Goal: Task Accomplishment & Management: Use online tool/utility

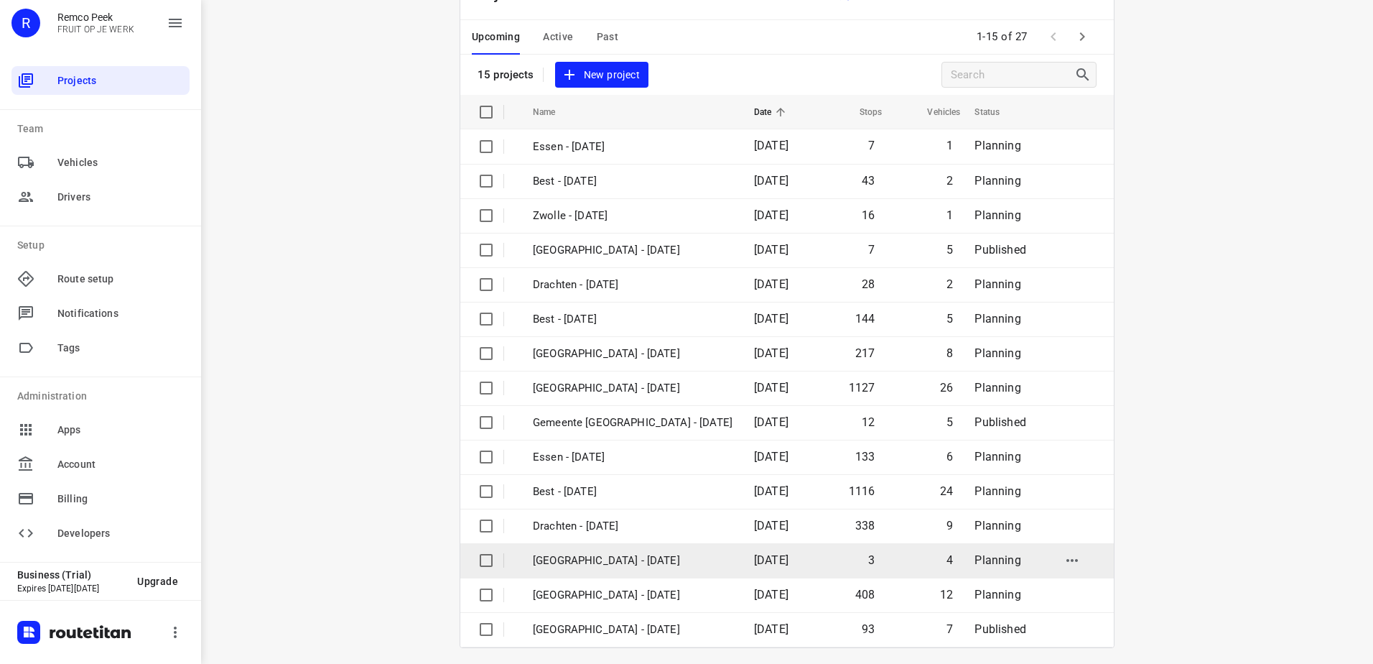
scroll to position [62, 0]
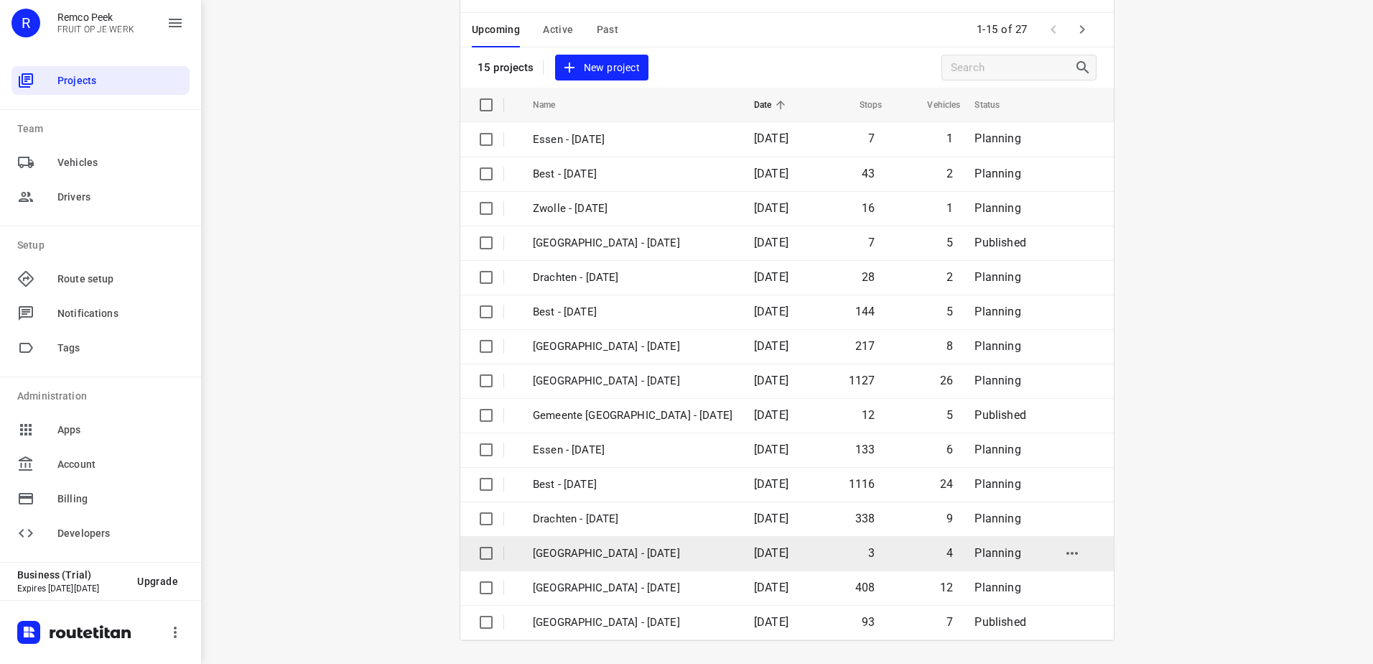
click at [627, 554] on p "[GEOGRAPHIC_DATA] - [DATE]" at bounding box center [633, 553] width 200 height 17
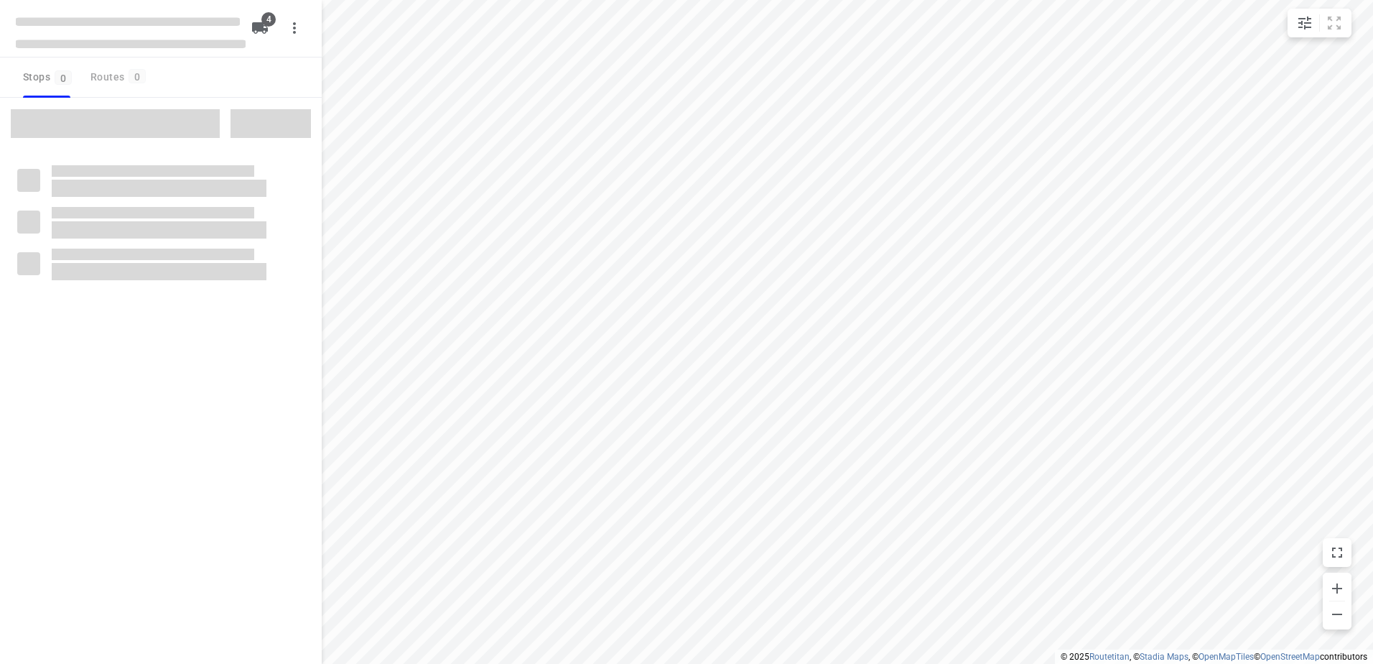
checkbox input "true"
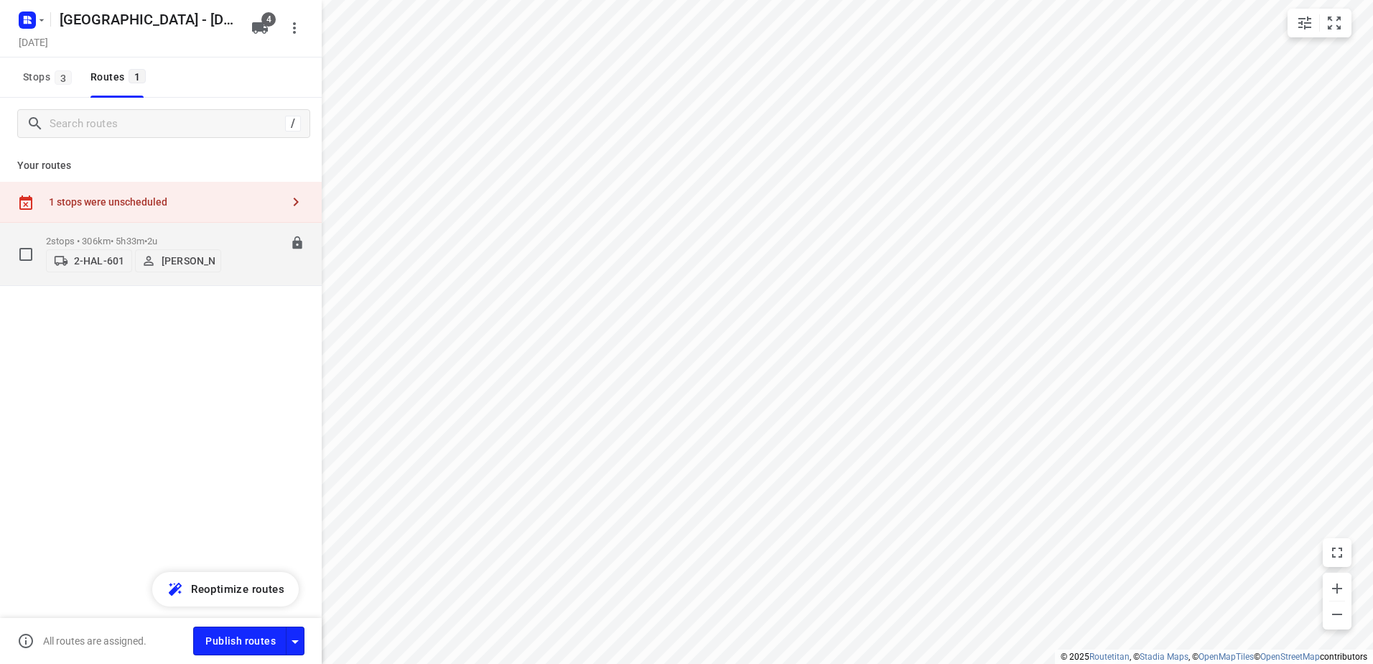
click at [172, 236] on p "2 stops • 306km • 5h33m • 2u" at bounding box center [133, 241] width 175 height 11
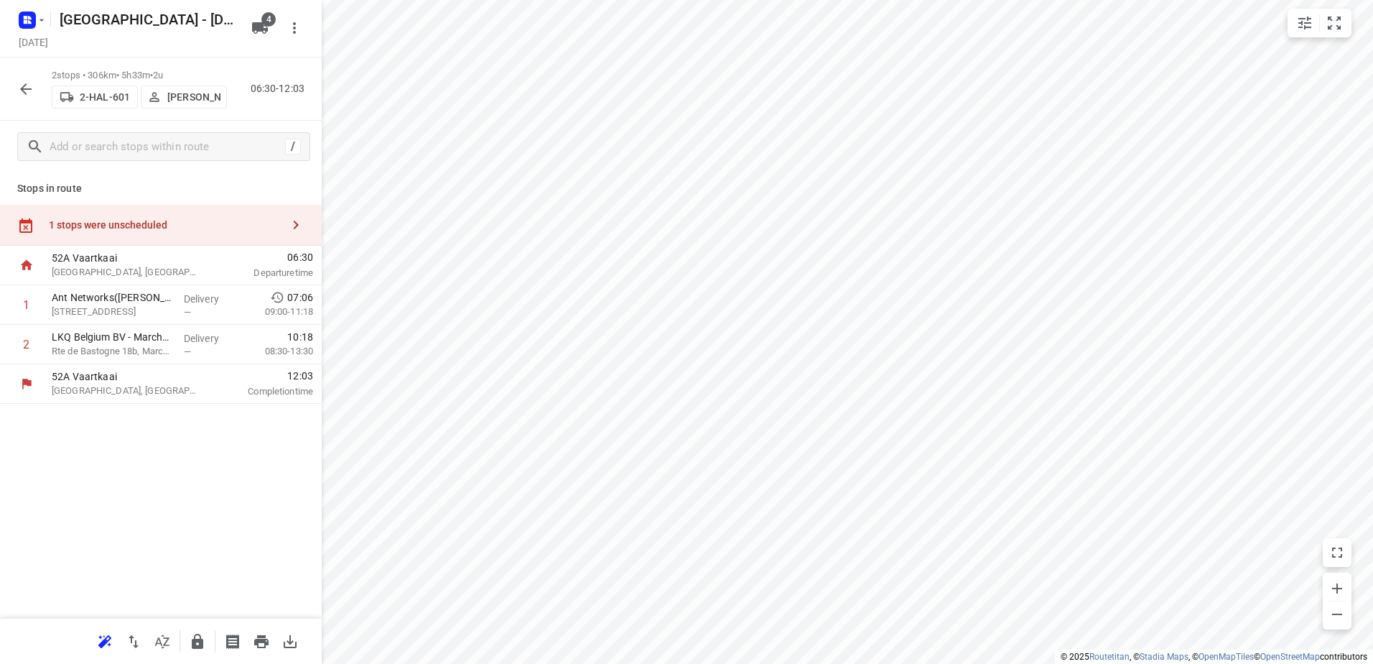
click at [174, 216] on div "1 stops were unscheduled" at bounding box center [161, 225] width 322 height 41
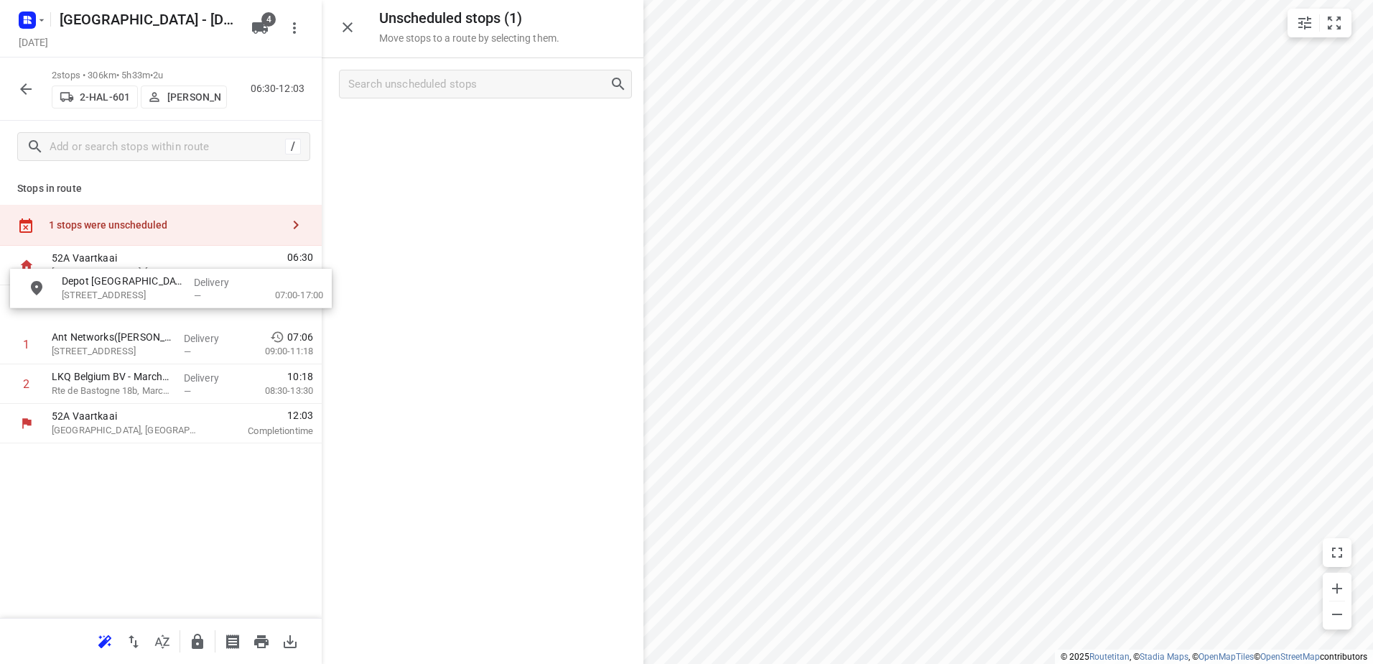
drag, startPoint x: 456, startPoint y: 131, endPoint x: 136, endPoint y: 292, distance: 357.7
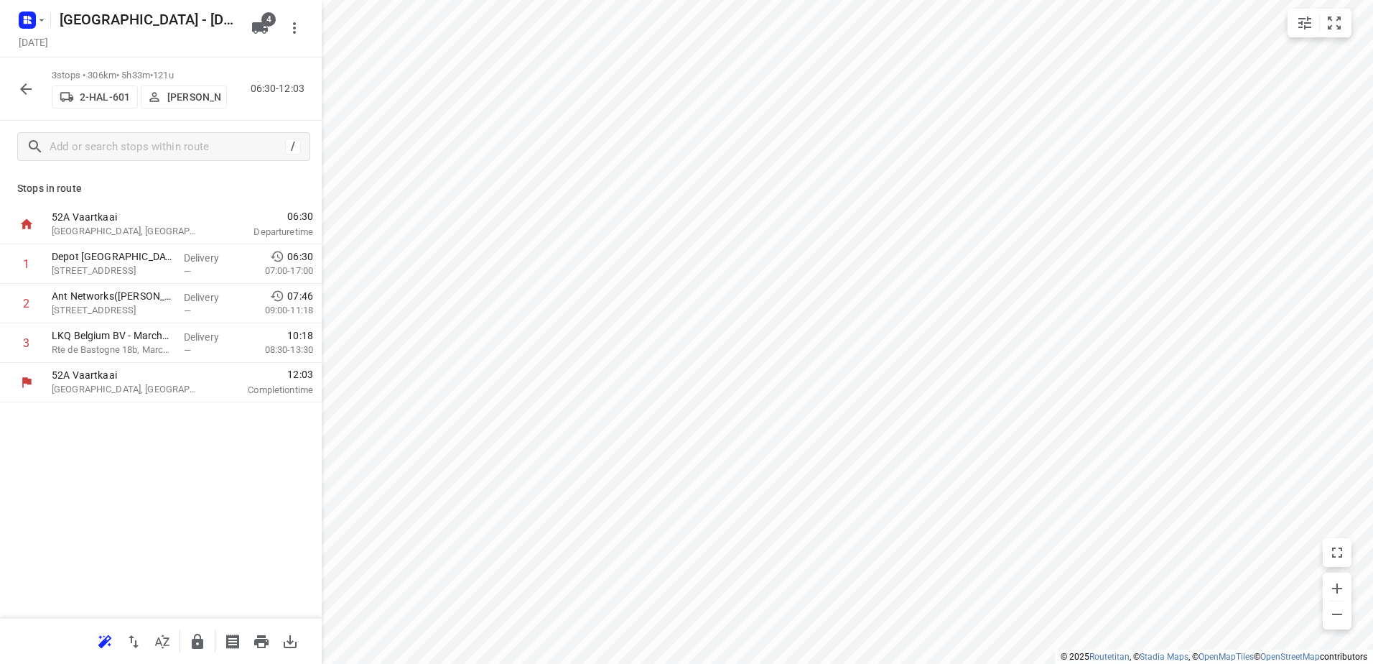
click at [29, 98] on button "button" at bounding box center [25, 89] width 29 height 29
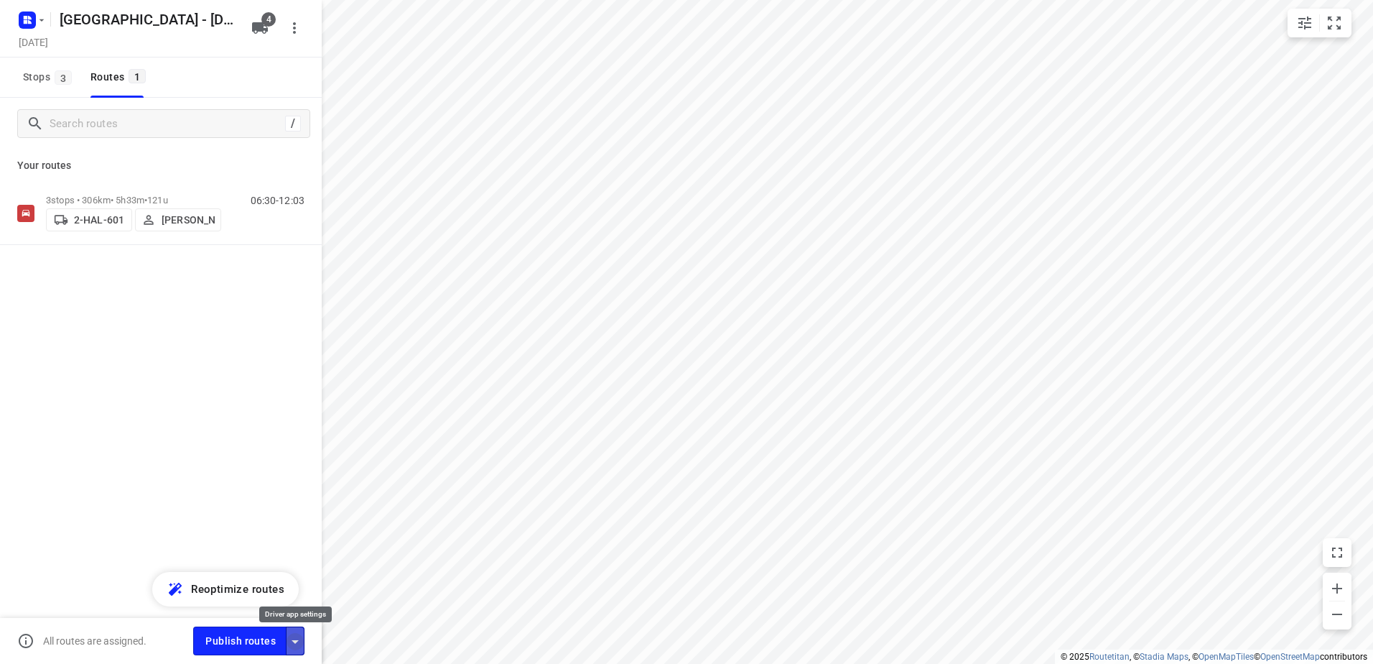
click at [298, 633] on icon "button" at bounding box center [295, 641] width 17 height 17
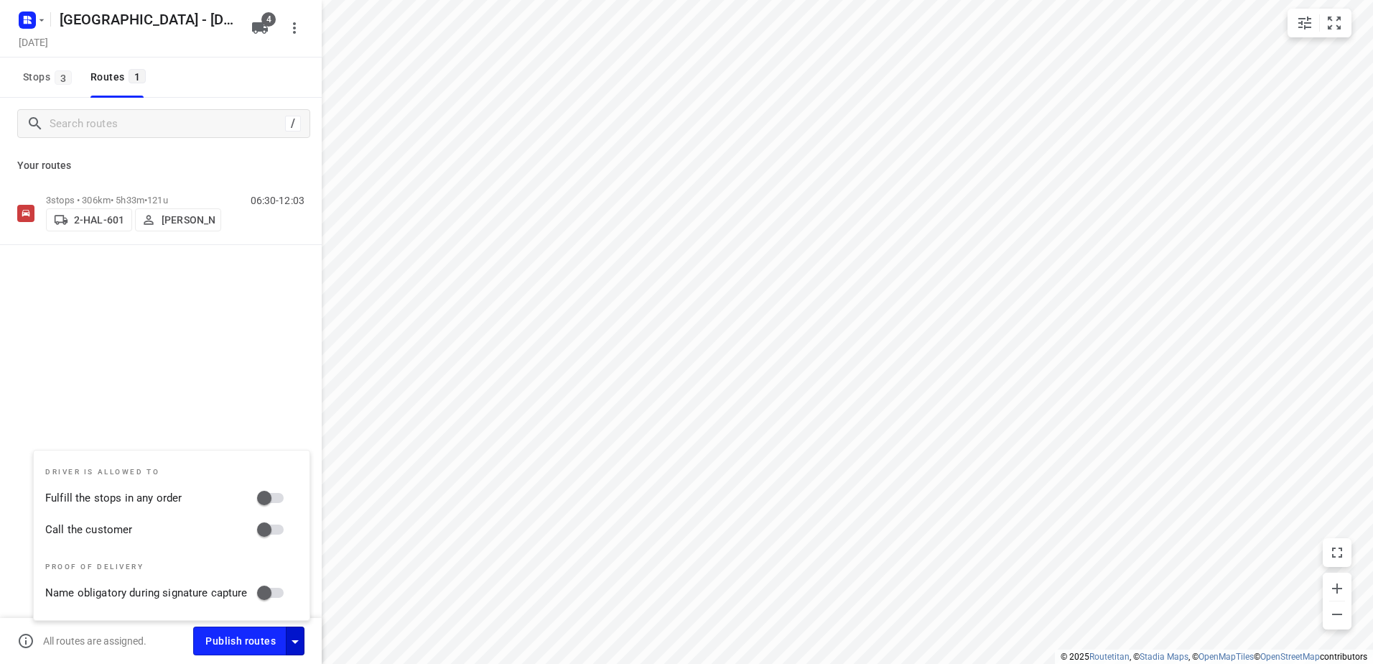
click at [274, 494] on input "Fulfill the stops in any order" at bounding box center [264, 497] width 82 height 27
checkbox input "true"
click at [279, 523] on input "Call the customer" at bounding box center [264, 529] width 82 height 27
checkbox input "true"
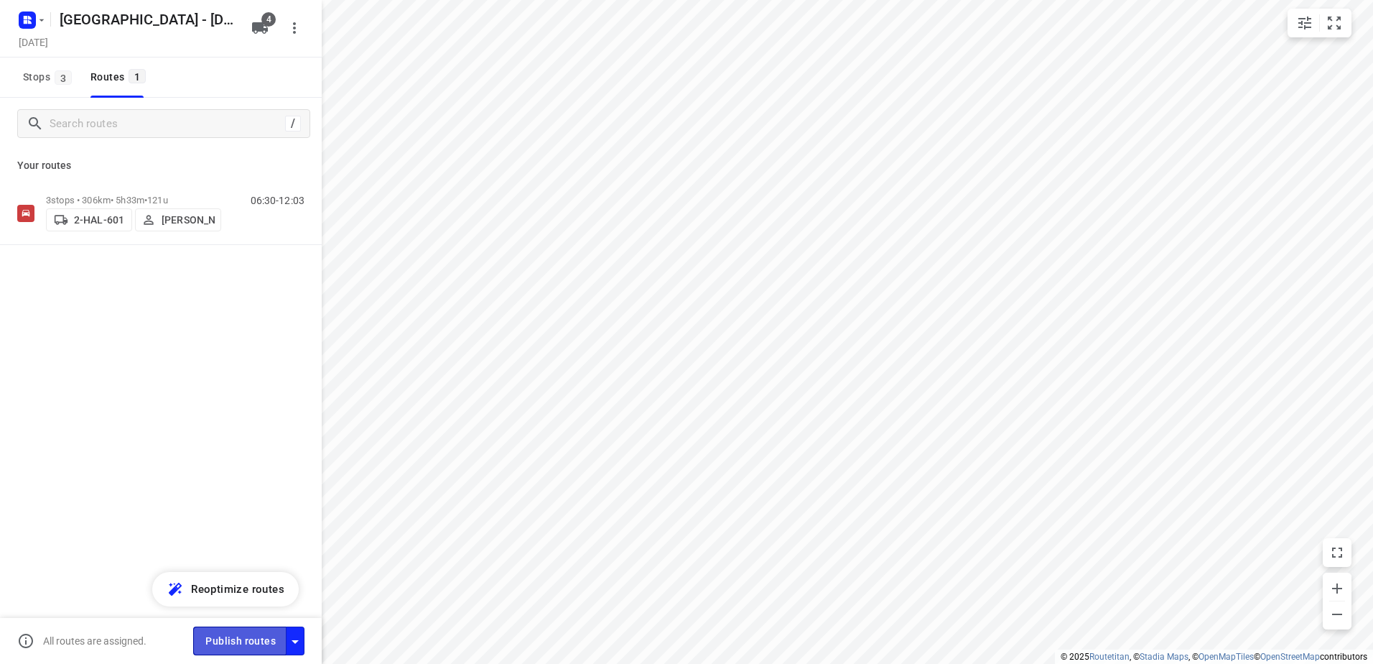
click at [229, 632] on span "Publish routes" at bounding box center [240, 641] width 70 height 18
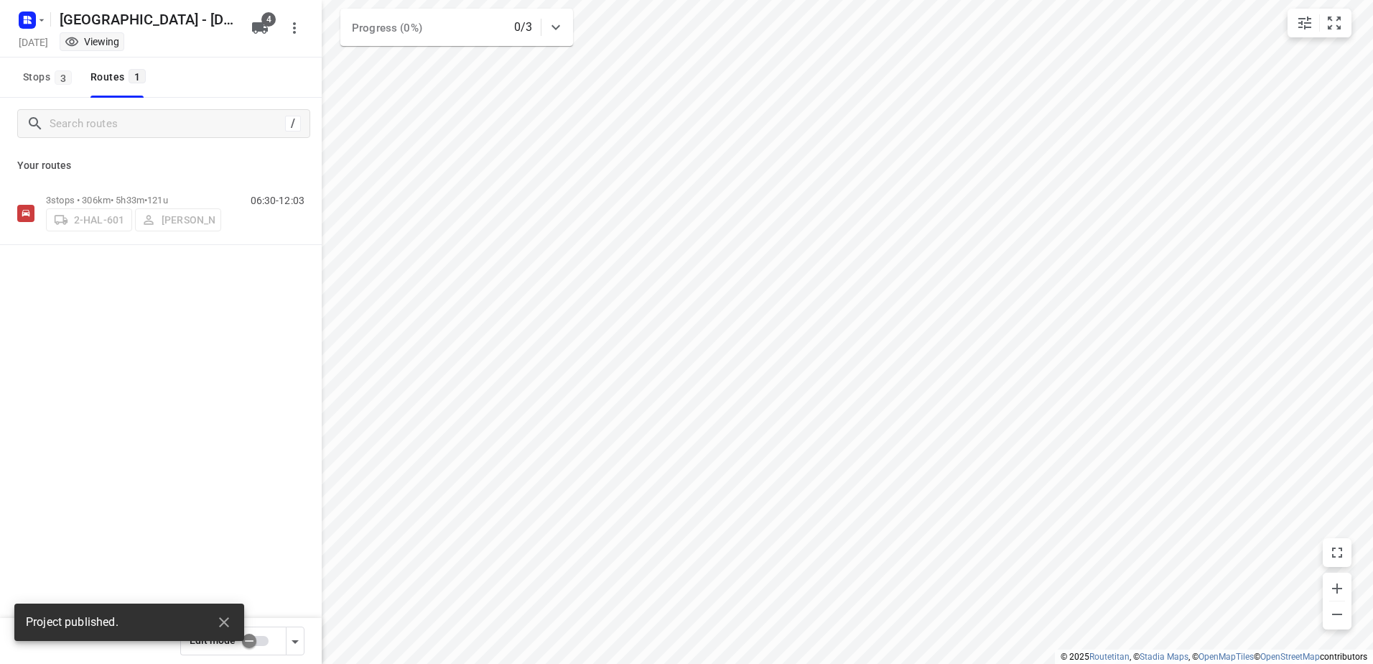
click at [47, 24] on div "[GEOGRAPHIC_DATA] - [DATE]" at bounding box center [128, 18] width 230 height 26
click at [47, 24] on icon "button" at bounding box center [41, 19] width 11 height 11
click at [68, 53] on p "Back to projects" at bounding box center [88, 50] width 80 height 17
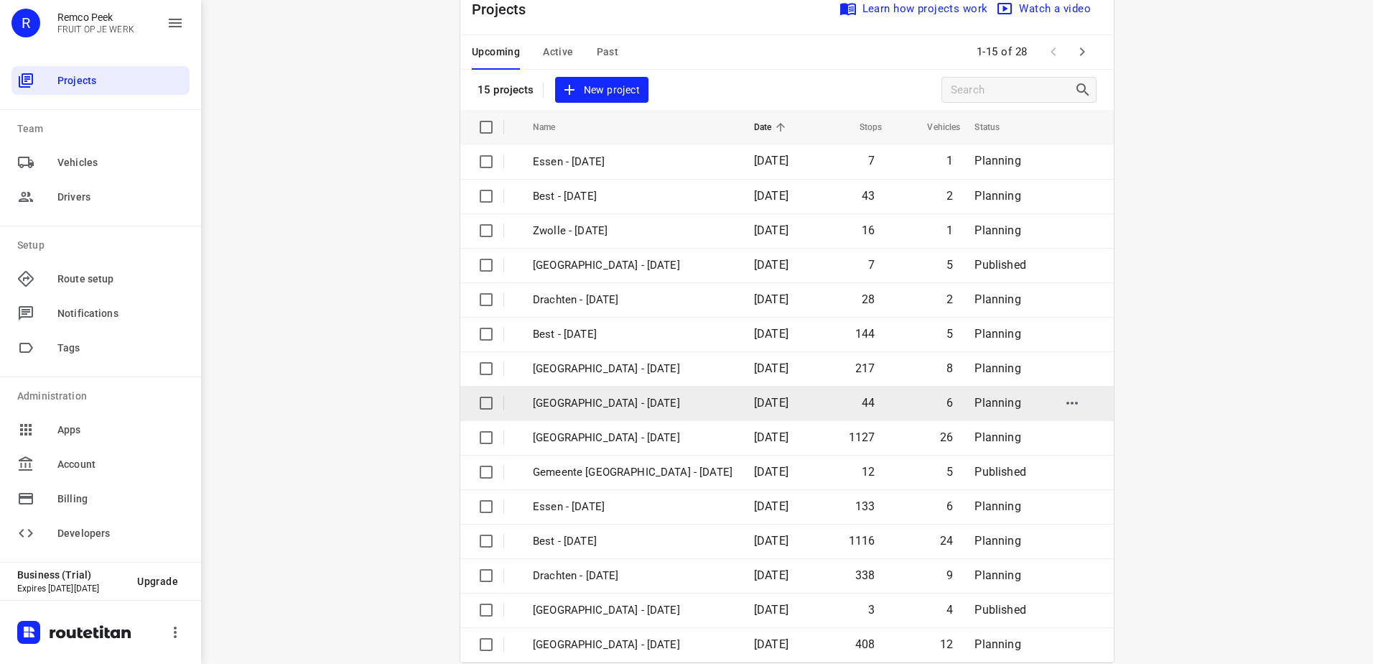
scroll to position [62, 0]
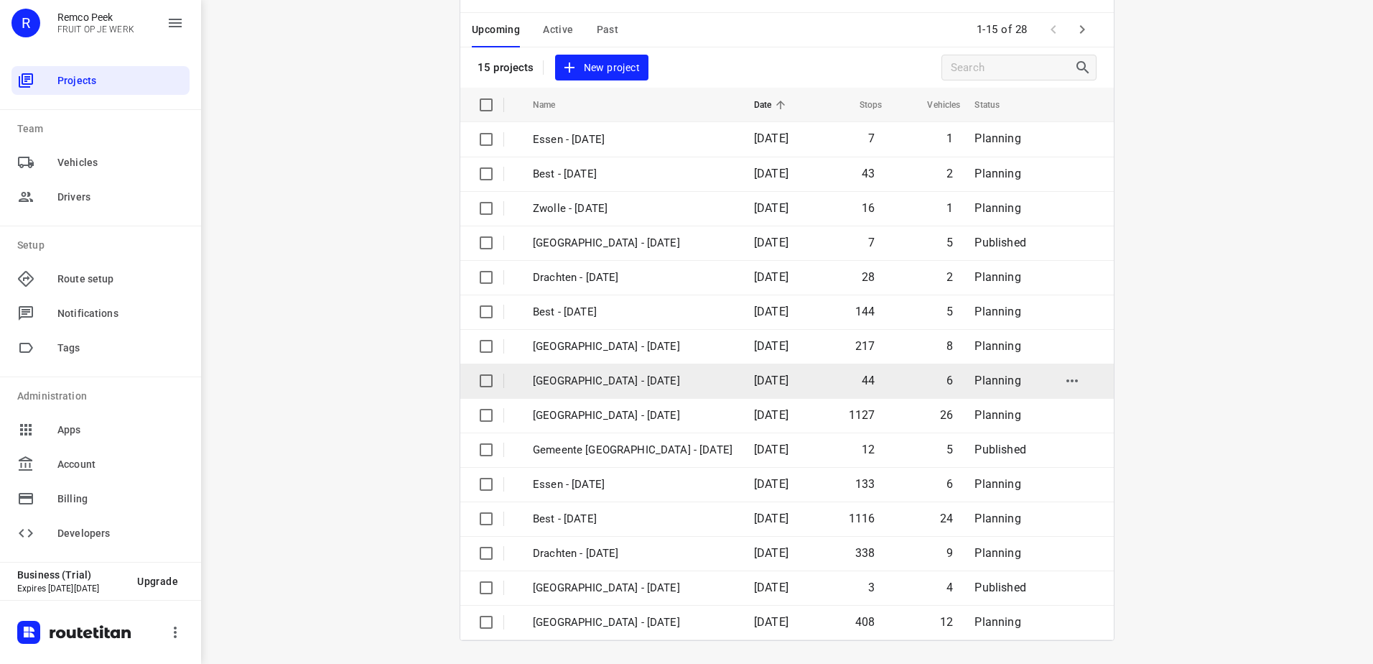
click at [611, 391] on td "[GEOGRAPHIC_DATA] - [DATE]" at bounding box center [630, 380] width 224 height 34
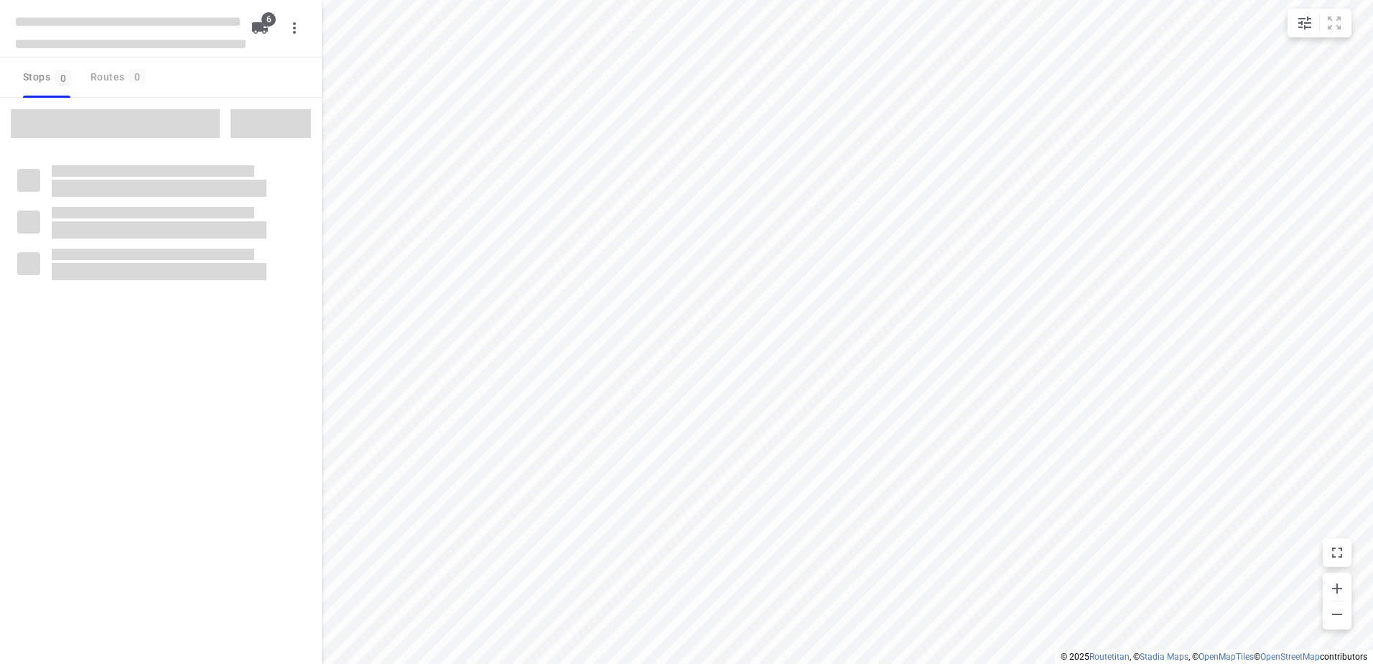
checkbox input "true"
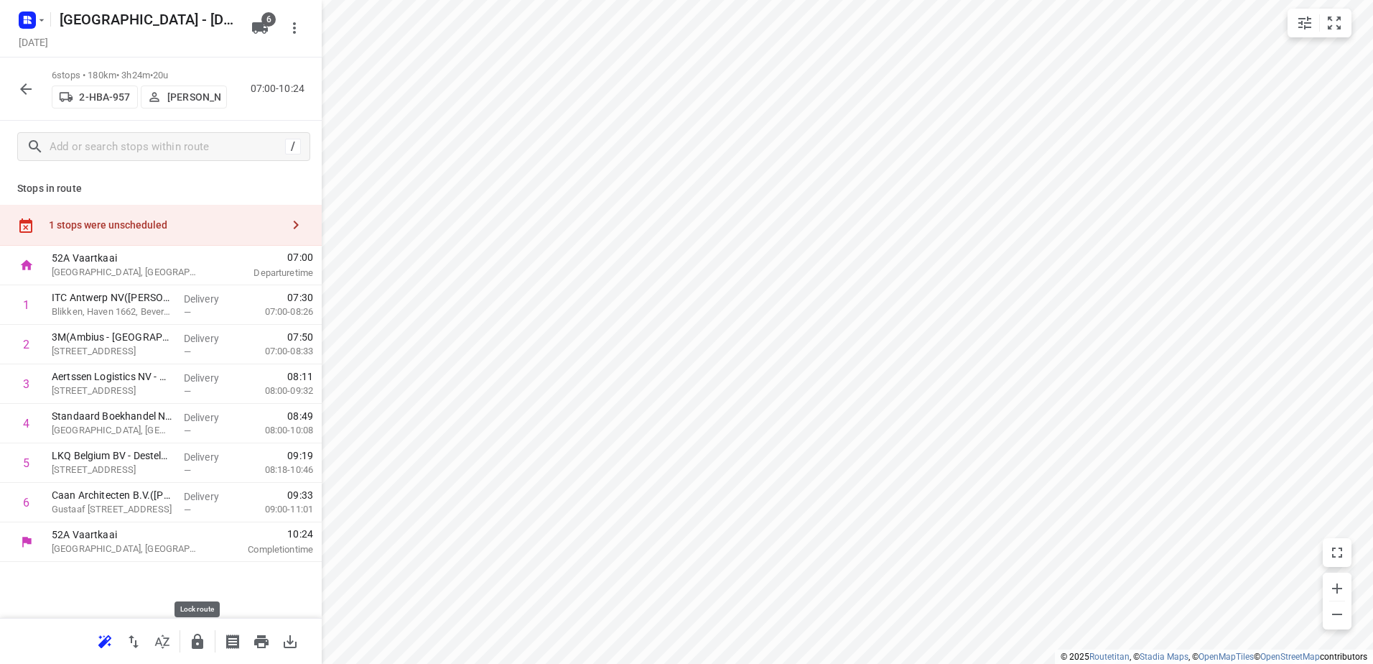
click at [195, 646] on icon "button" at bounding box center [197, 640] width 11 height 15
click at [23, 85] on icon "button" at bounding box center [25, 88] width 17 height 17
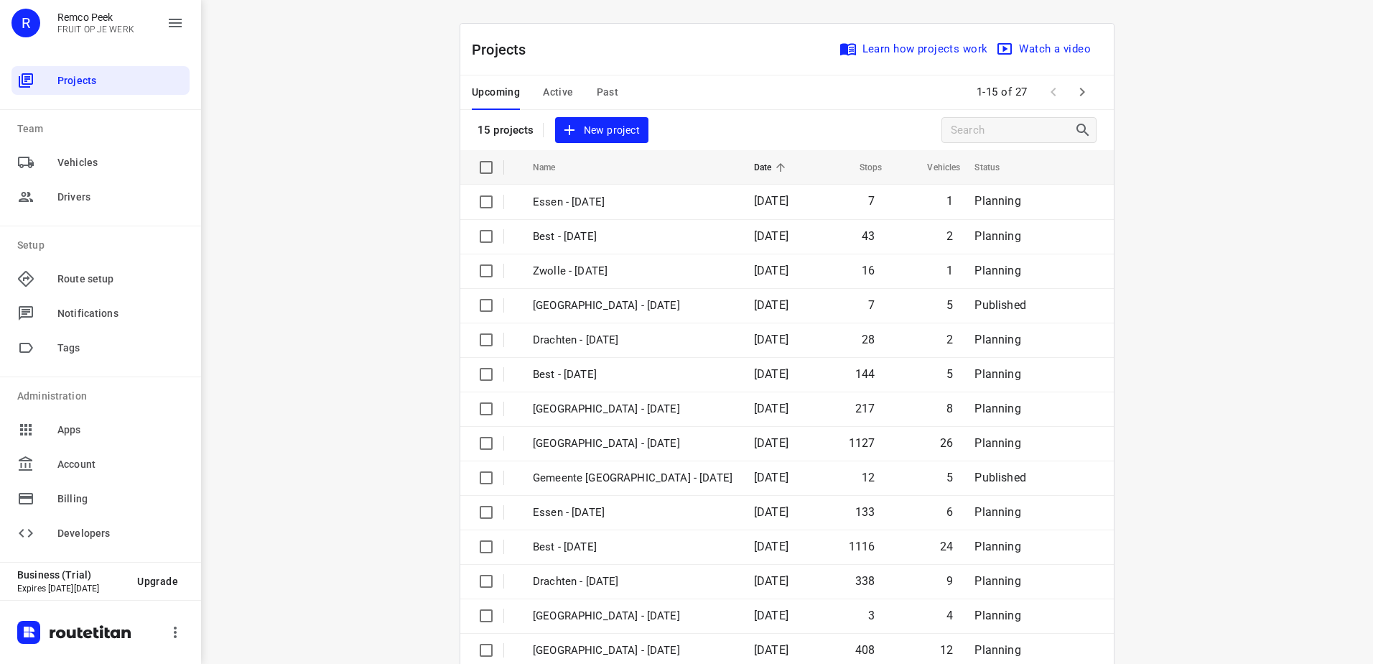
click at [620, 90] on div "Upcoming Active Past" at bounding box center [556, 92] width 169 height 34
click at [588, 81] on div "Upcoming Active Past" at bounding box center [556, 92] width 169 height 34
click at [597, 100] on span "Past" at bounding box center [608, 92] width 22 height 18
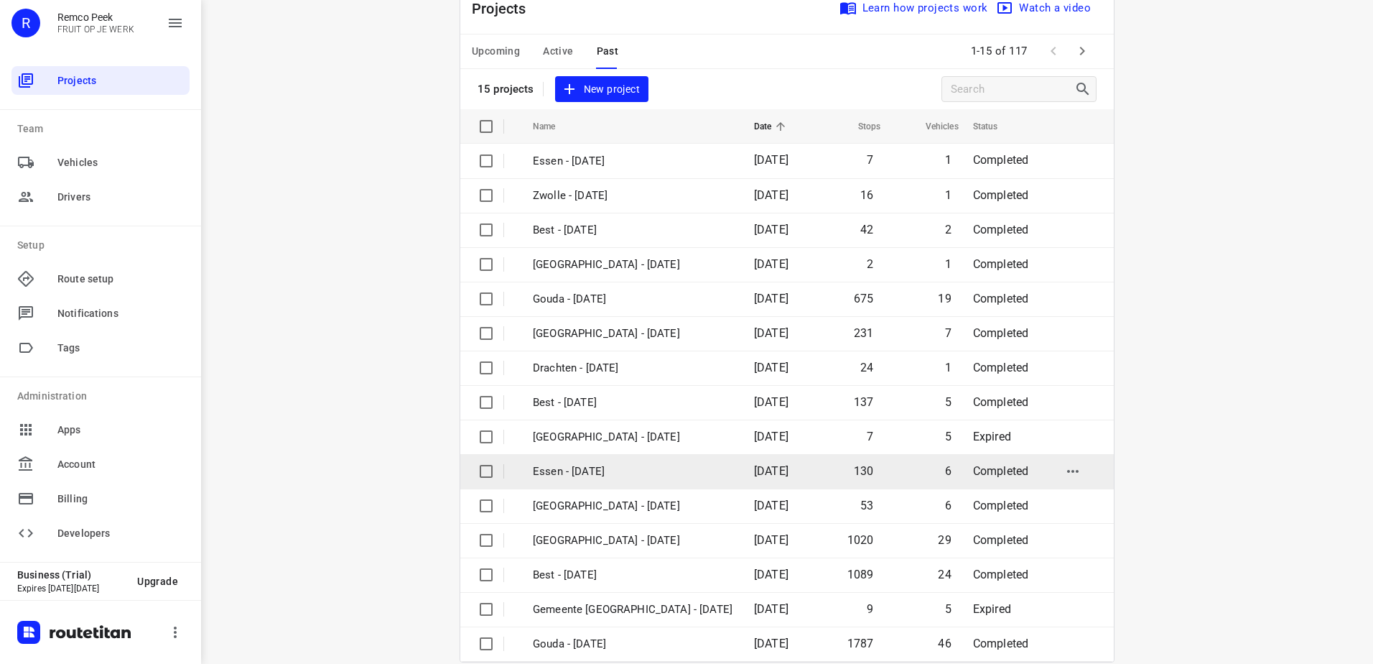
scroll to position [62, 0]
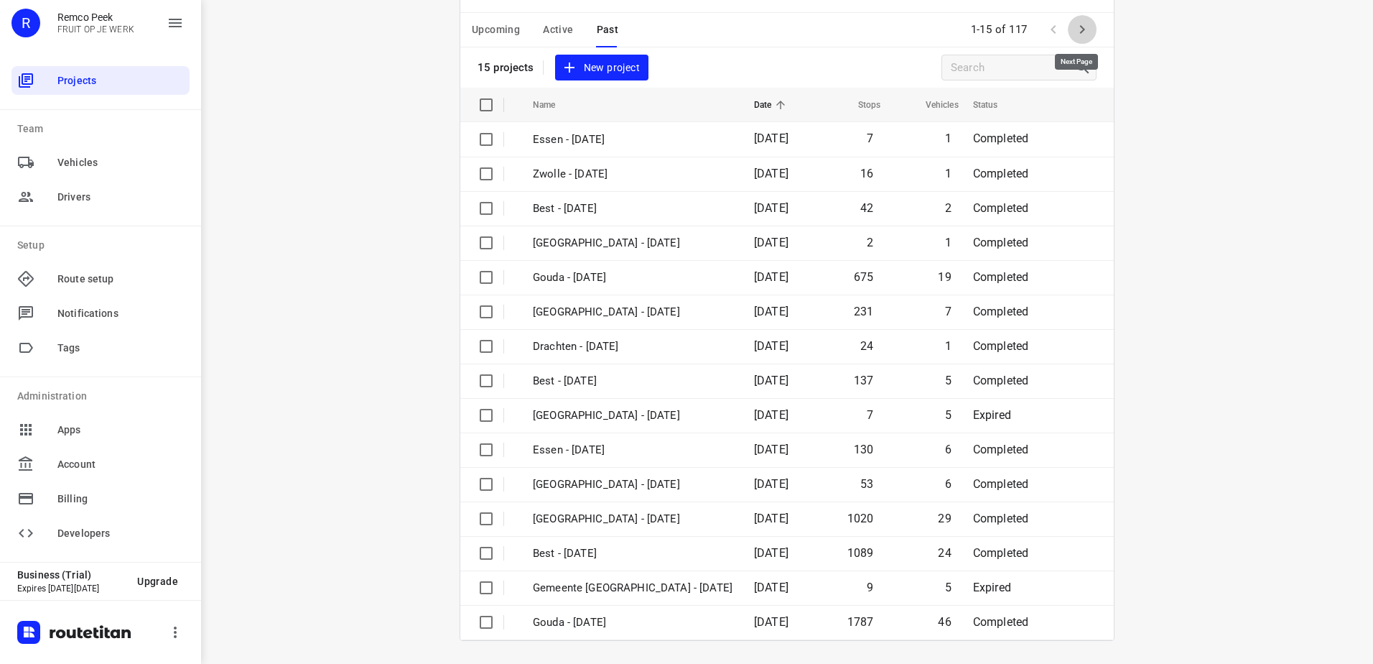
click at [1083, 29] on icon "button" at bounding box center [1082, 29] width 17 height 17
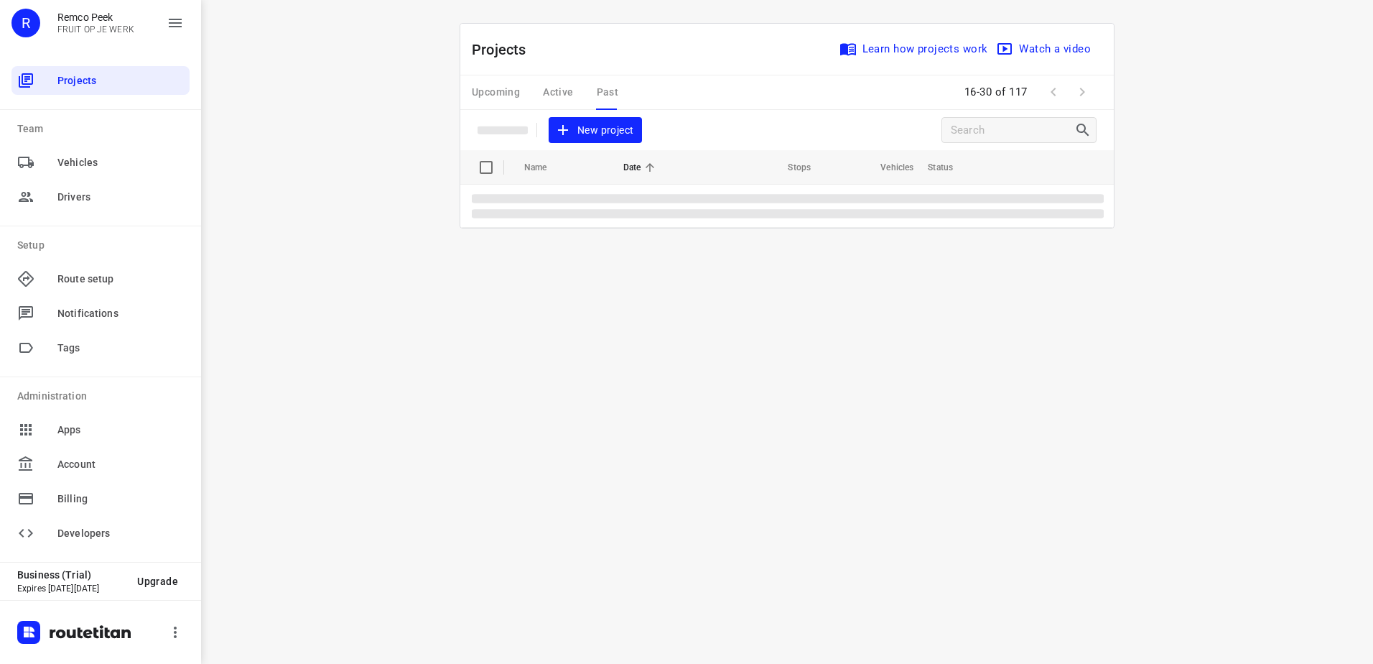
scroll to position [0, 0]
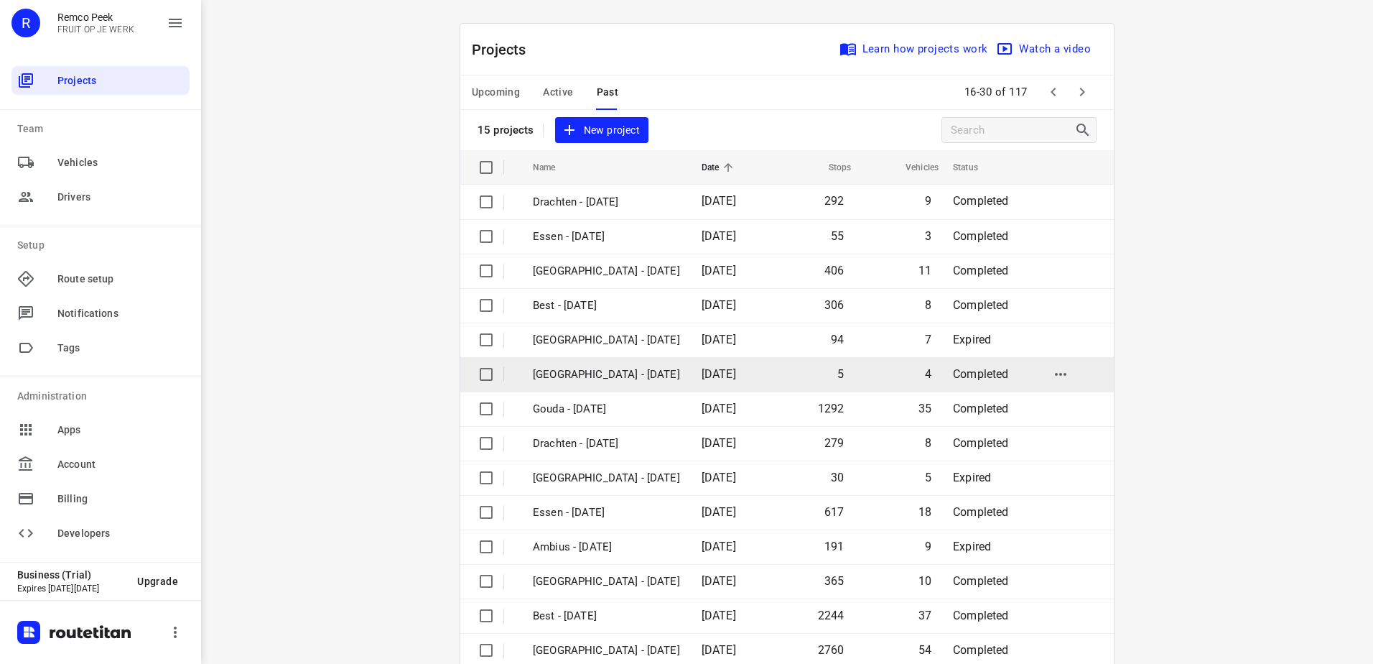
click at [699, 367] on td "19 Aug 2025" at bounding box center [731, 374] width 83 height 34
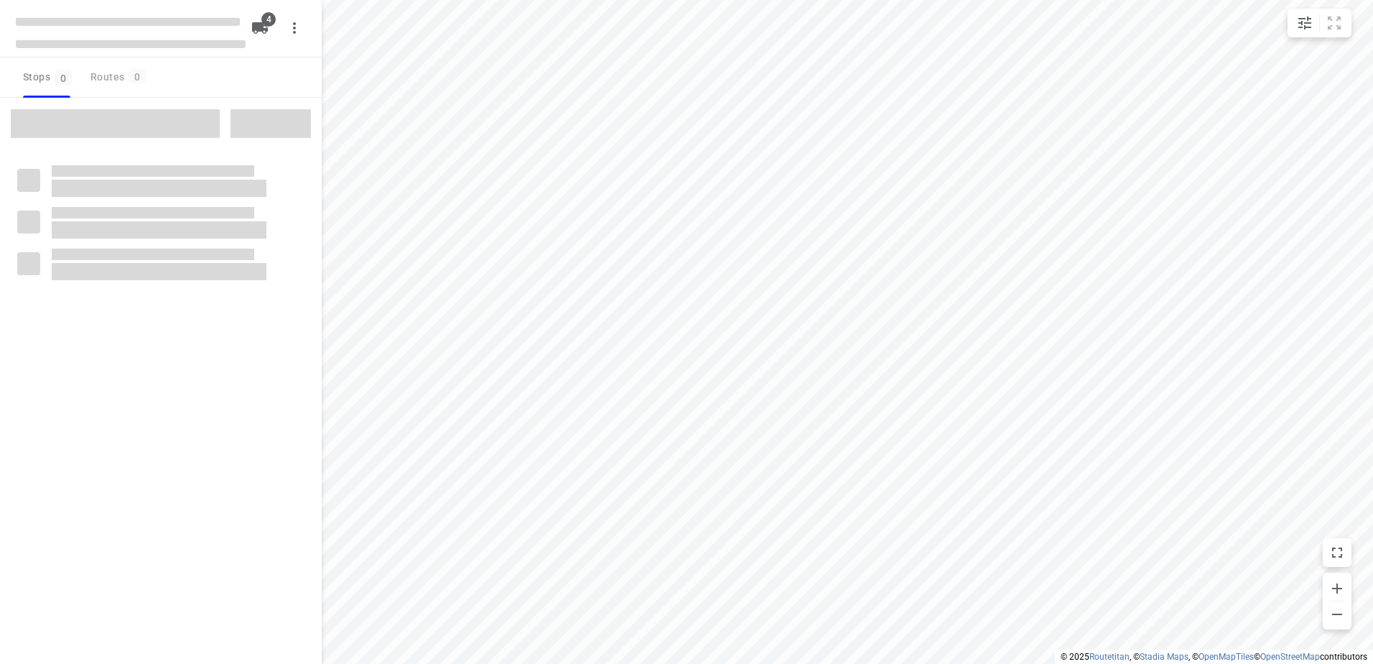
type input "distance"
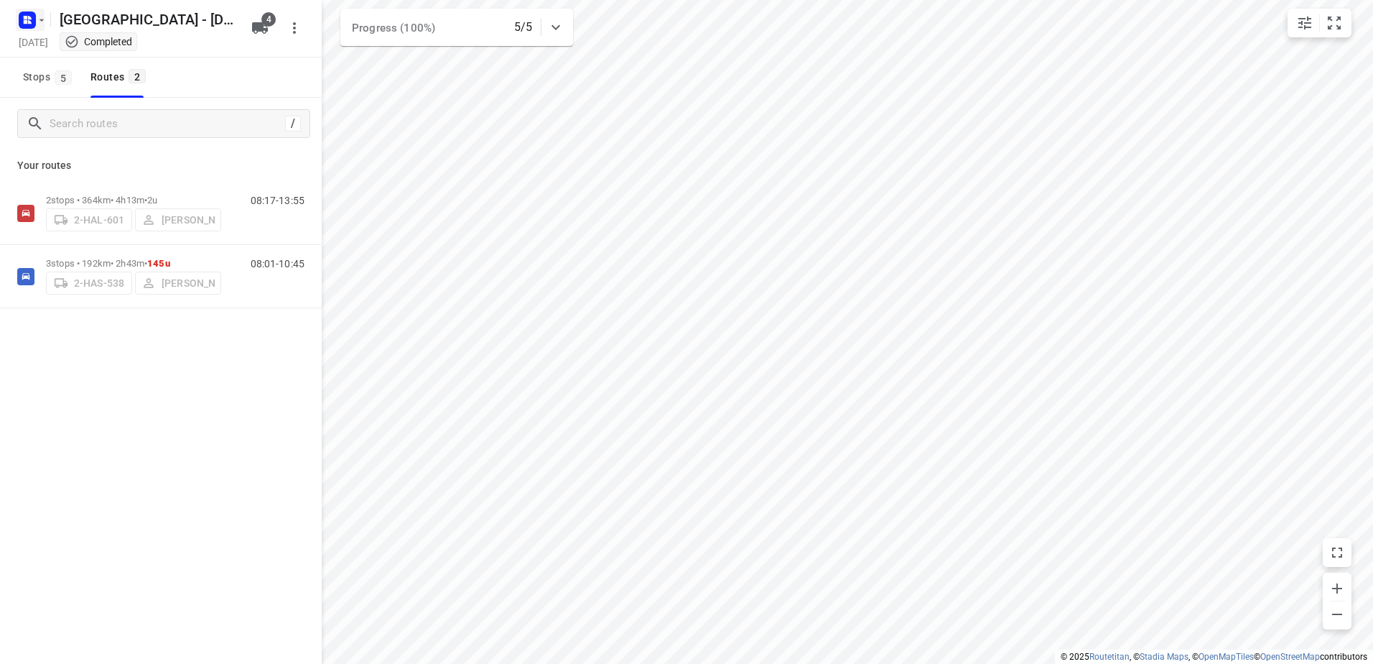
click at [24, 9] on icon "button" at bounding box center [27, 20] width 23 height 23
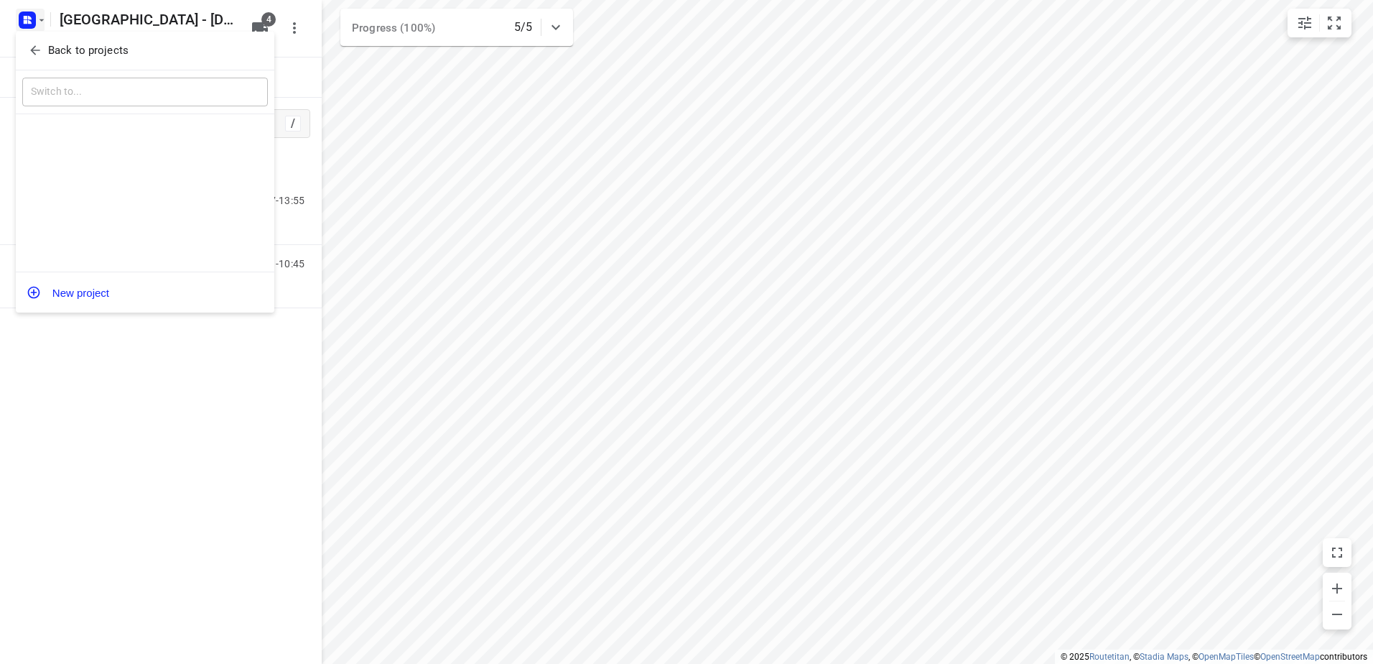
click at [97, 46] on p "Back to projects" at bounding box center [88, 50] width 80 height 17
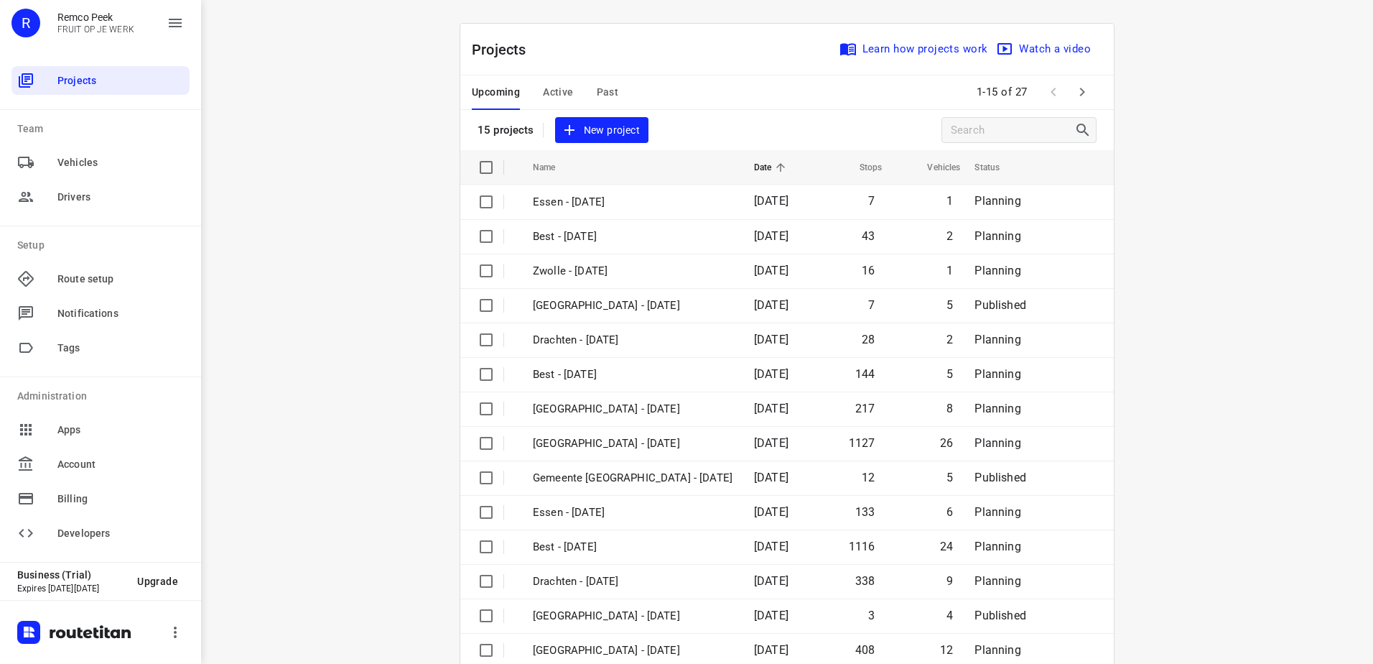
click at [597, 97] on span "Past" at bounding box center [608, 92] width 22 height 18
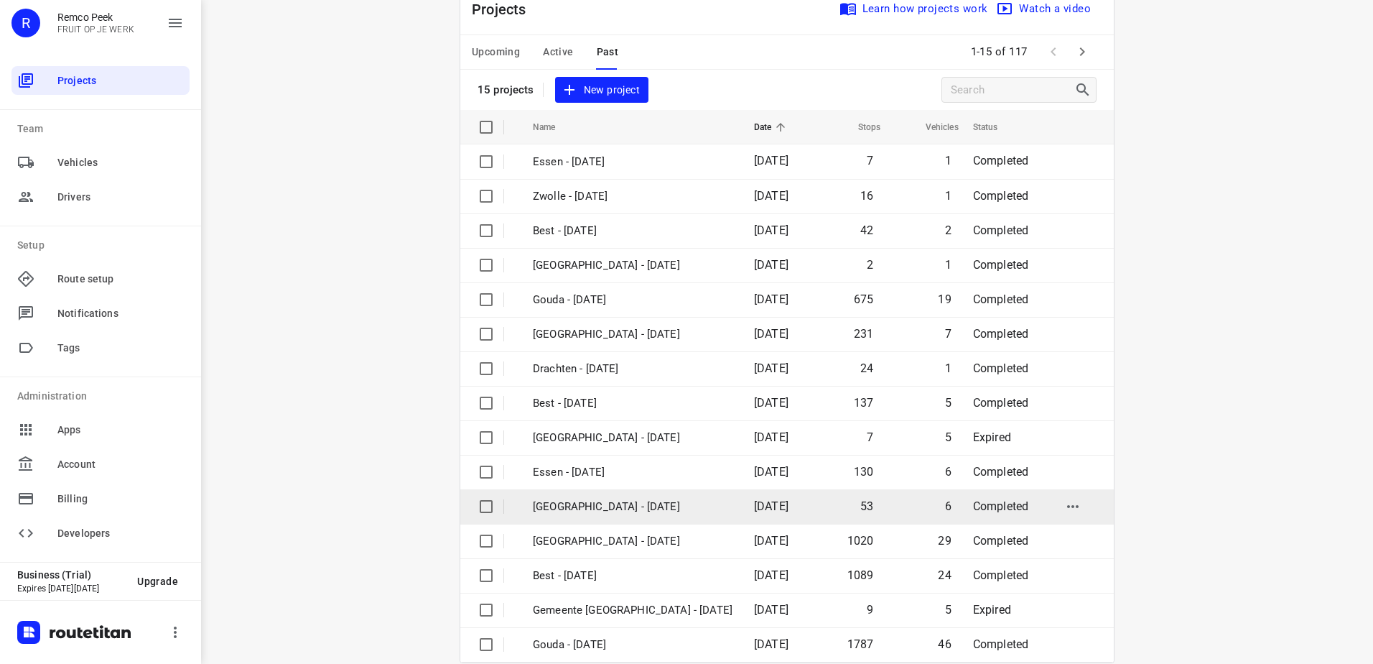
scroll to position [62, 0]
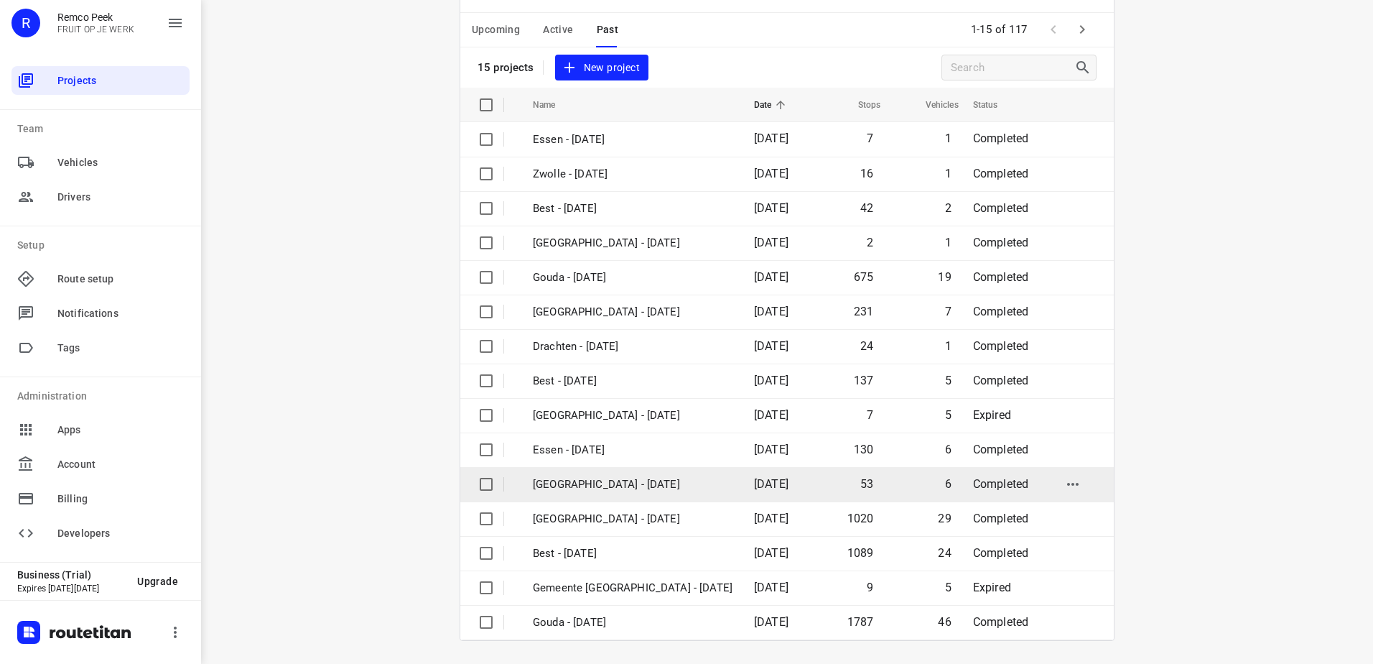
click at [754, 481] on span "20 Aug 2025" at bounding box center [771, 484] width 34 height 14
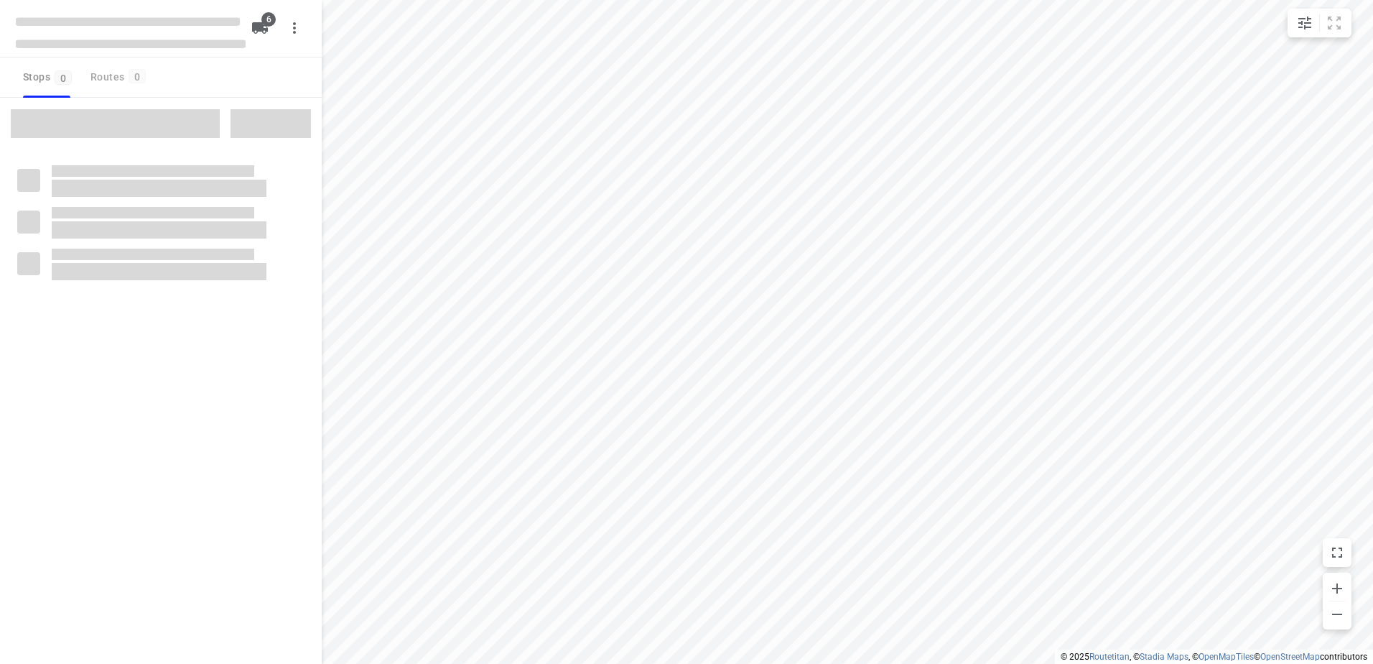
checkbox input "true"
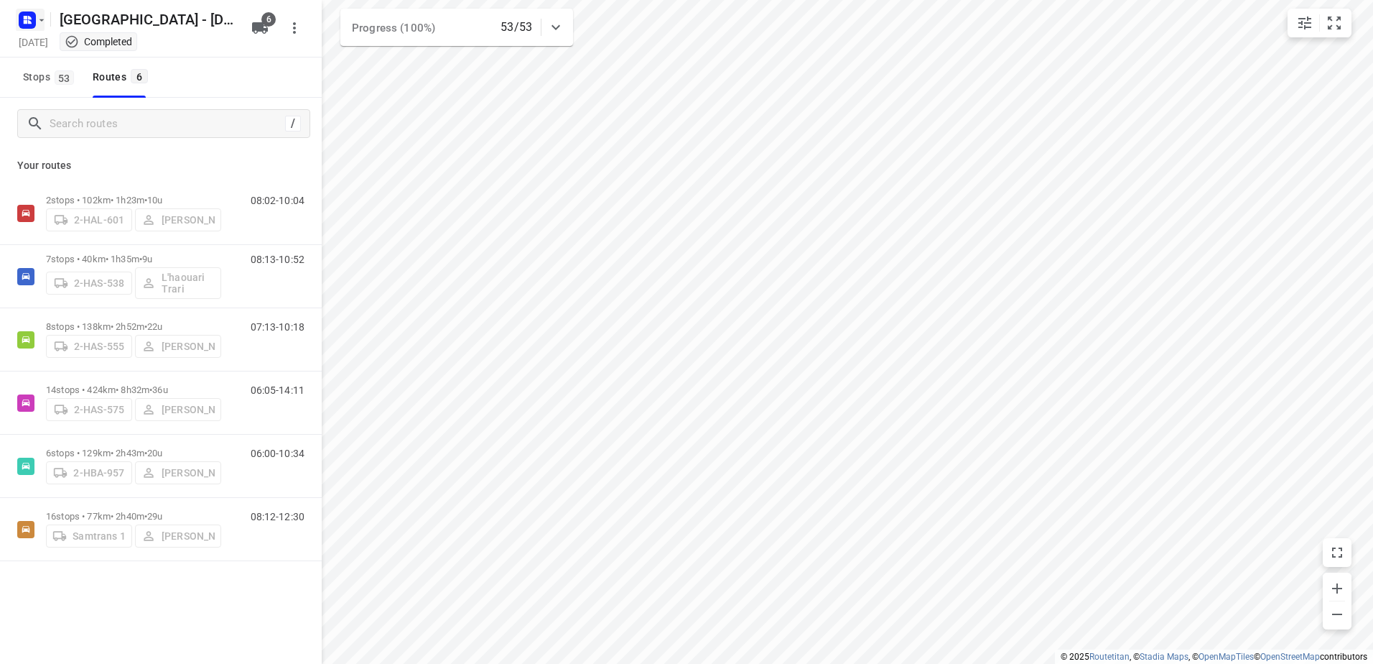
drag, startPoint x: 14, startPoint y: 13, endPoint x: 37, endPoint y: 24, distance: 25.7
click at [14, 13] on div at bounding box center [30, 20] width 34 height 28
click at [40, 27] on button "button" at bounding box center [30, 20] width 29 height 23
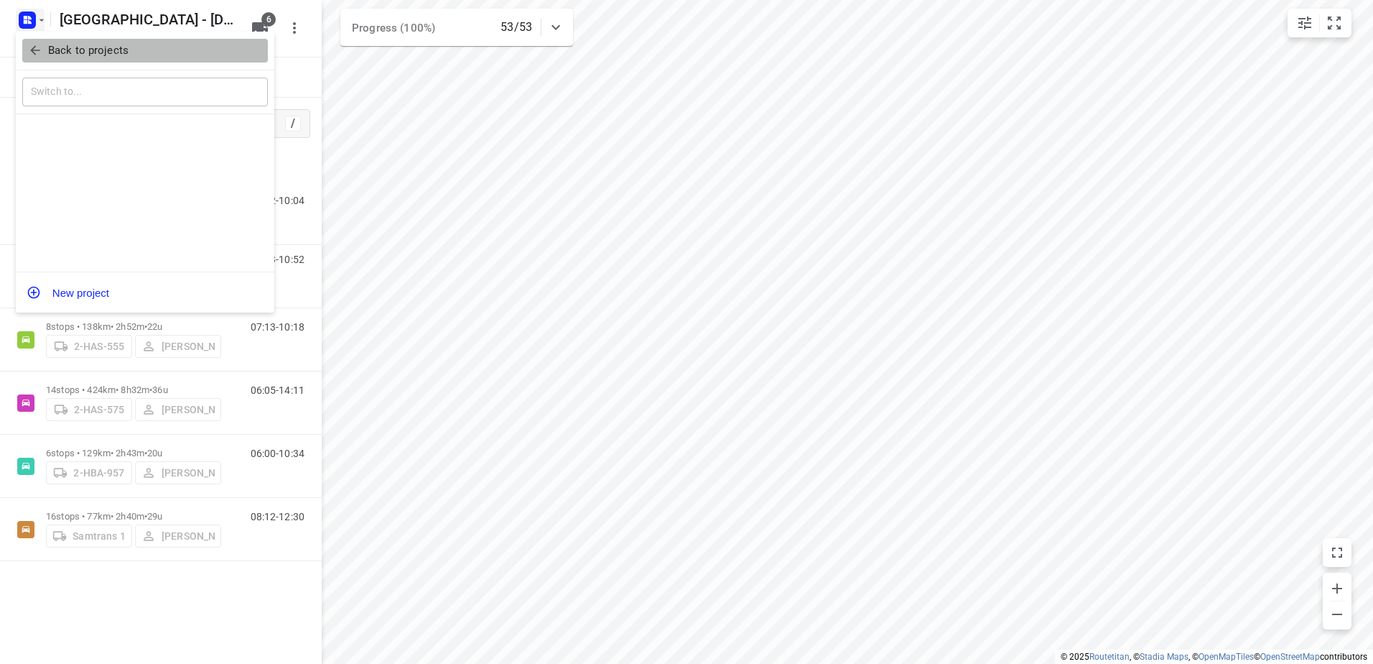
click at [70, 45] on p "Back to projects" at bounding box center [88, 50] width 80 height 17
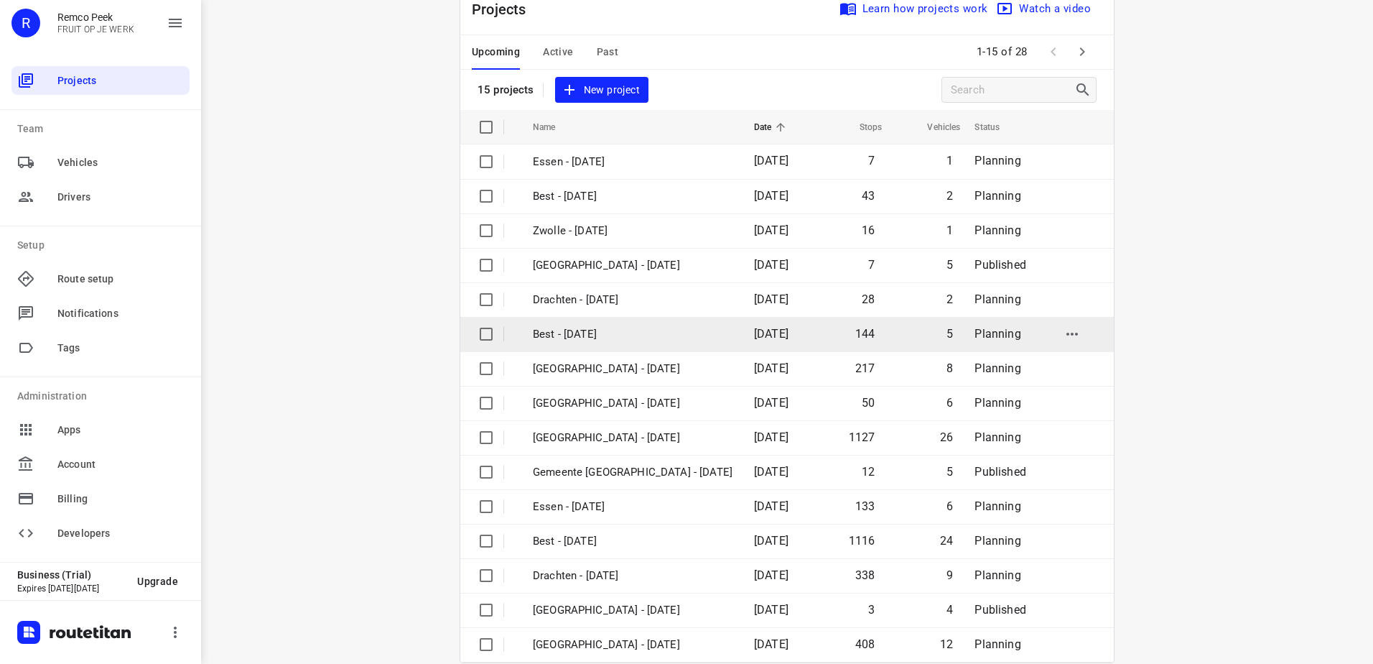
scroll to position [62, 0]
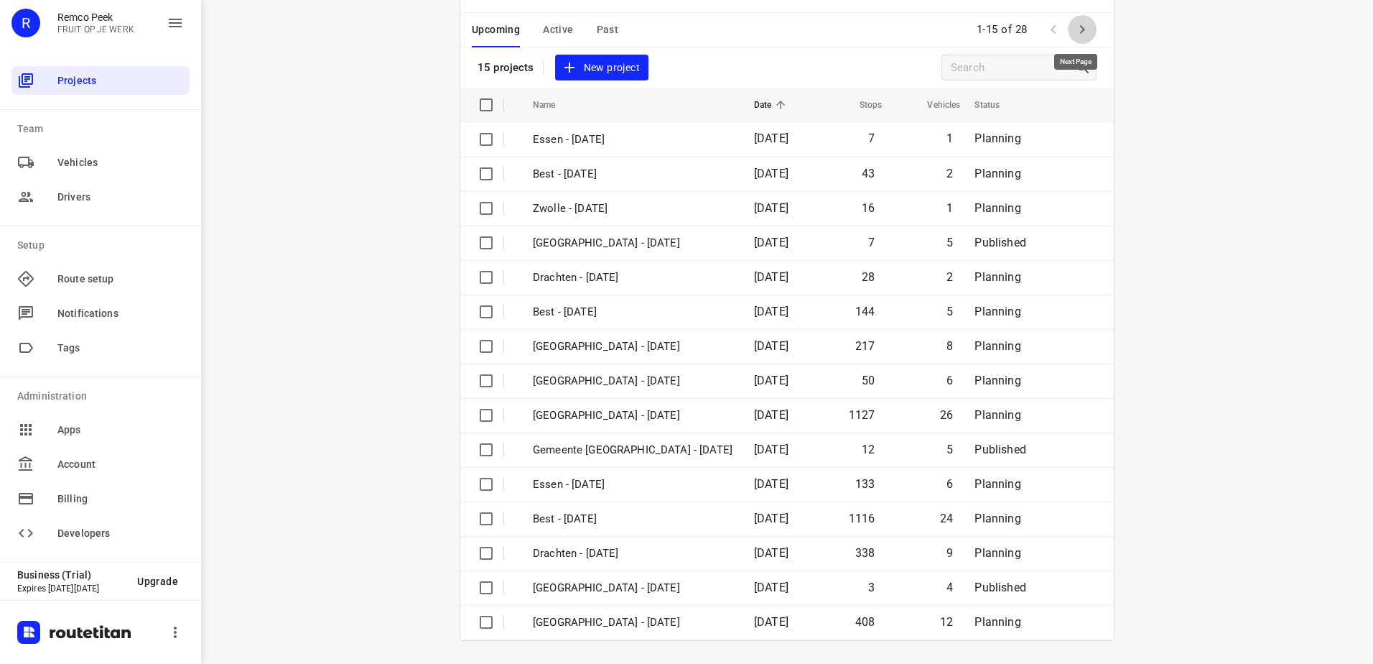
click at [1084, 27] on icon "button" at bounding box center [1082, 29] width 17 height 17
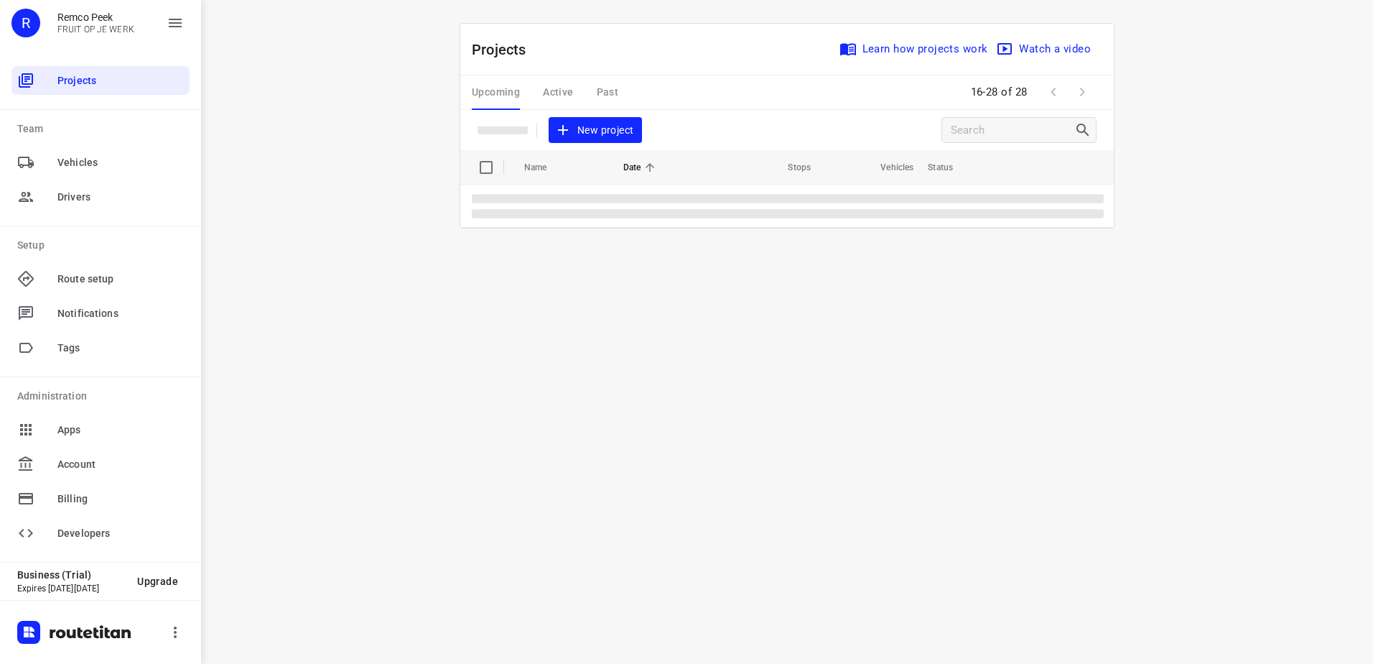
scroll to position [0, 0]
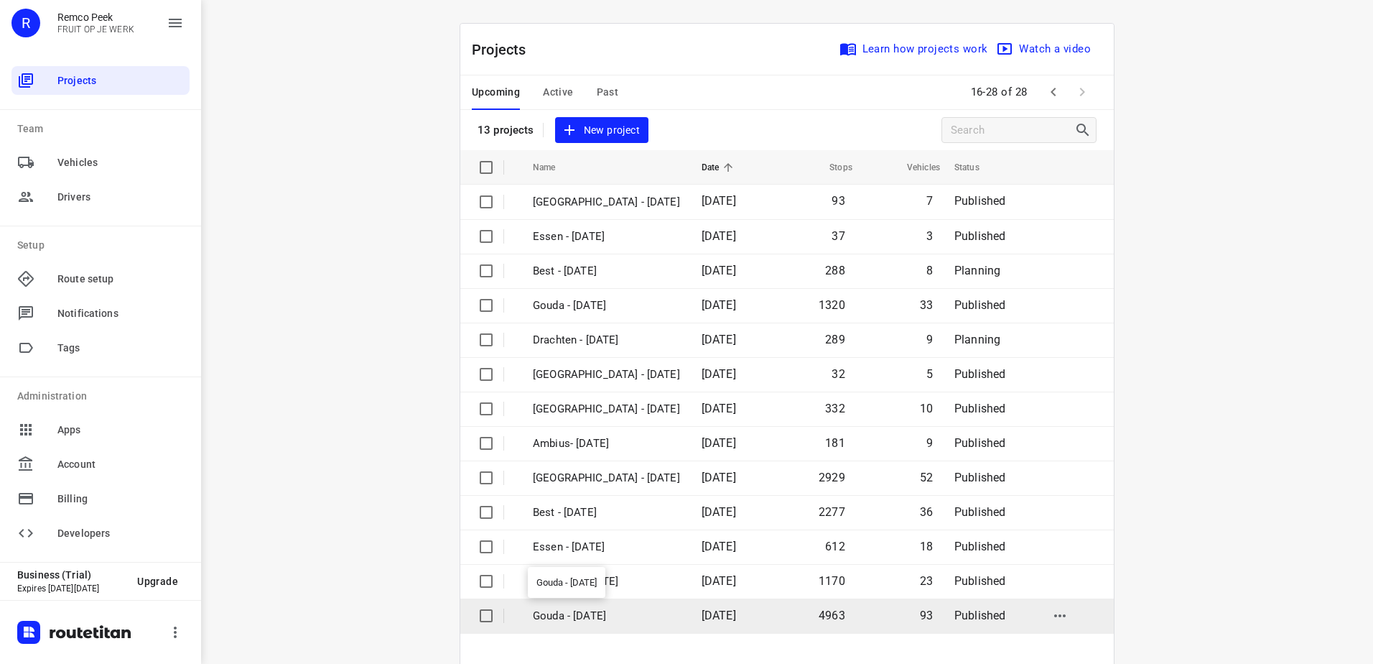
click at [666, 607] on p "Gouda - Monday" at bounding box center [606, 615] width 147 height 17
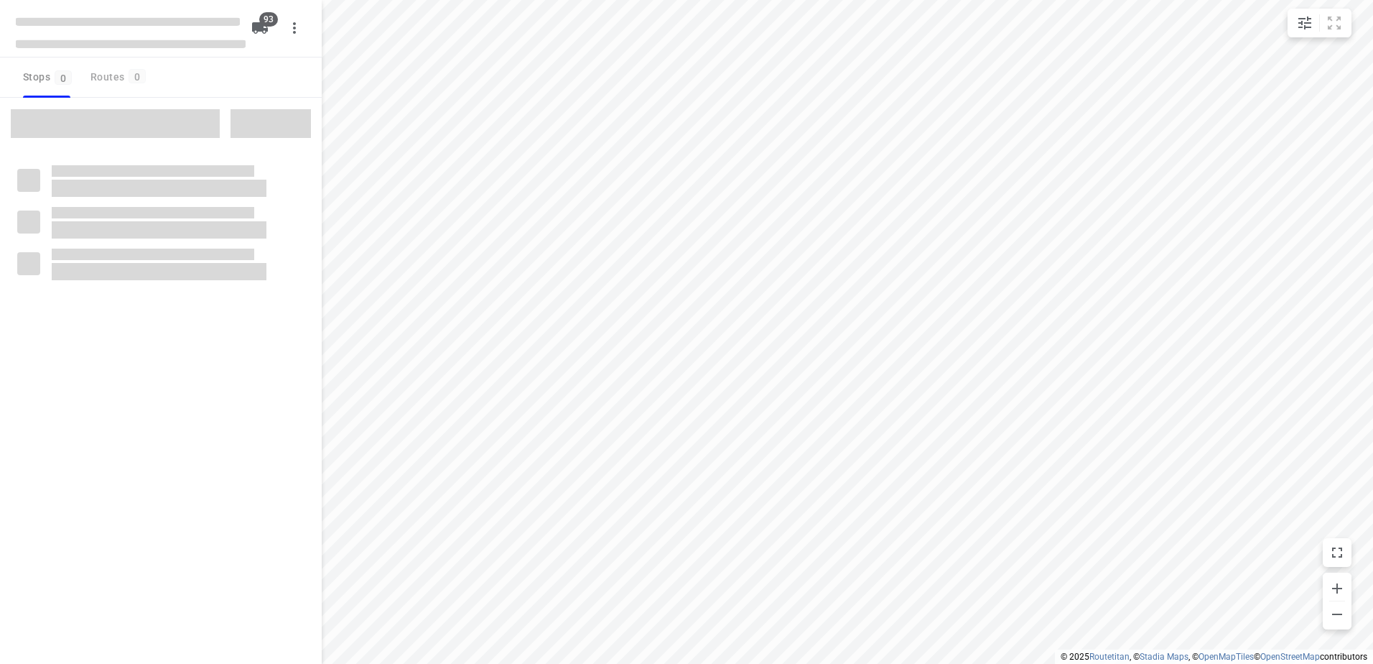
type input "distance"
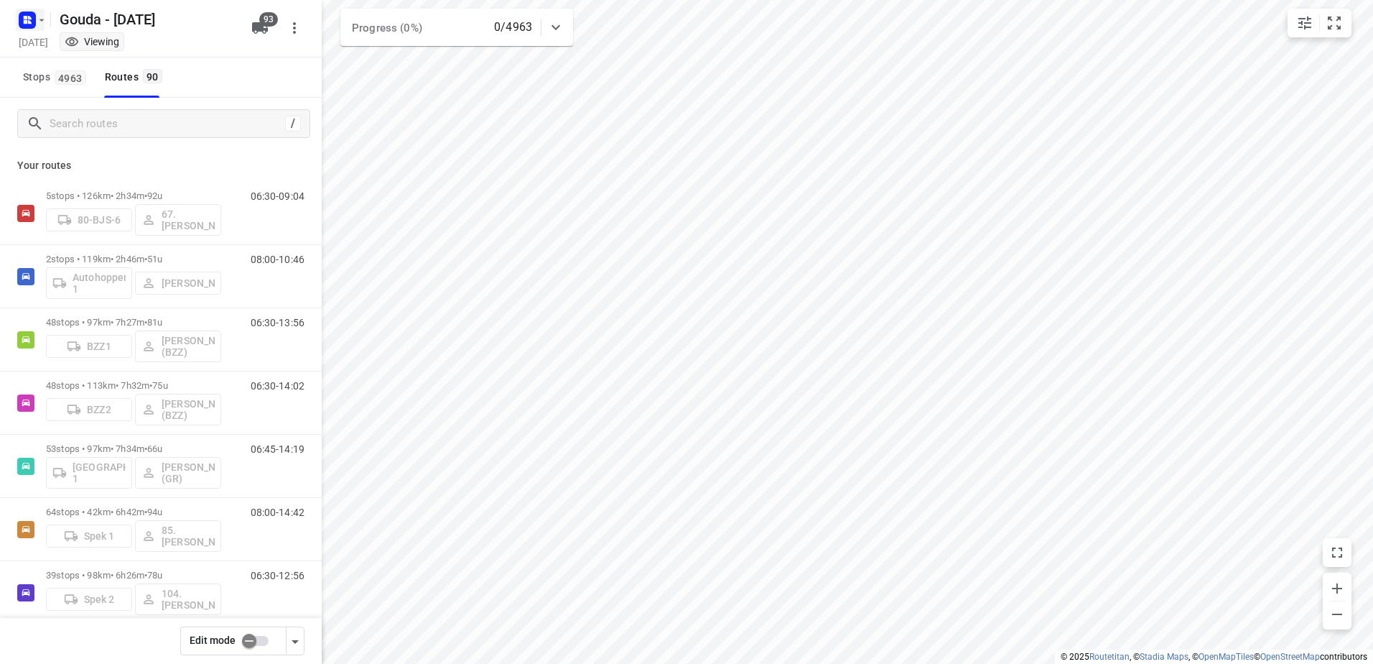
click at [27, 14] on rect "button" at bounding box center [27, 19] width 17 height 17
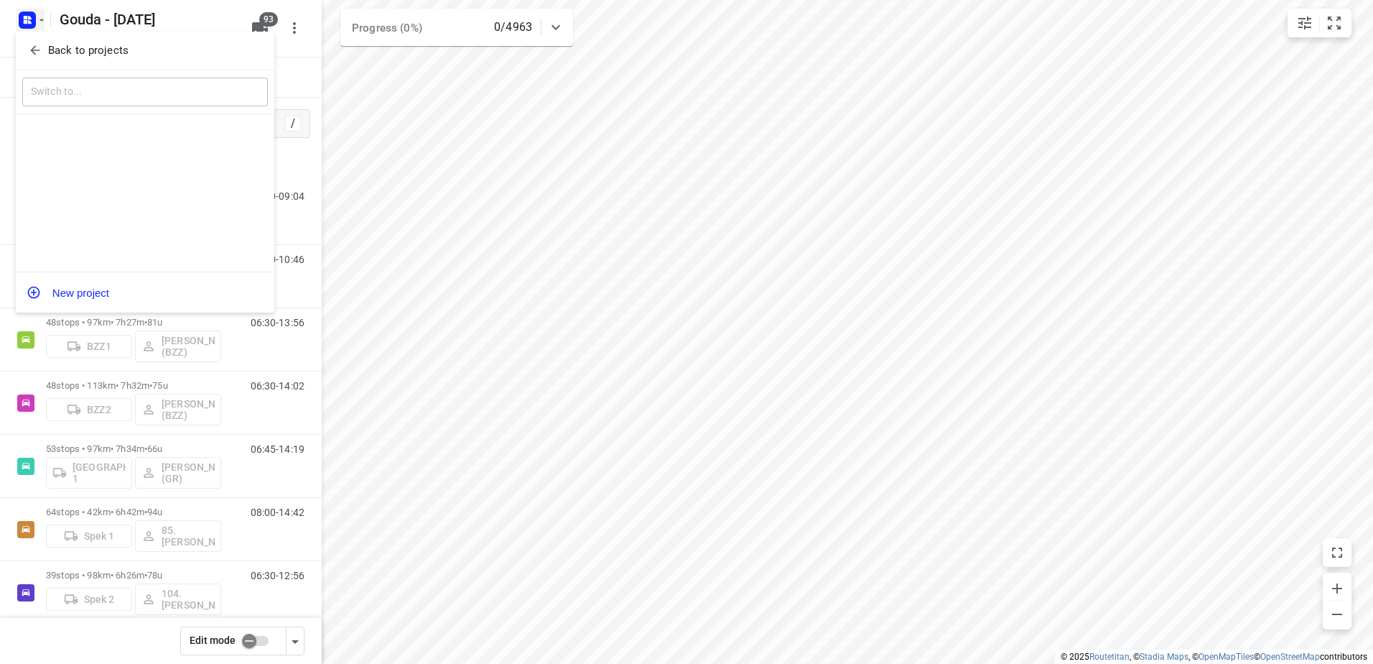
click at [48, 51] on p "Back to projects" at bounding box center [88, 50] width 80 height 17
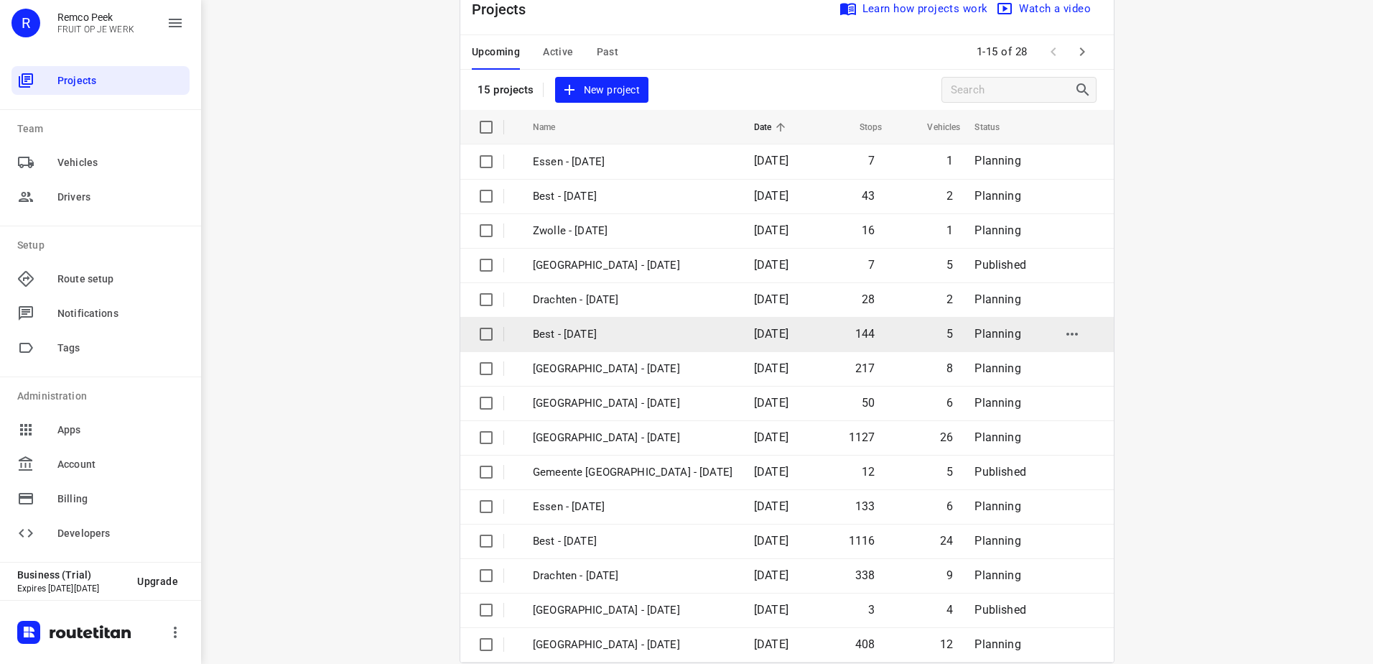
scroll to position [62, 0]
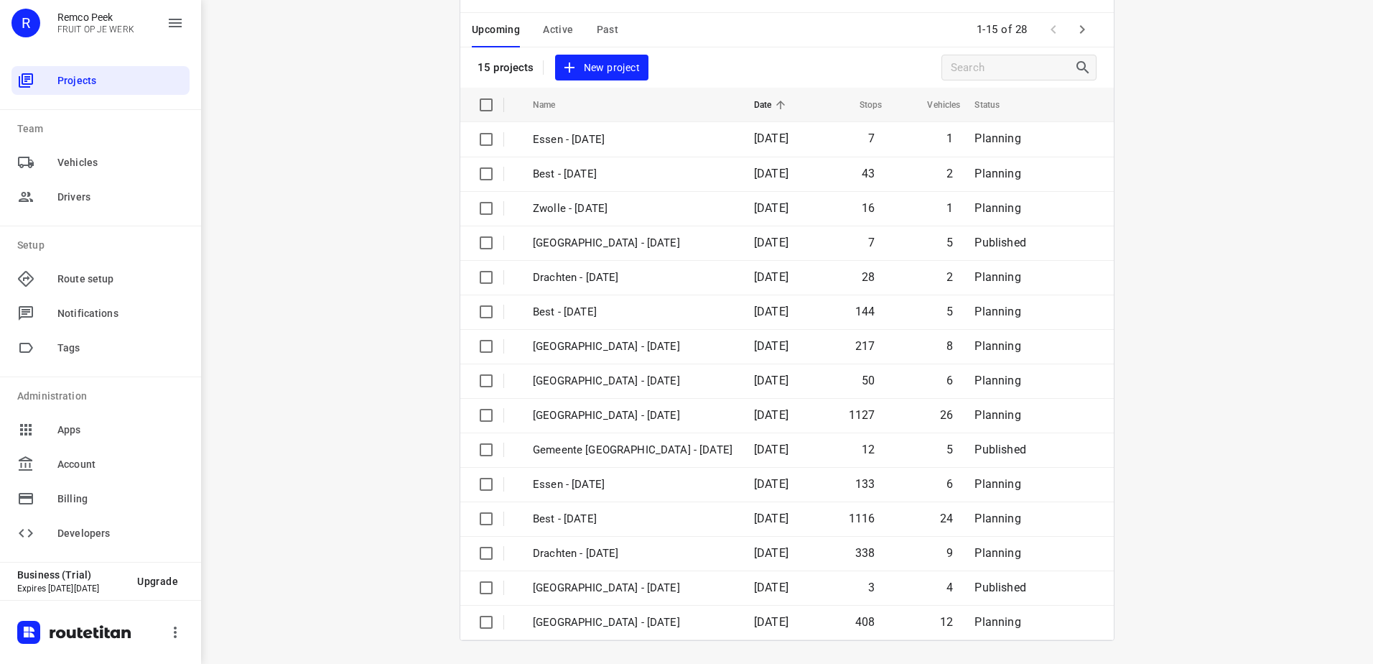
click at [1077, 14] on div "1-15 of 28" at bounding box center [1034, 29] width 126 height 31
click at [1083, 25] on icon "button" at bounding box center [1082, 29] width 17 height 17
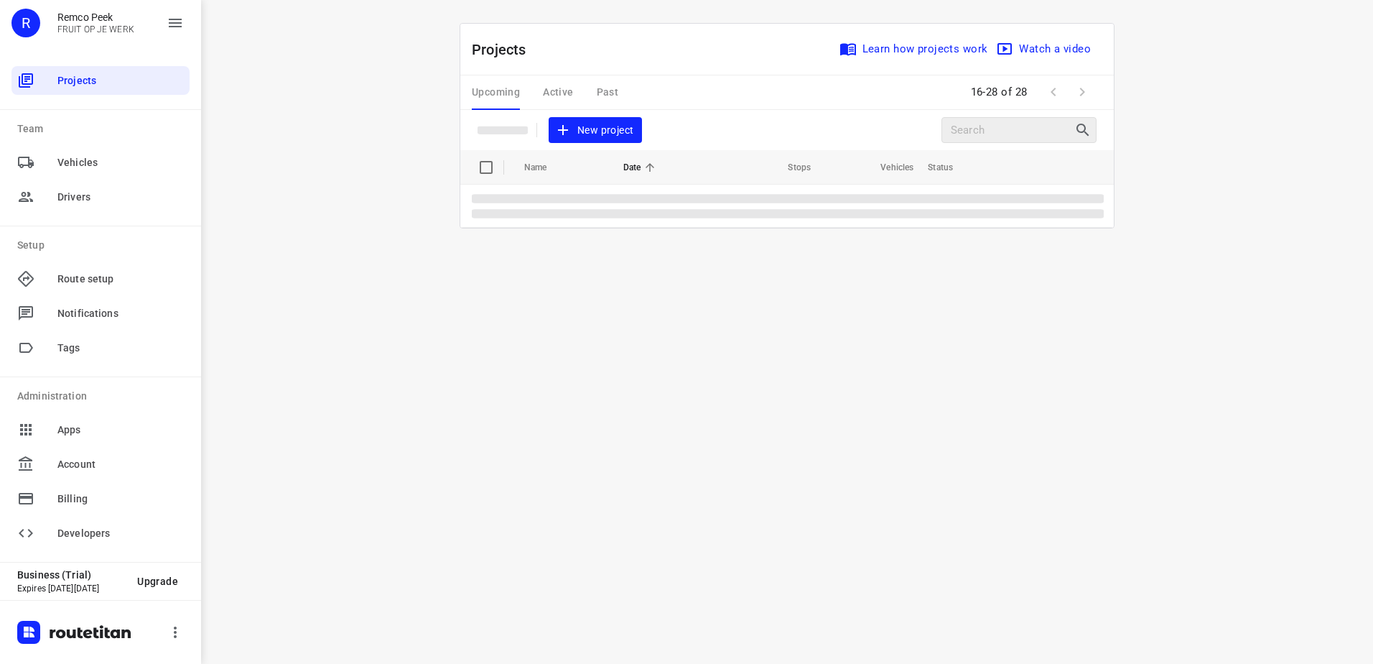
scroll to position [0, 0]
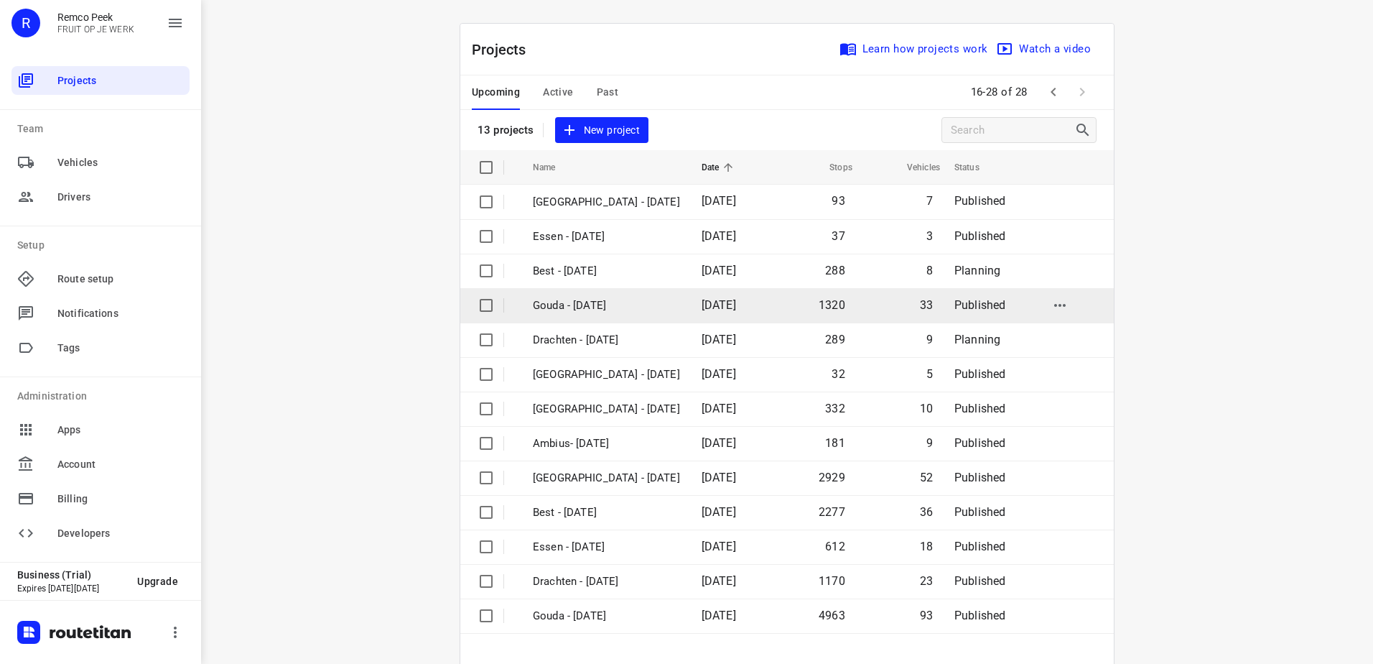
click at [638, 315] on td "Gouda - Tuesday" at bounding box center [604, 305] width 172 height 34
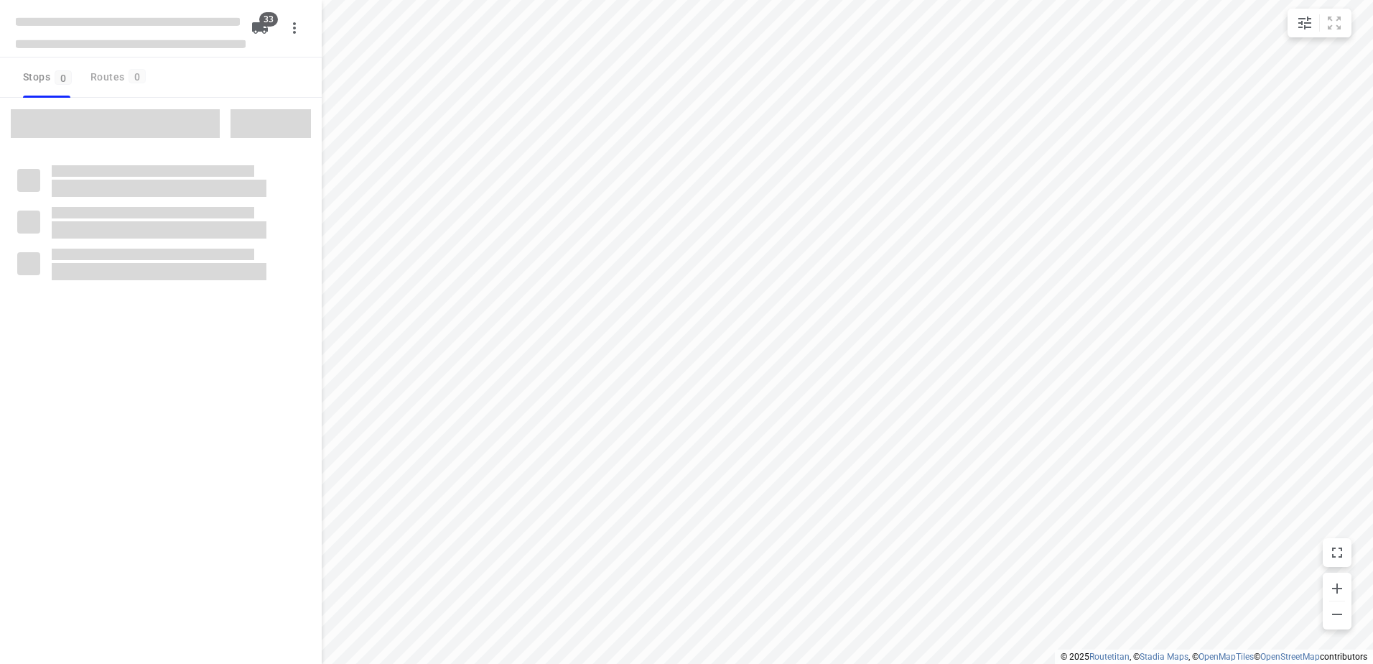
checkbox input "true"
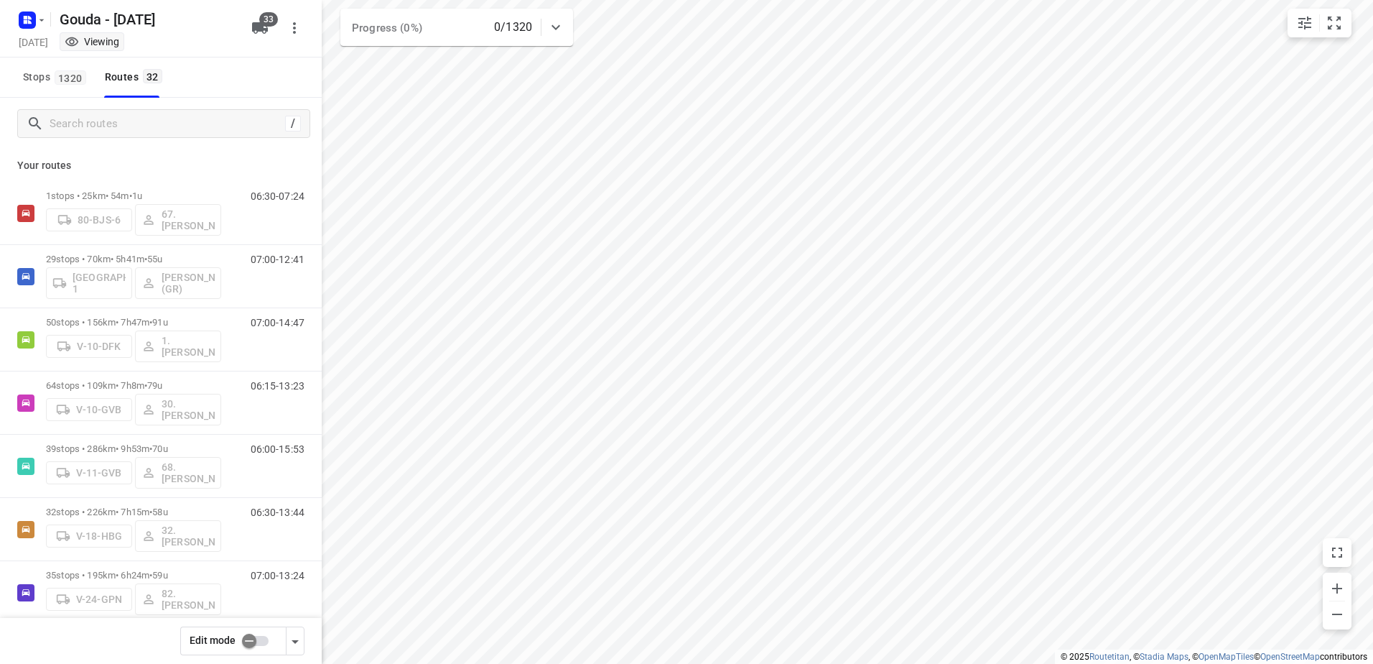
click at [246, 642] on input "checkbox" at bounding box center [249, 640] width 82 height 27
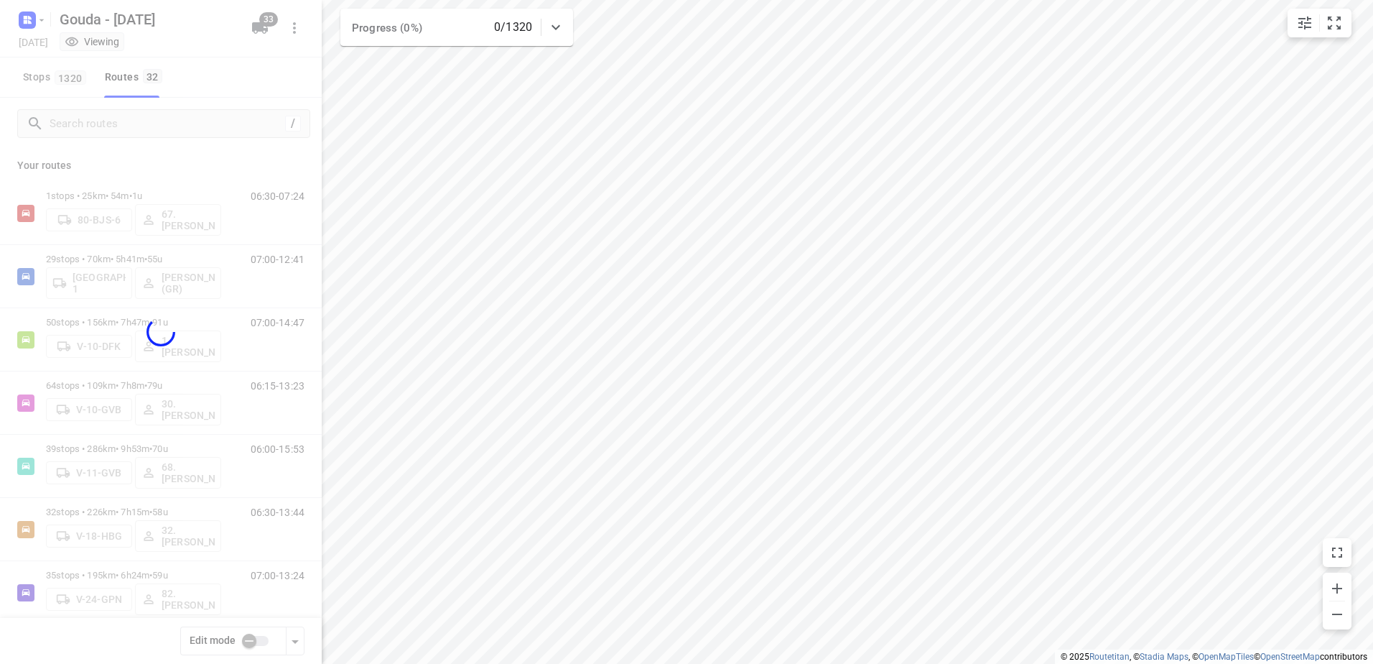
checkbox input "true"
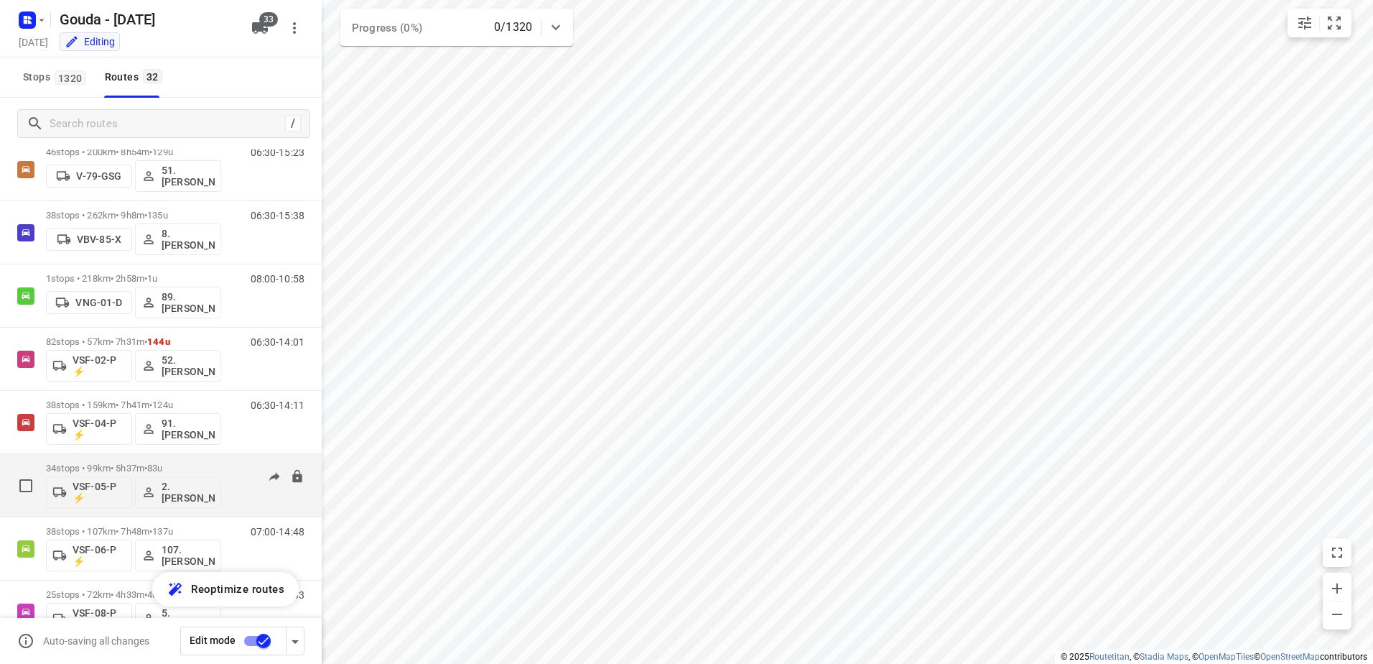
scroll to position [1601, 0]
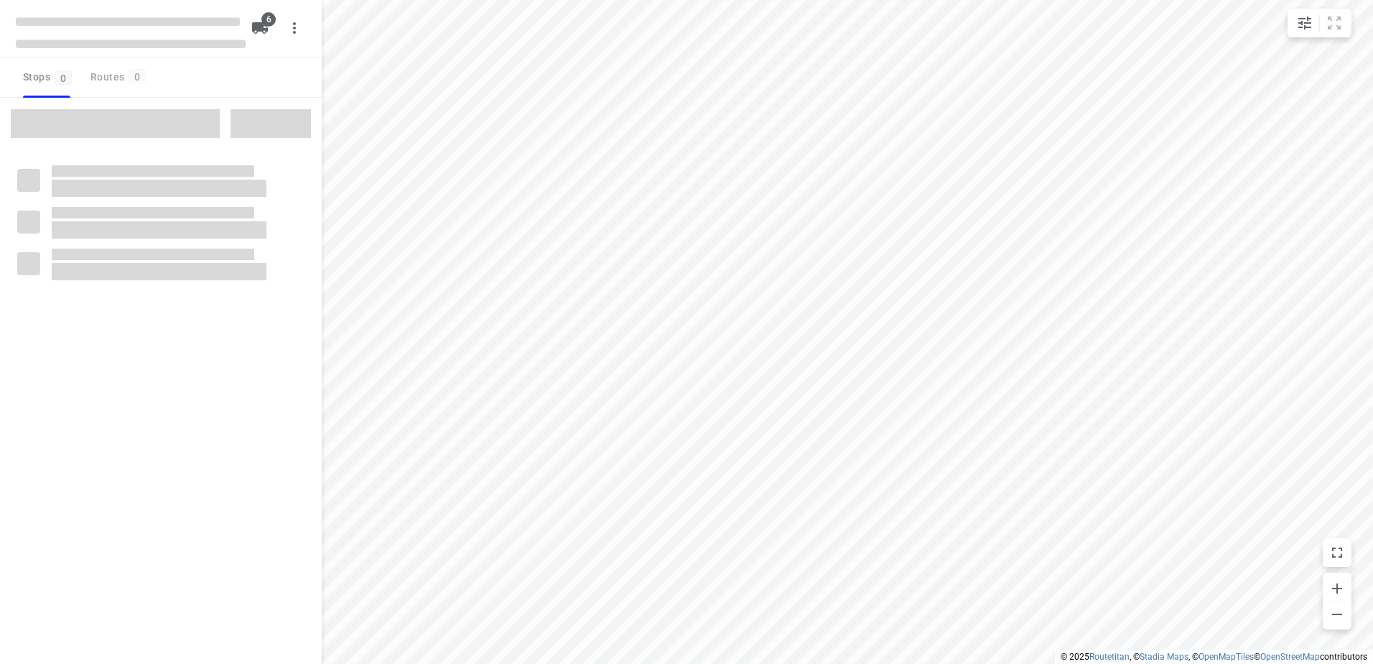
checkbox input "true"
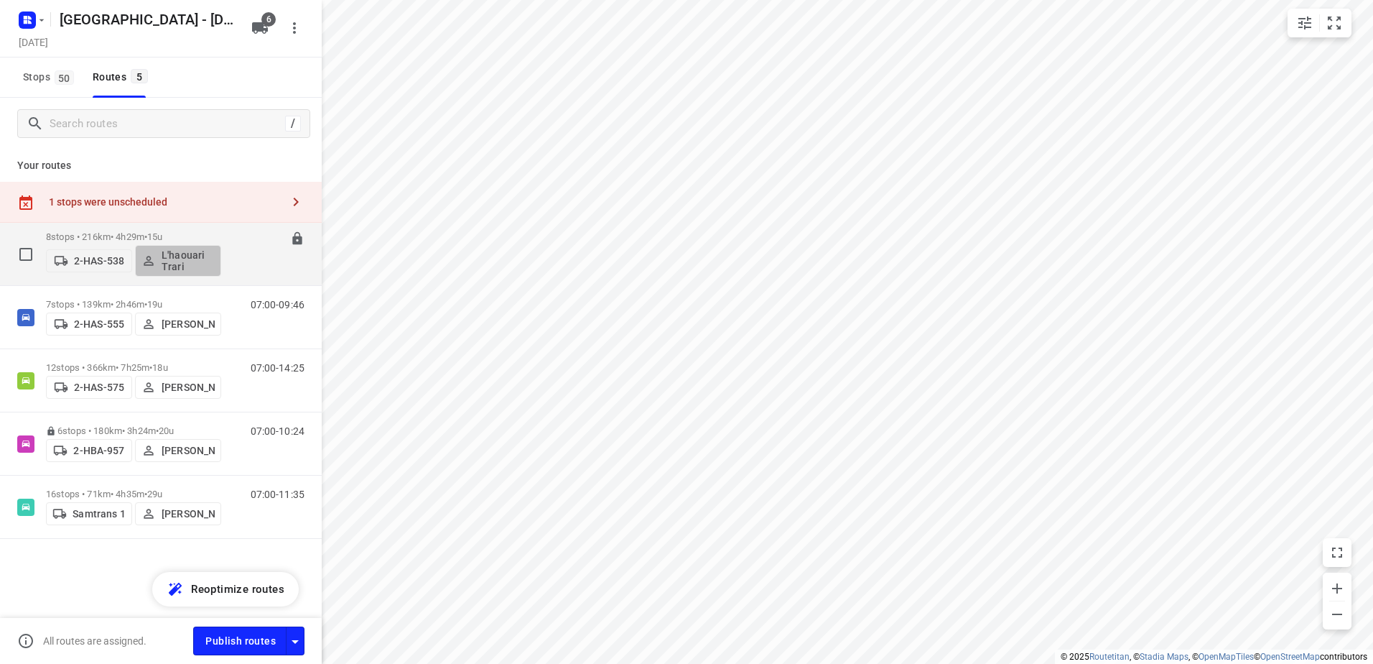
click at [216, 245] on button "L'haouari Trari" at bounding box center [178, 261] width 86 height 32
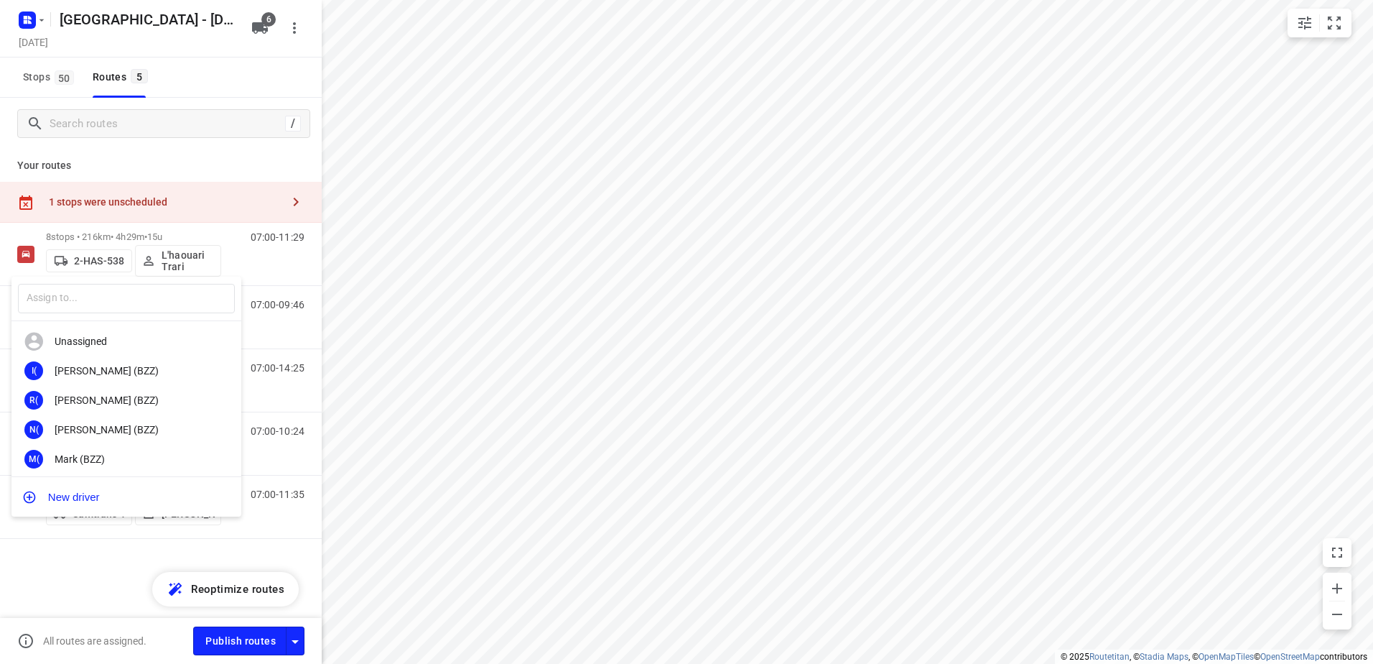
click at [133, 230] on div at bounding box center [686, 332] width 1373 height 664
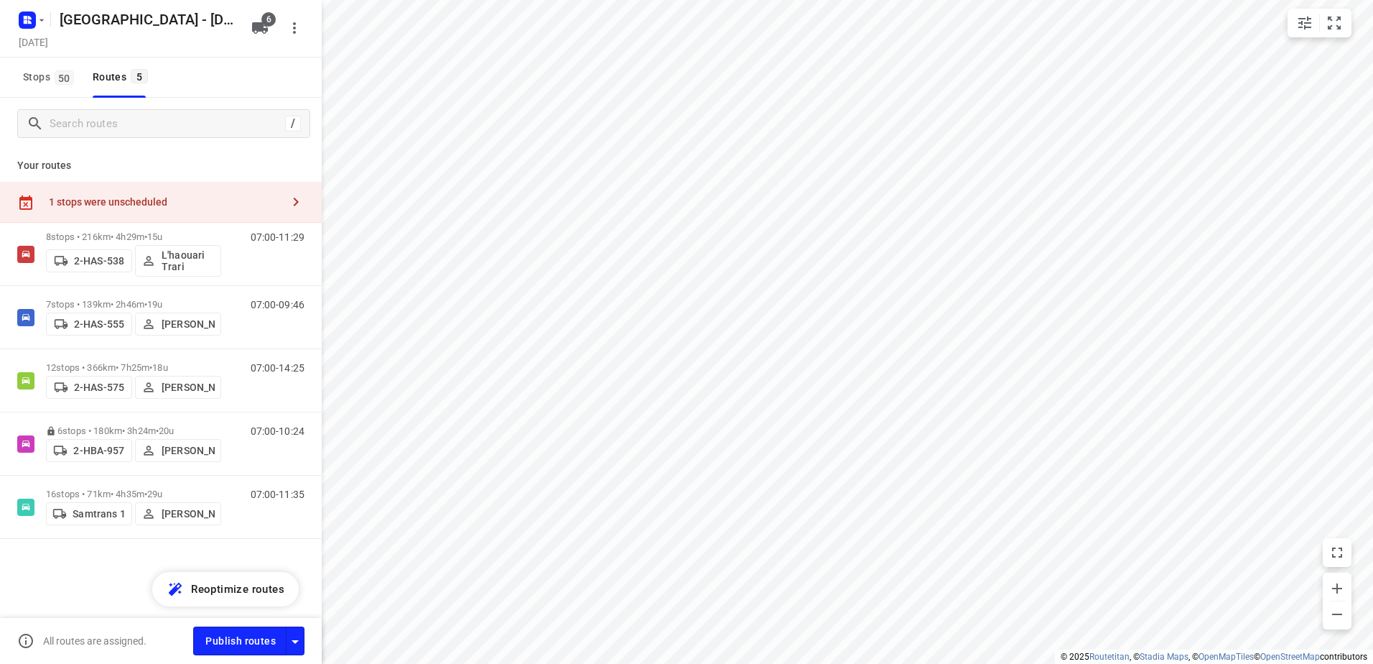
click at [121, 233] on div "​ Unassigned I( Ismail (BZZ) R( Ronan (BZZ) N( Nolan (BZZ) M( Mark (BZZ) F( Fur…" at bounding box center [686, 332] width 1373 height 664
click at [116, 235] on p "8 stops • 216km • 4h29m • 15u" at bounding box center [133, 236] width 175 height 11
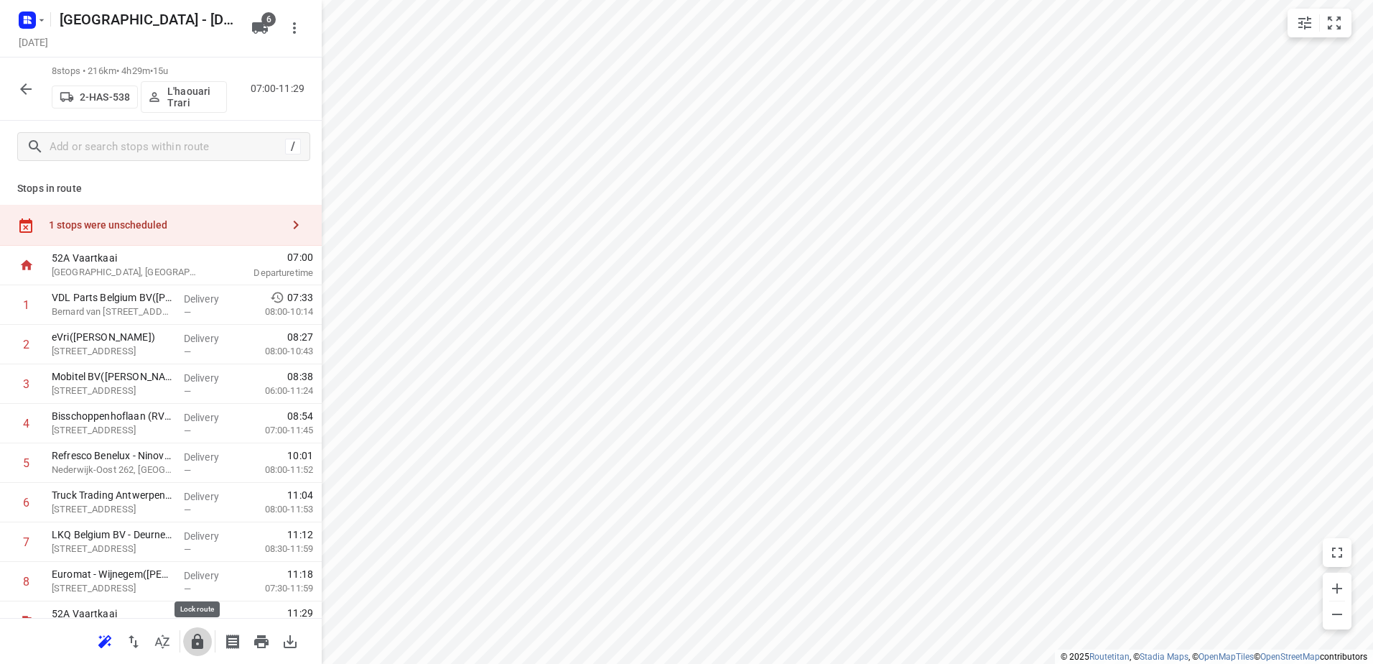
click at [192, 642] on icon "button" at bounding box center [197, 640] width 11 height 15
click at [26, 88] on icon "button" at bounding box center [25, 88] width 17 height 17
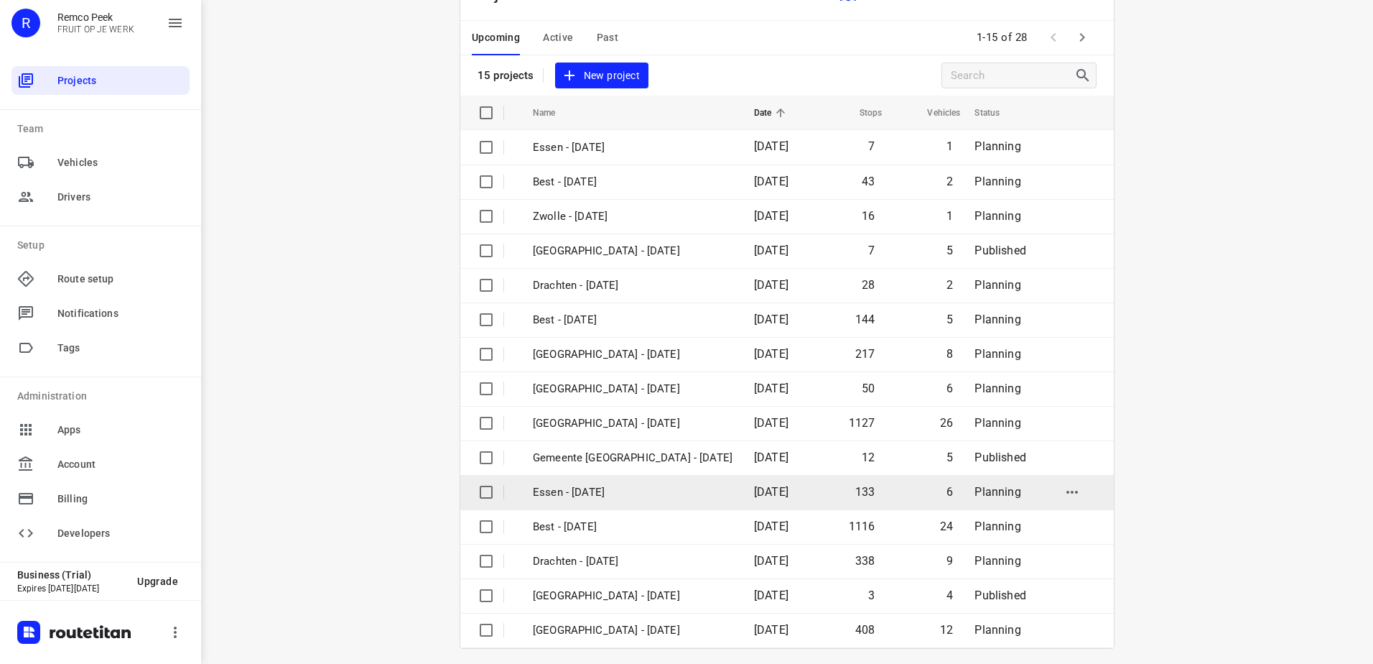
scroll to position [62, 0]
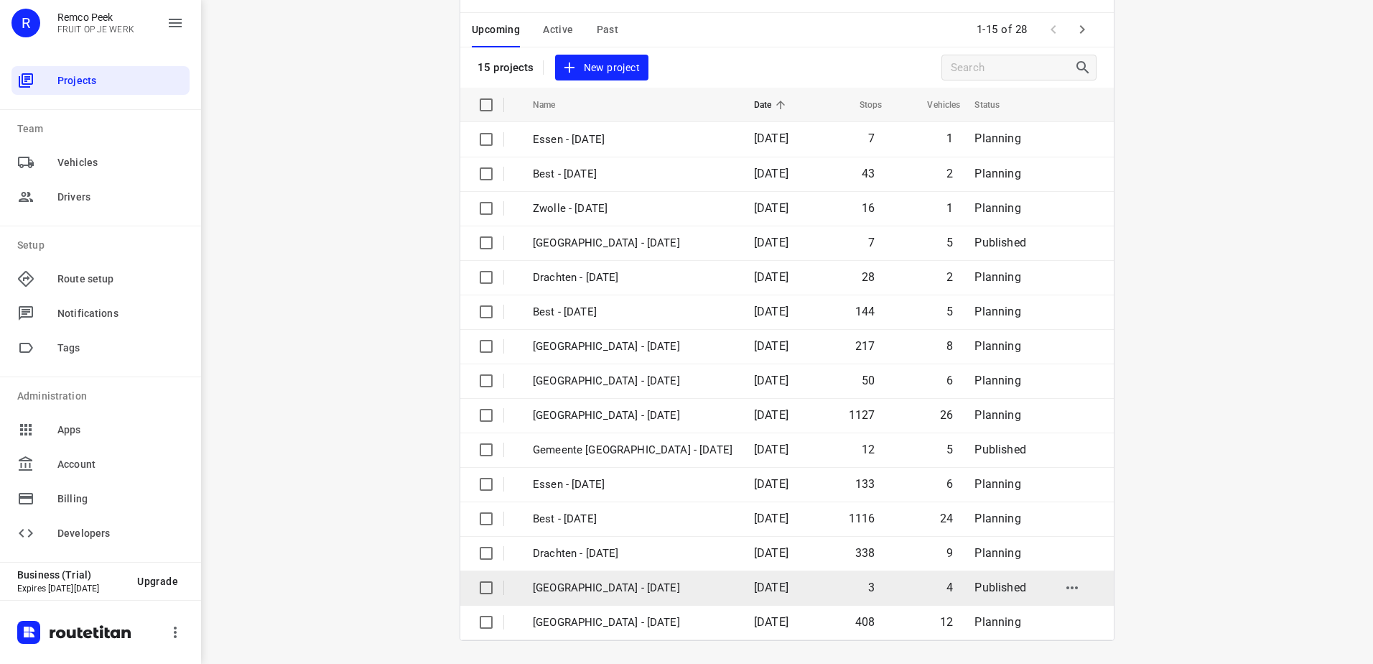
click at [614, 598] on td "[GEOGRAPHIC_DATA] - [DATE]" at bounding box center [630, 587] width 224 height 34
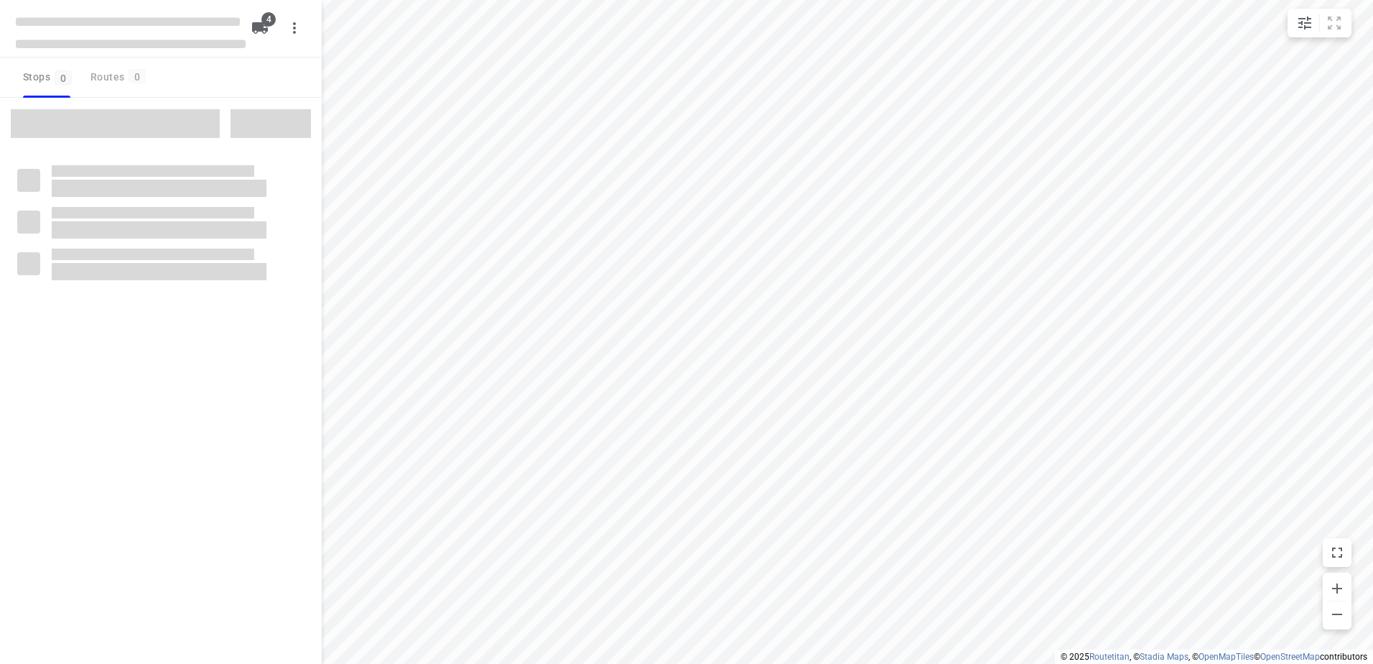
checkbox input "true"
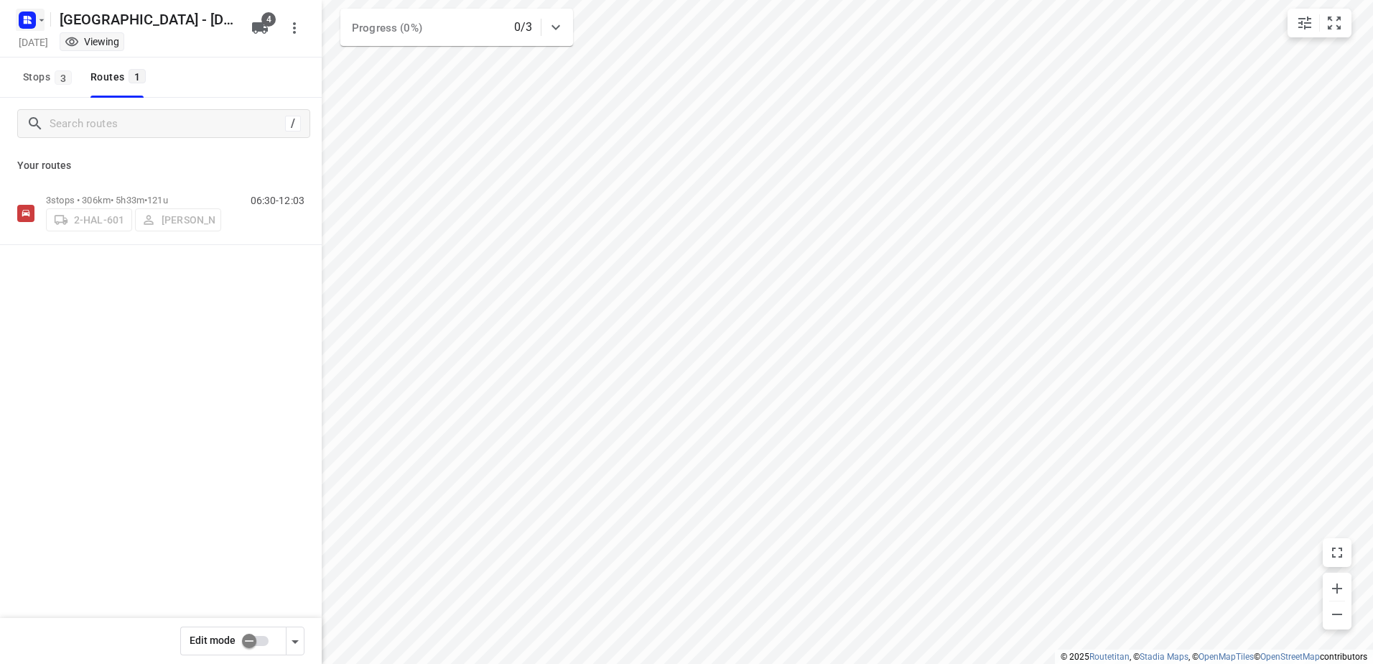
click at [27, 13] on rect "button" at bounding box center [27, 19] width 17 height 17
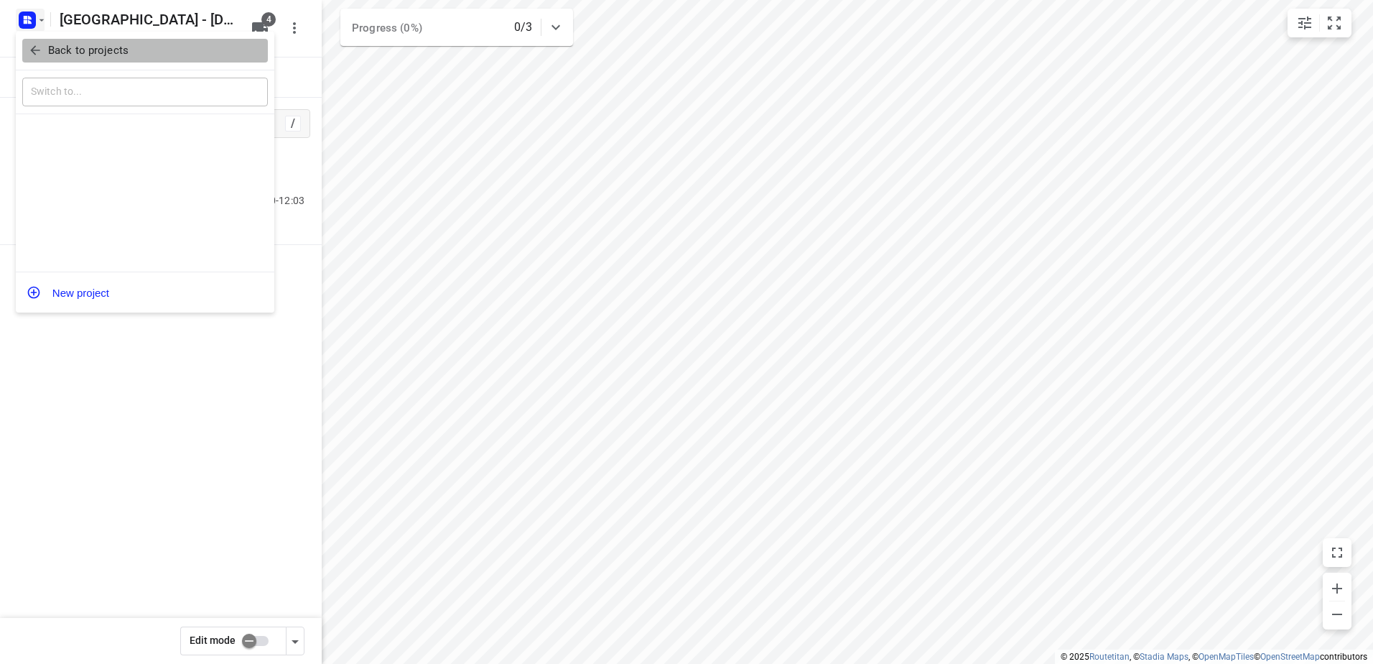
click at [49, 51] on p "Back to projects" at bounding box center [88, 50] width 80 height 17
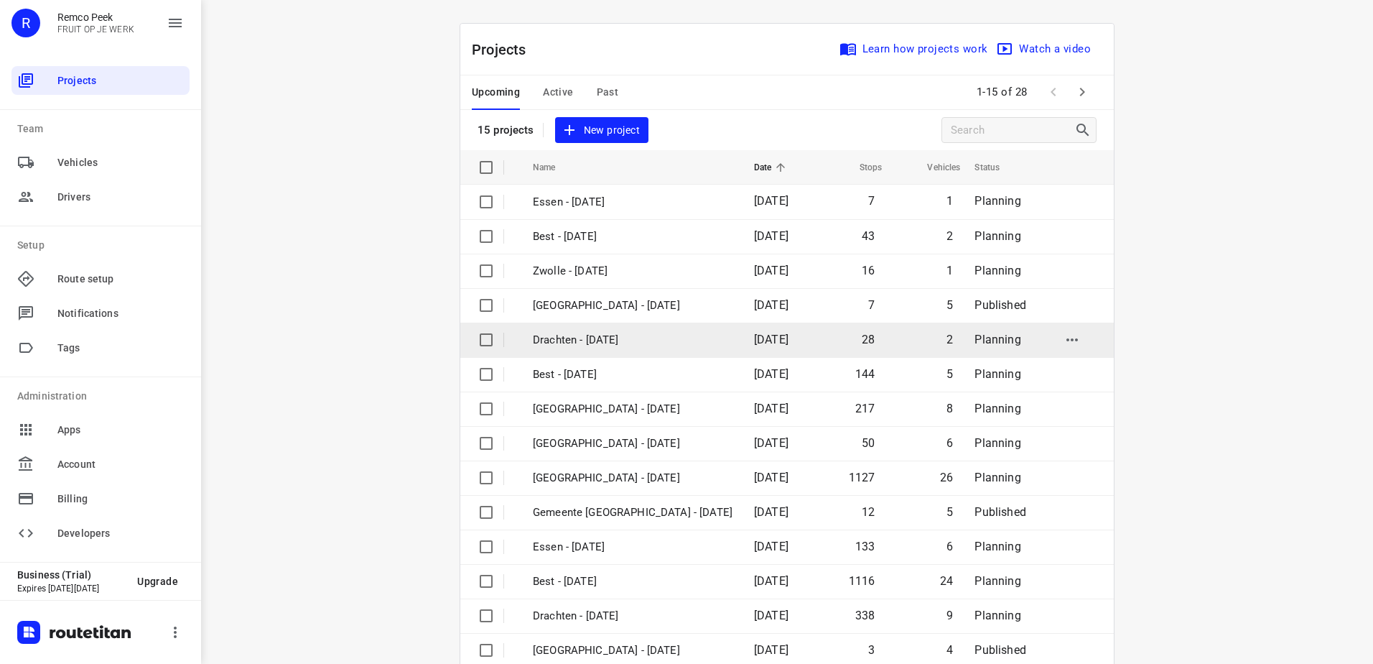
scroll to position [62, 0]
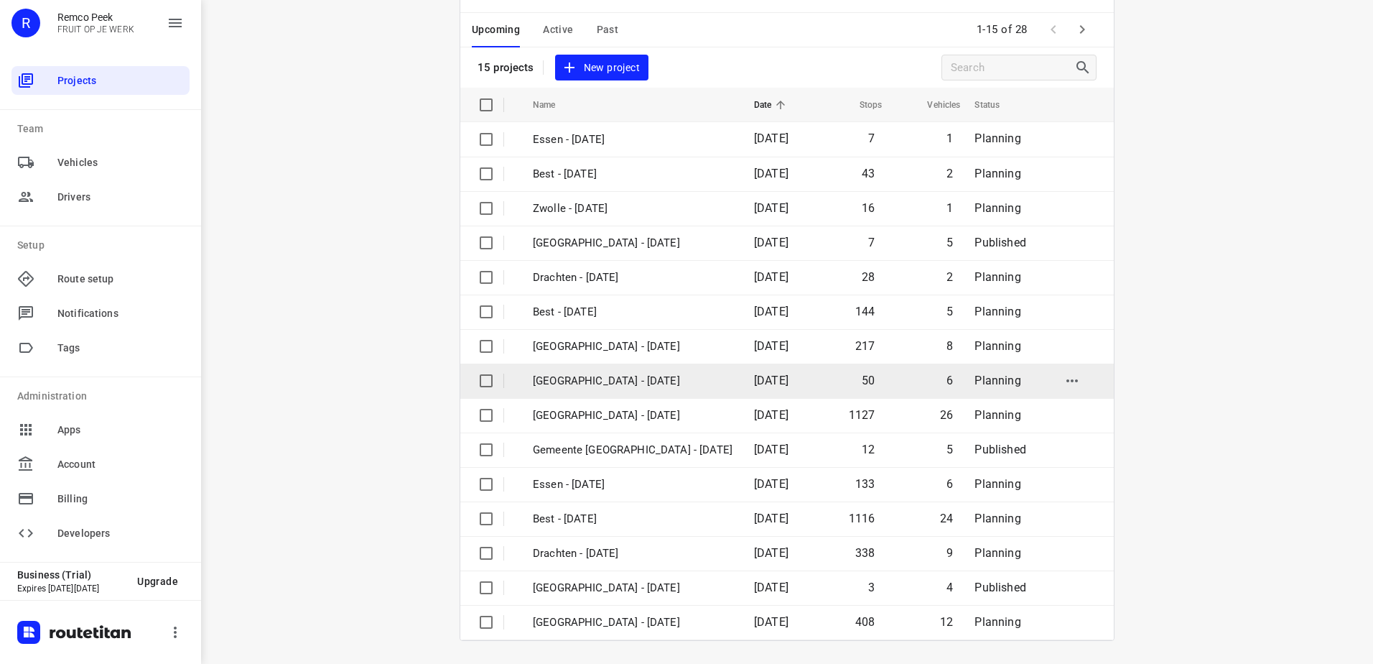
click at [650, 379] on p "[GEOGRAPHIC_DATA] - [DATE]" at bounding box center [633, 381] width 200 height 17
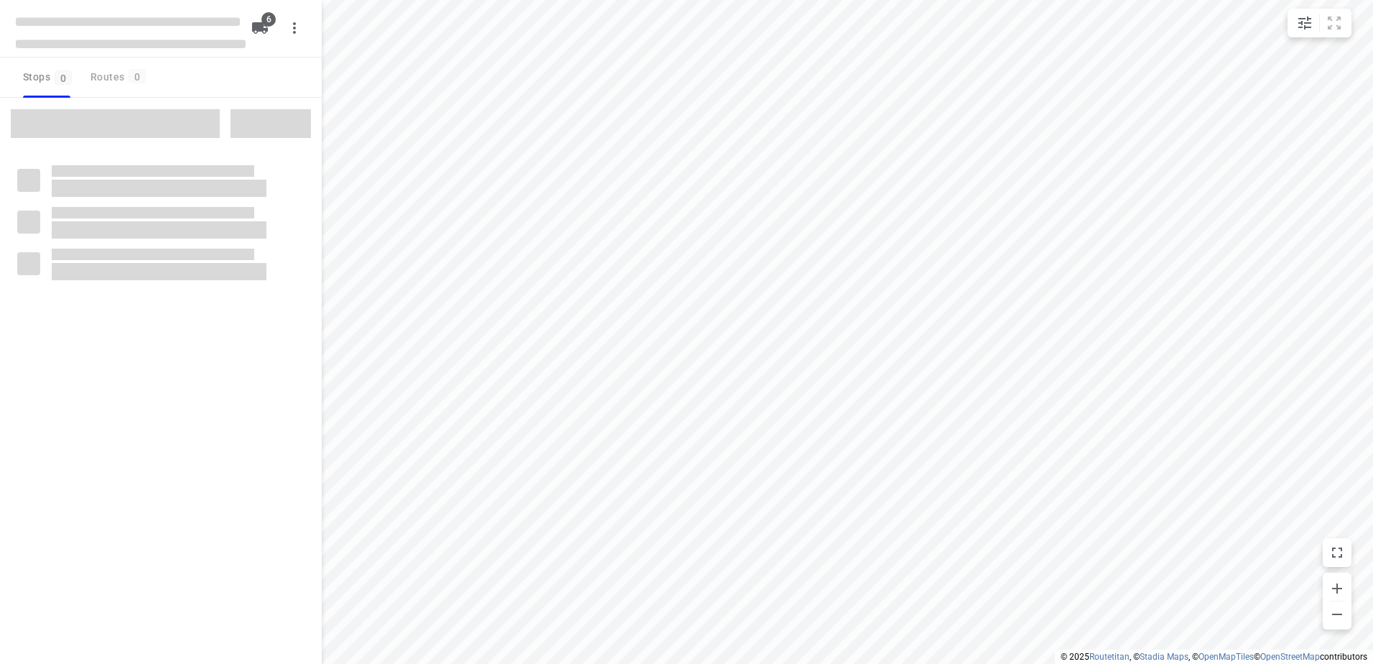
checkbox input "true"
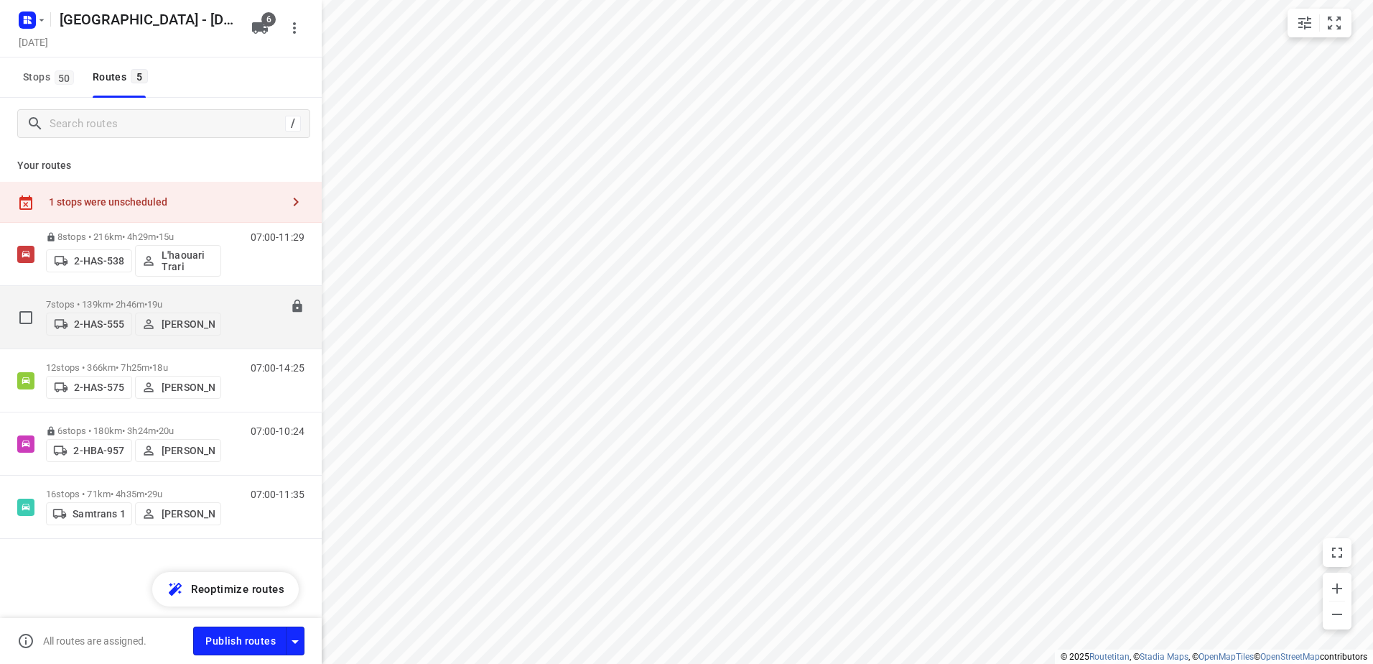
click at [233, 302] on div "07:00-09:46" at bounding box center [269, 321] width 72 height 44
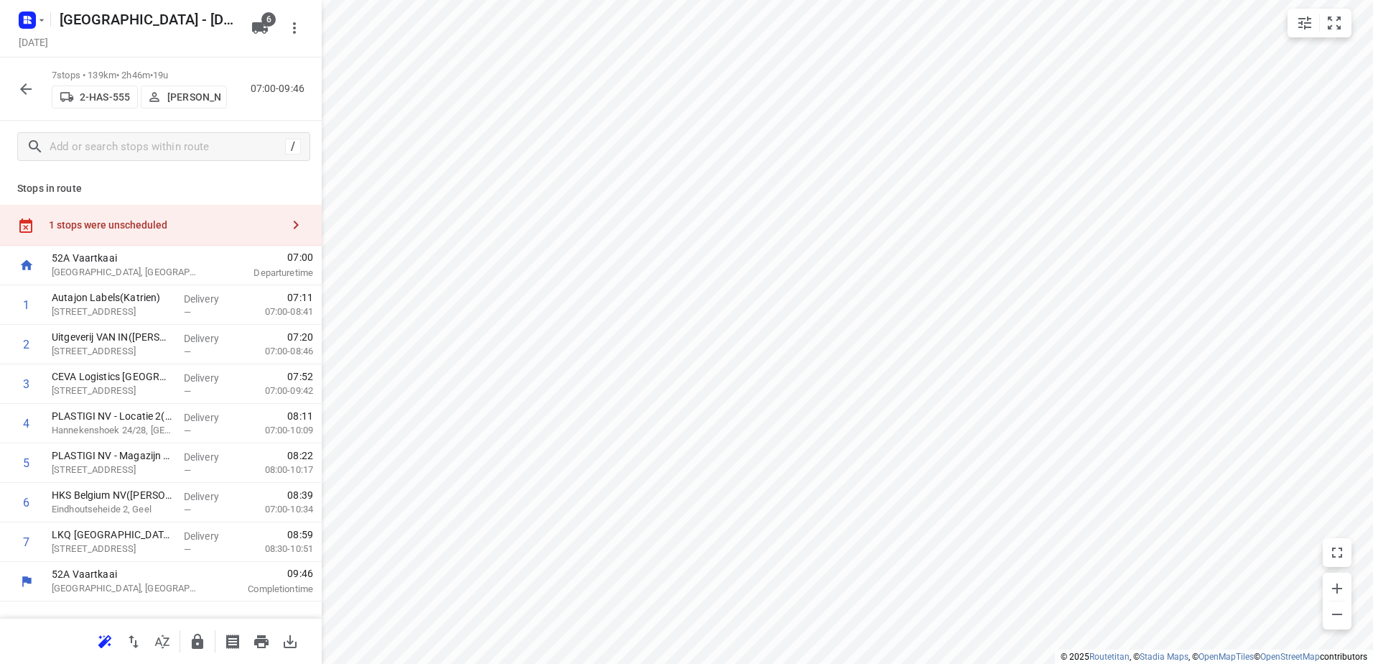
click at [196, 643] on icon "button" at bounding box center [197, 641] width 17 height 17
click at [11, 97] on div "7 stops • 139km • 2h46m • 19u 2-HAS-555 Warren Blust 07:00-09:46" at bounding box center [161, 88] width 322 height 63
click at [27, 103] on div "7 stops • 139km • 2h46m • 19u 2-HAS-555 Warren Blust 07:00-09:46" at bounding box center [161, 88] width 322 height 63
click at [19, 96] on icon "button" at bounding box center [25, 88] width 17 height 17
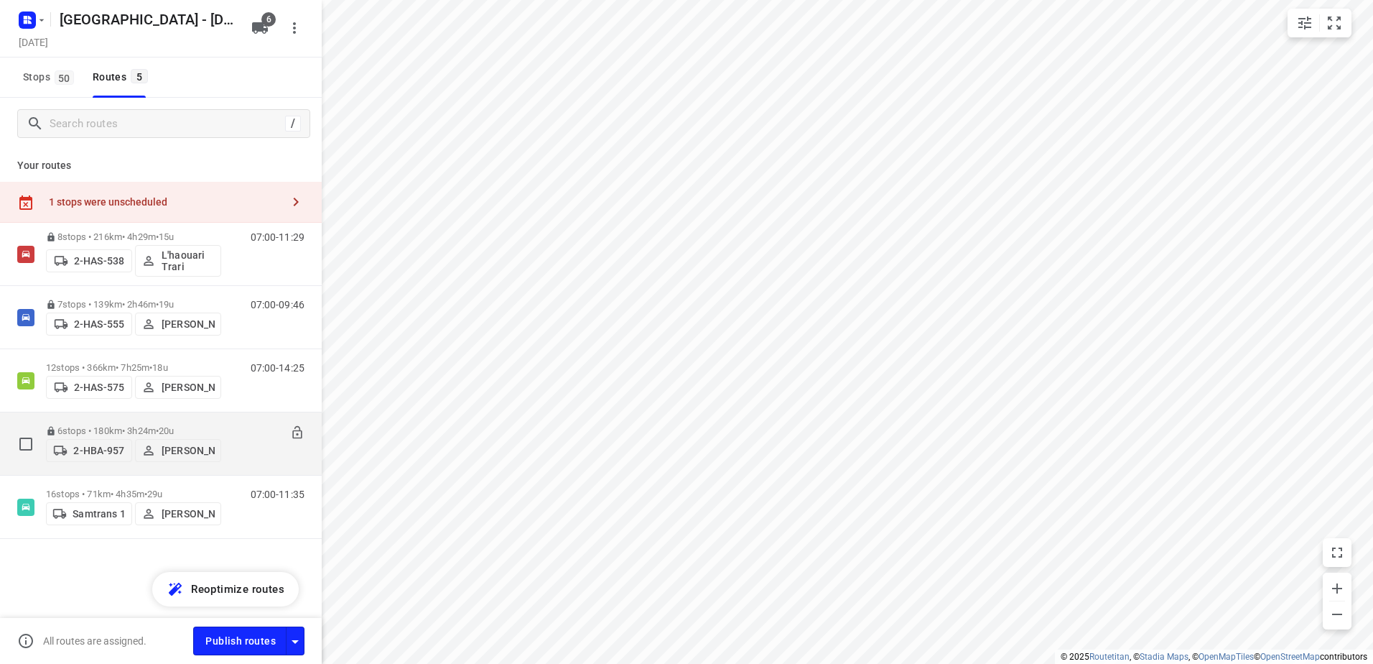
click at [118, 418] on div "6 stops • 180km • 3h24m • 20u 2-HBA-957 Maico Geers" at bounding box center [133, 443] width 175 height 51
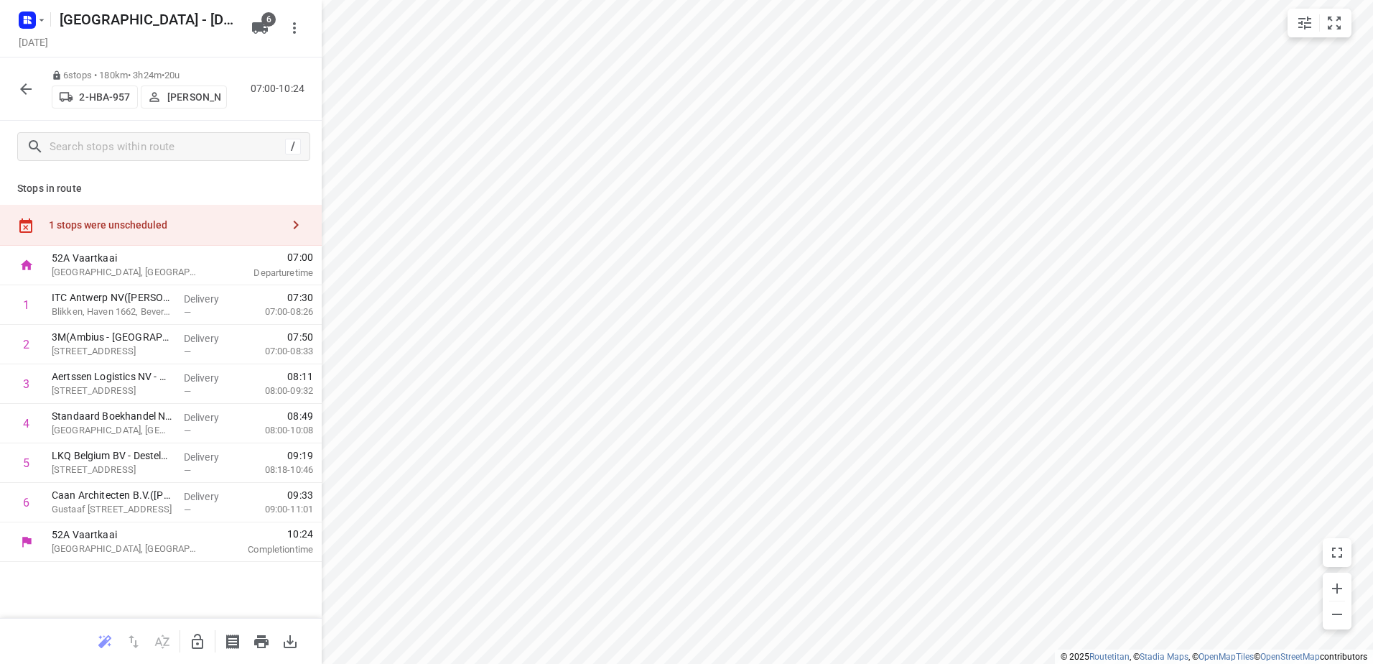
click at [22, 91] on icon "button" at bounding box center [25, 88] width 17 height 17
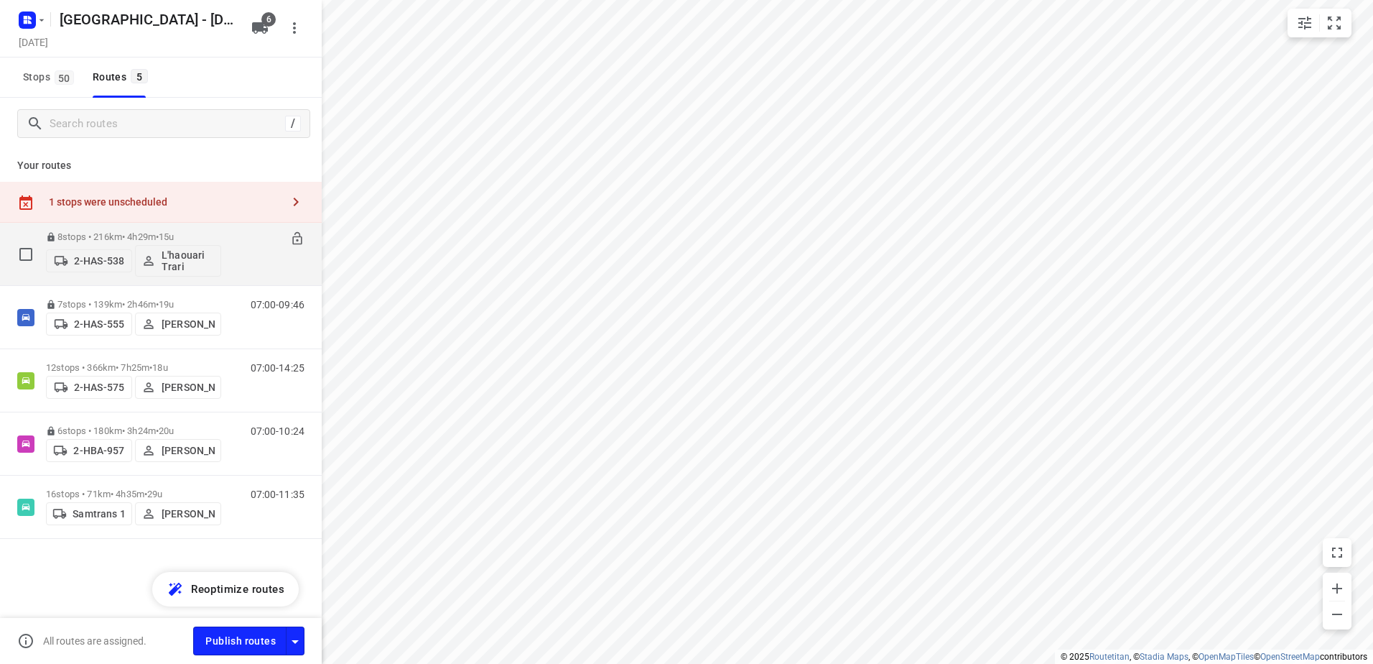
click at [115, 233] on p "8 stops • 216km • 4h29m • 15u" at bounding box center [133, 236] width 175 height 11
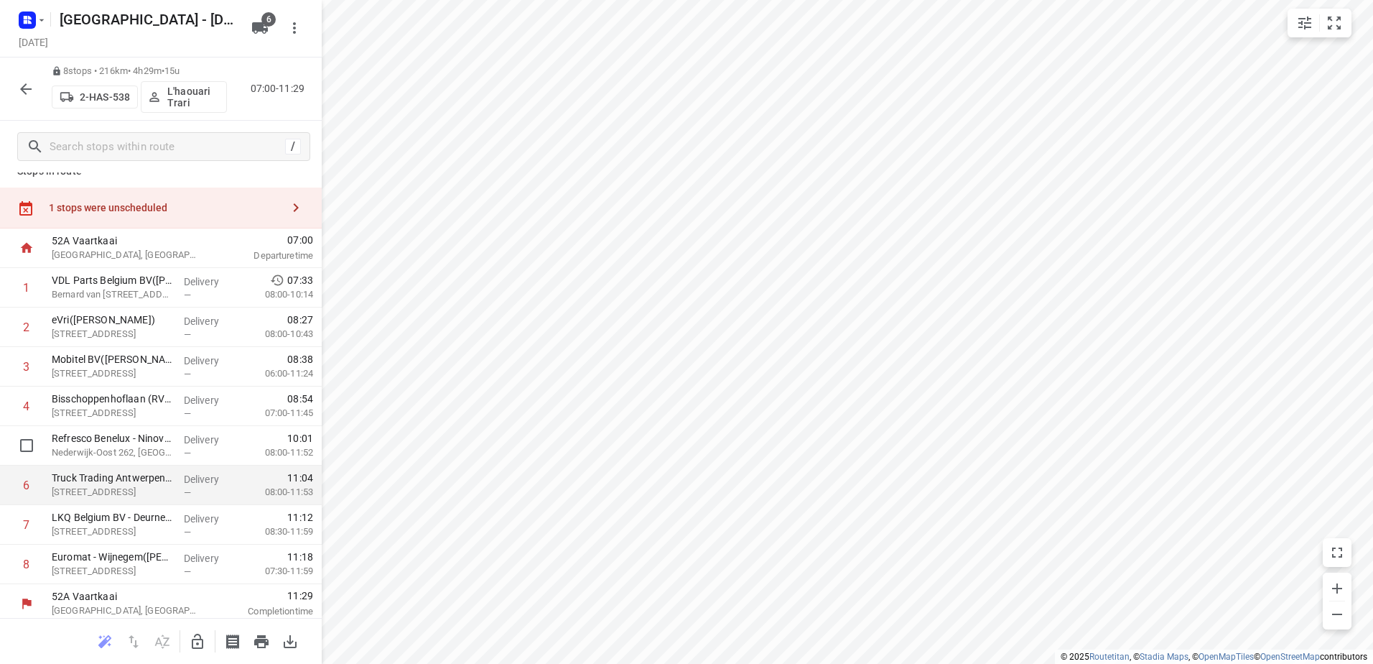
scroll to position [23, 0]
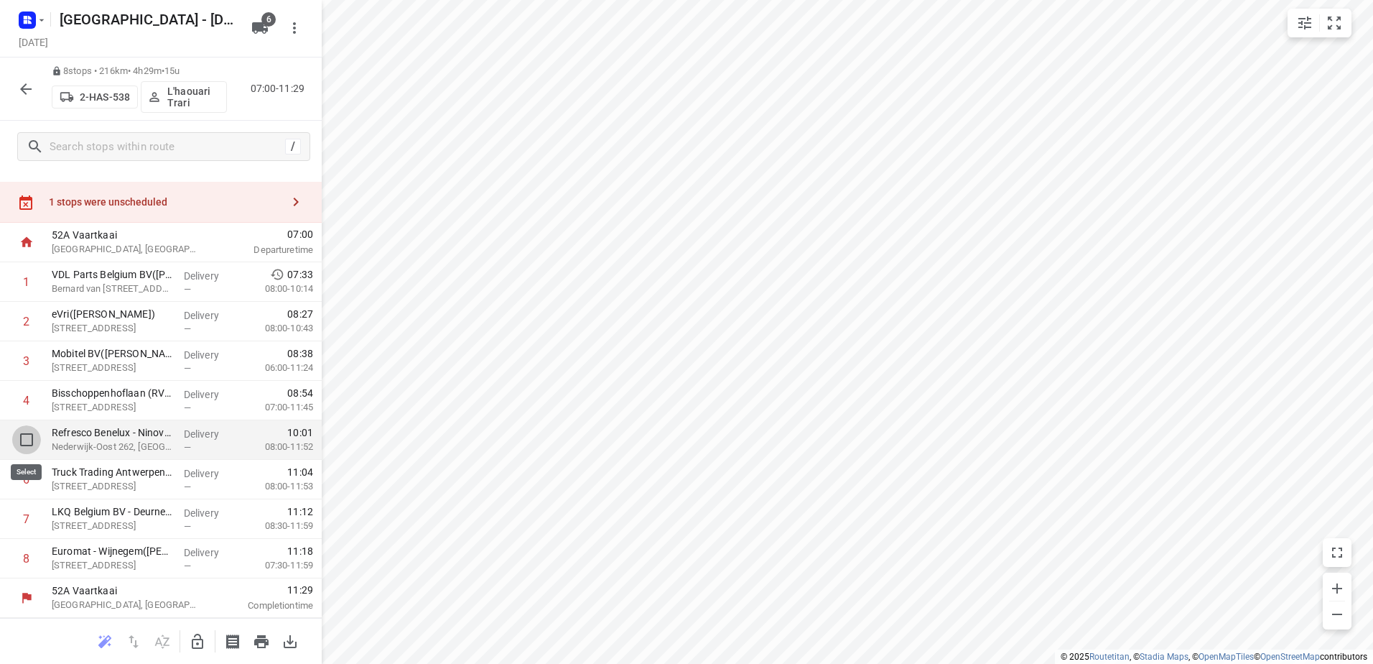
click at [29, 429] on input "checkbox" at bounding box center [26, 439] width 29 height 29
checkbox input "true"
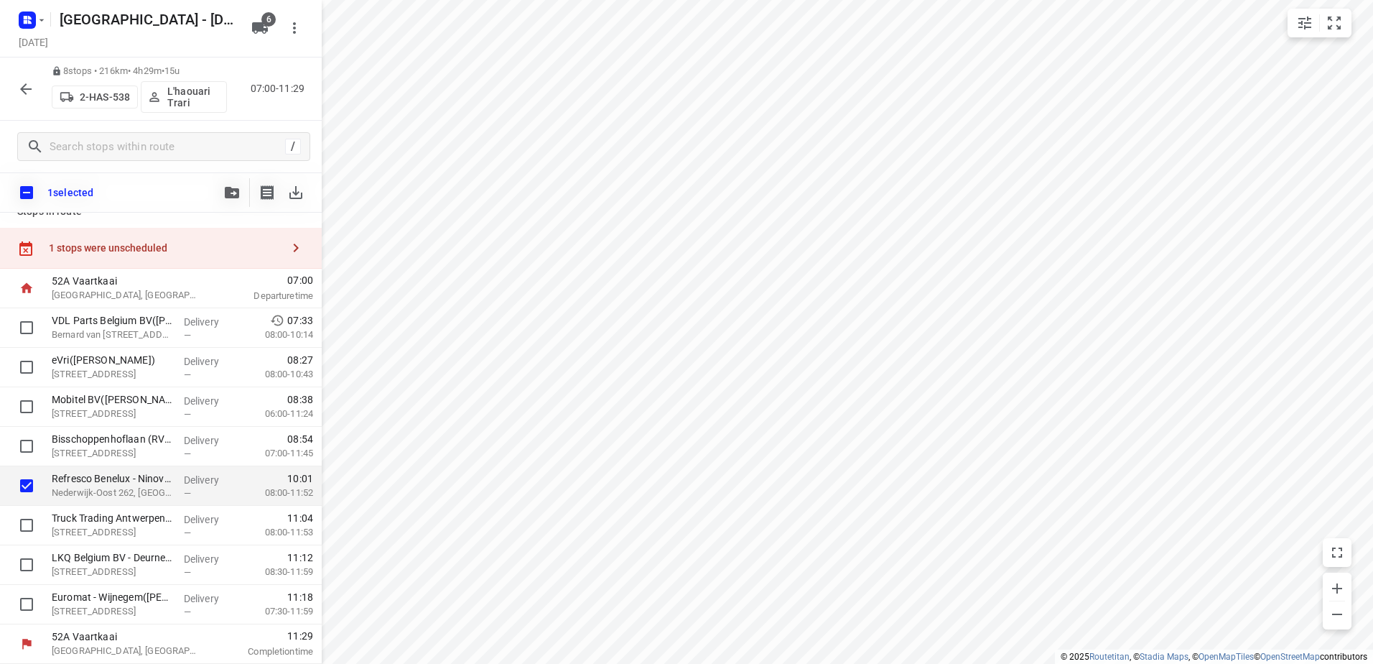
click at [237, 184] on button "button" at bounding box center [232, 192] width 29 height 29
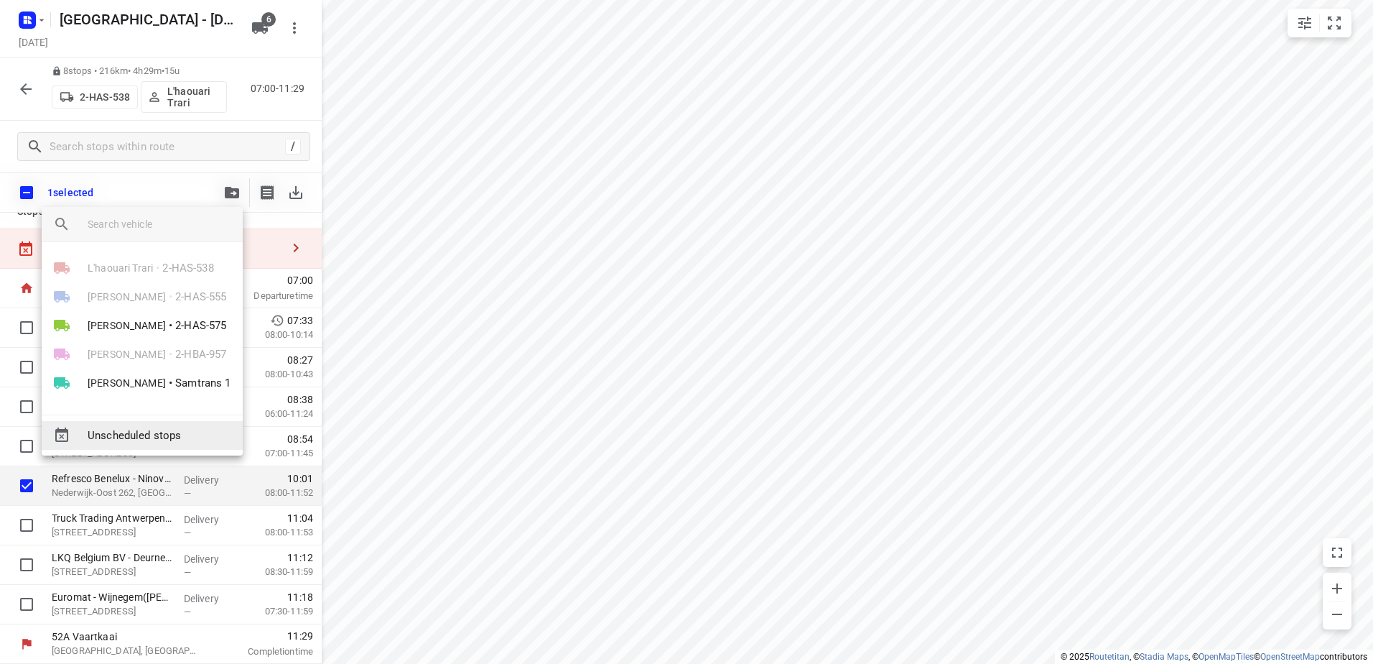
click at [176, 428] on span "Unscheduled stops" at bounding box center [160, 435] width 144 height 17
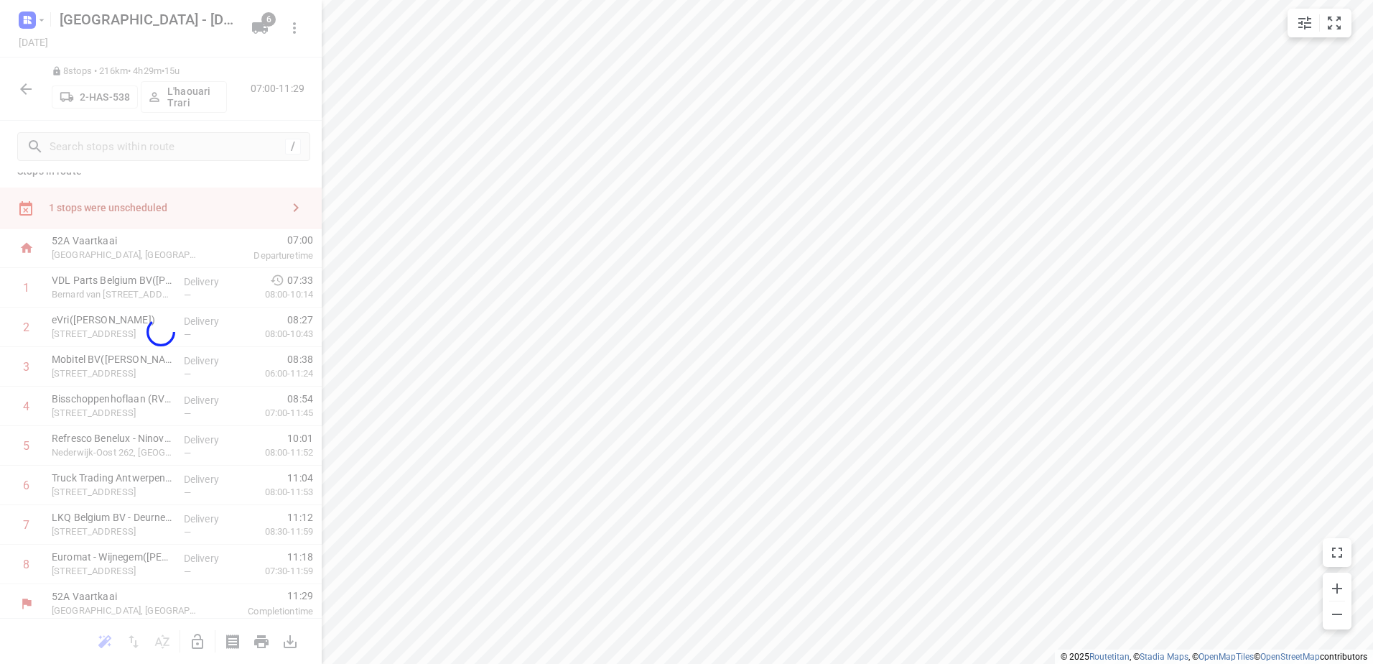
scroll to position [0, 0]
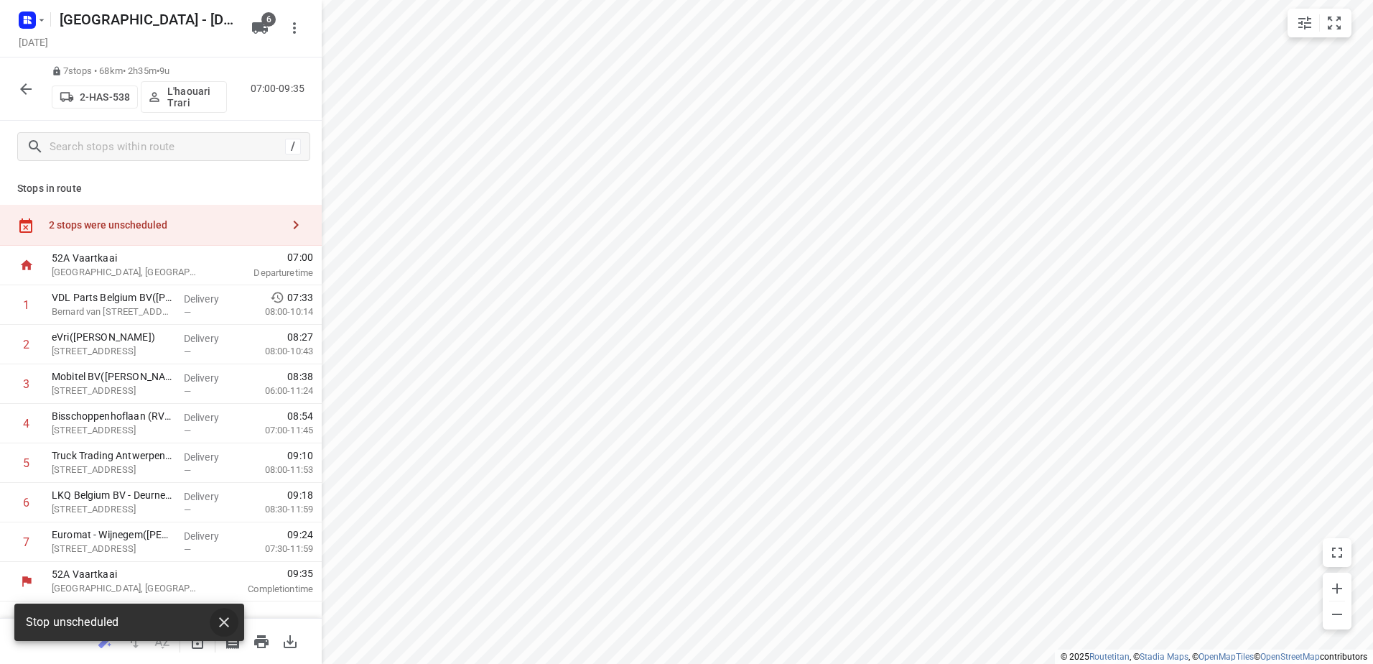
click at [215, 615] on button "button" at bounding box center [224, 621] width 29 height 29
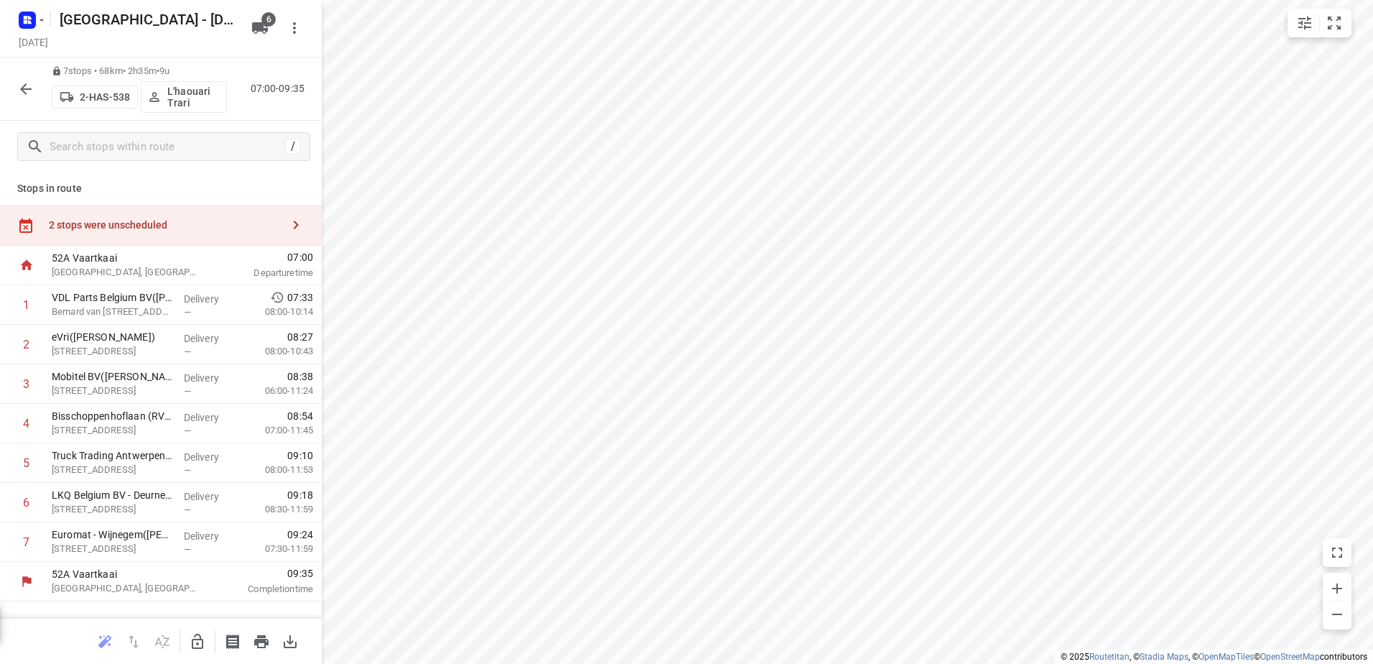
click at [187, 637] on body "i © 2025 Routetitan , © Stadia Maps , © OpenMapTiles © OpenStreetMap contributo…" at bounding box center [686, 332] width 1373 height 664
click at [200, 644] on icon "button" at bounding box center [197, 641] width 17 height 17
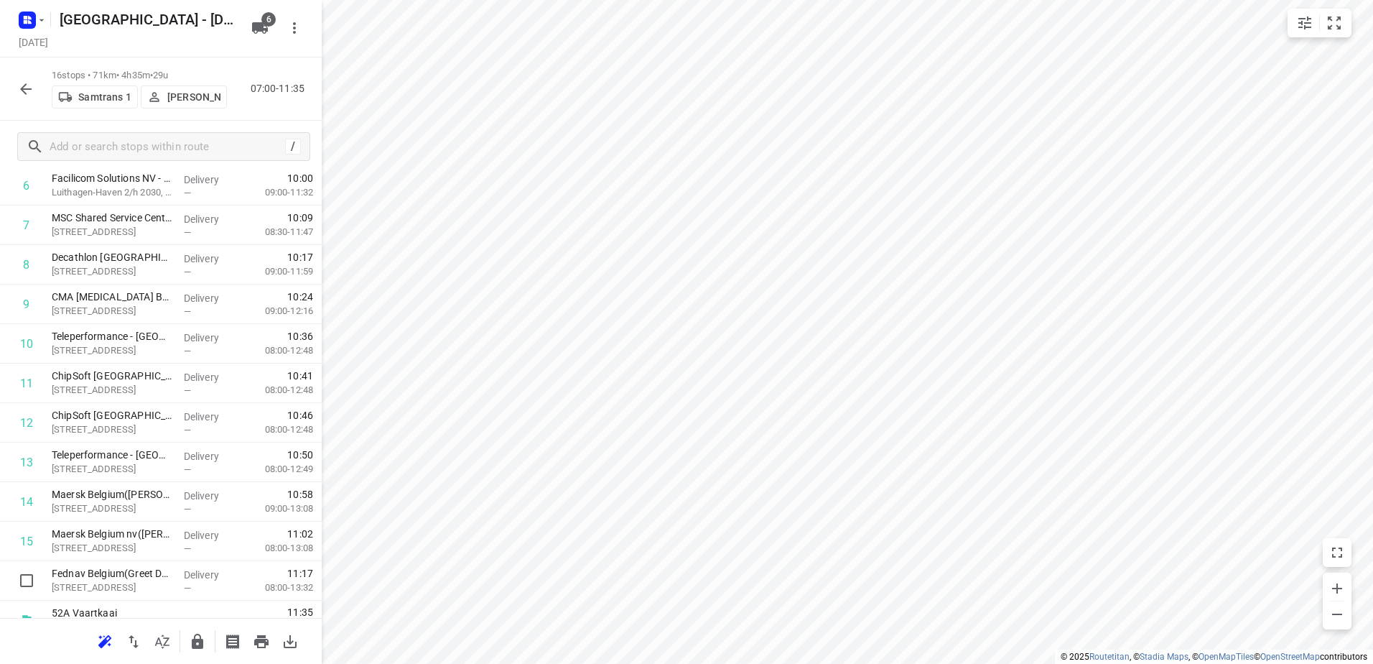
scroll to position [339, 0]
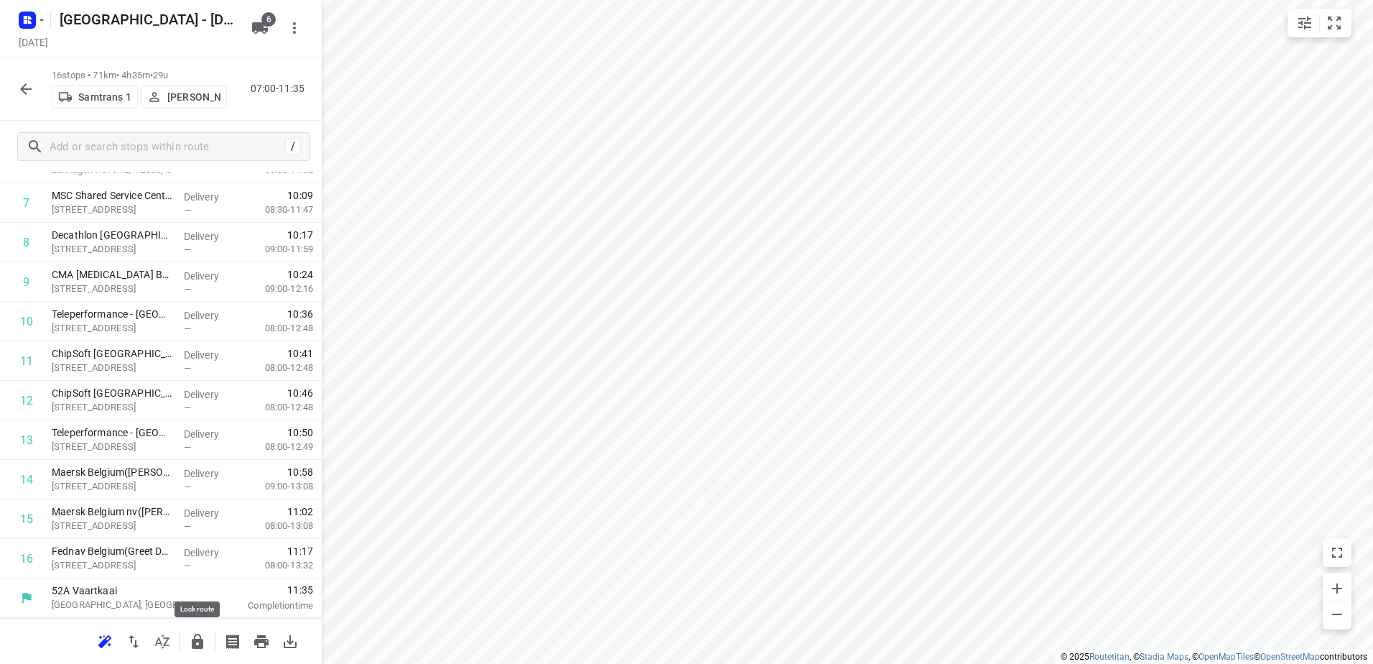
click at [201, 643] on icon "button" at bounding box center [197, 640] width 11 height 15
click at [24, 98] on button "button" at bounding box center [25, 89] width 29 height 29
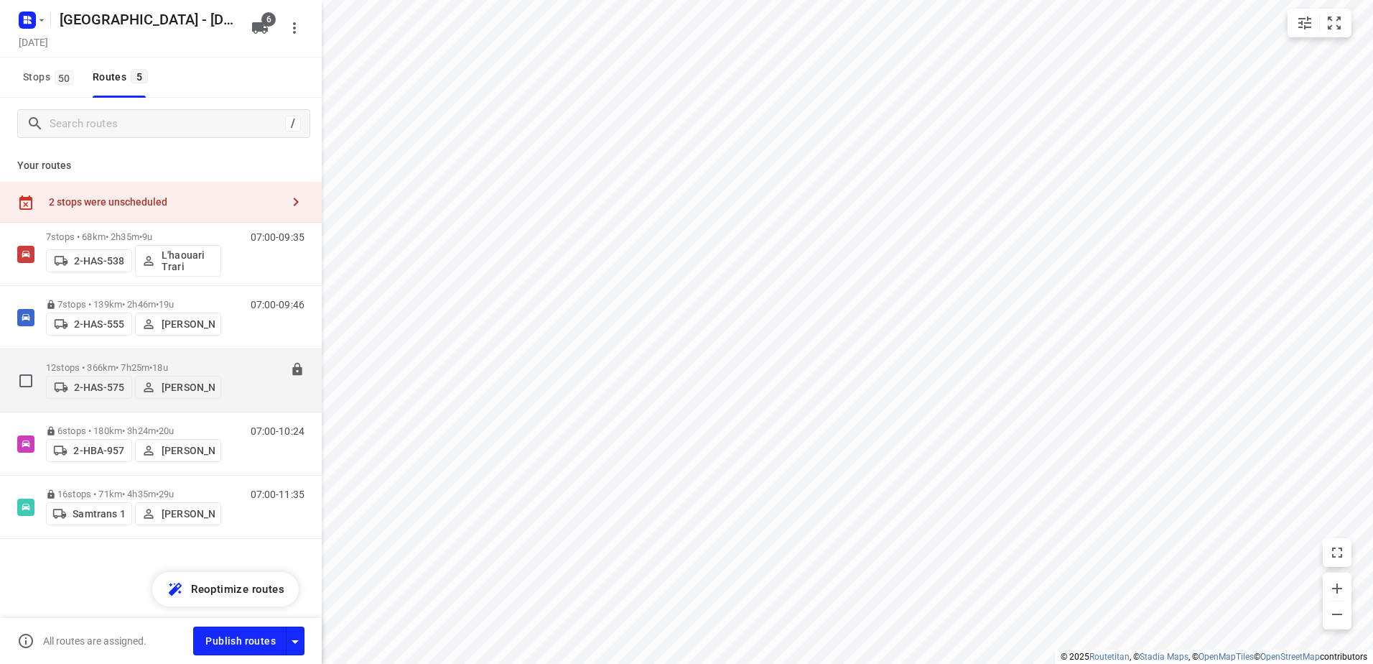
click at [150, 355] on div "12 stops • 366km • 7h25m • 18u 2-HAS-575 Bart Denbeir" at bounding box center [133, 380] width 175 height 51
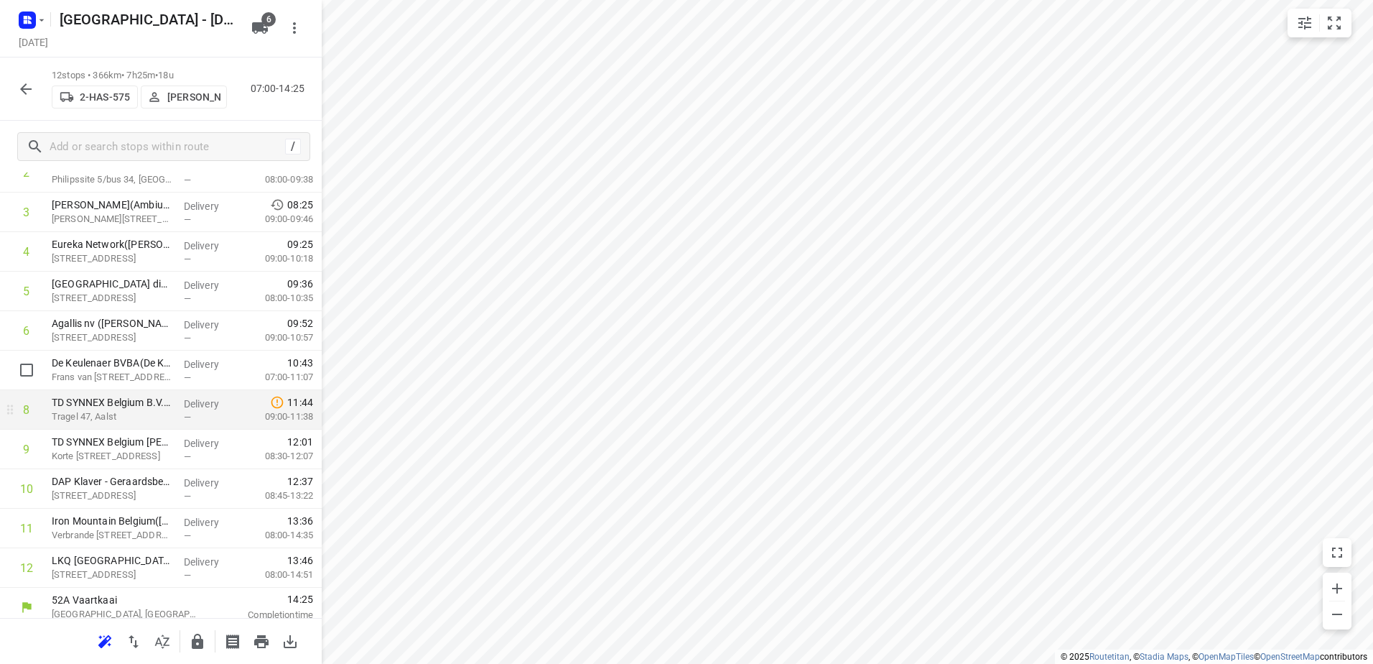
scroll to position [181, 0]
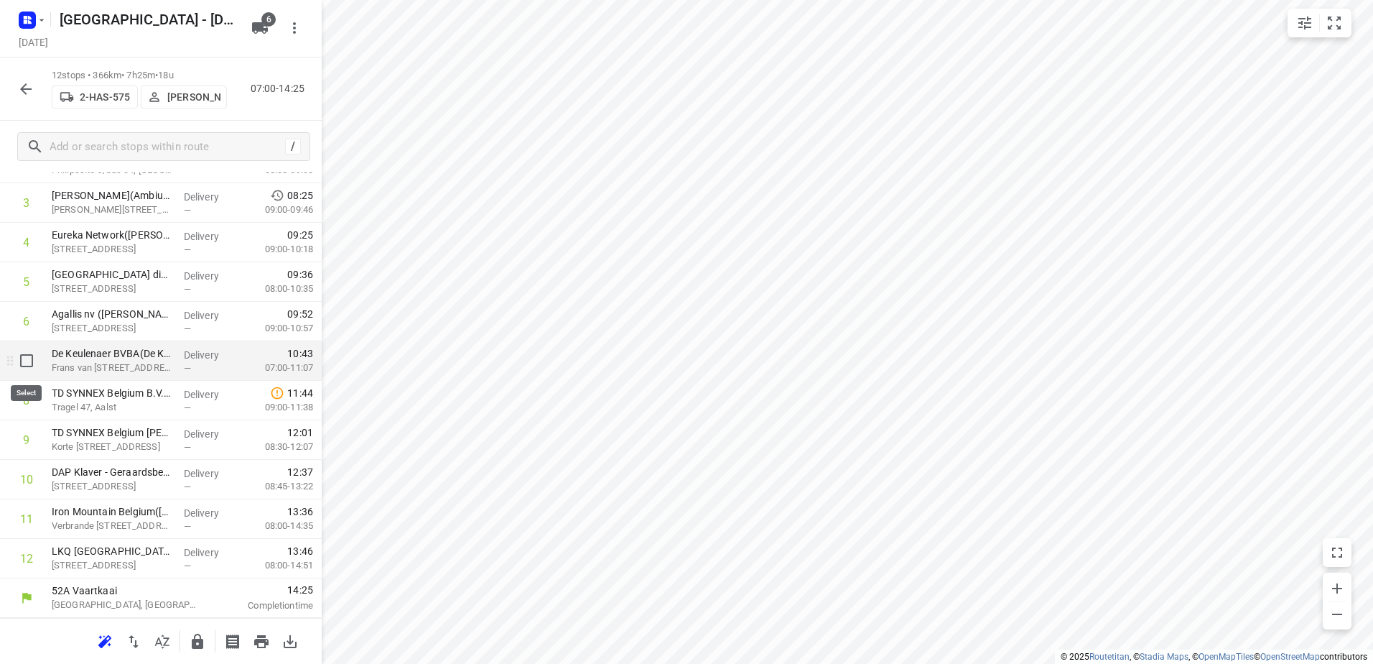
click at [35, 359] on input "checkbox" at bounding box center [26, 360] width 29 height 29
checkbox input "true"
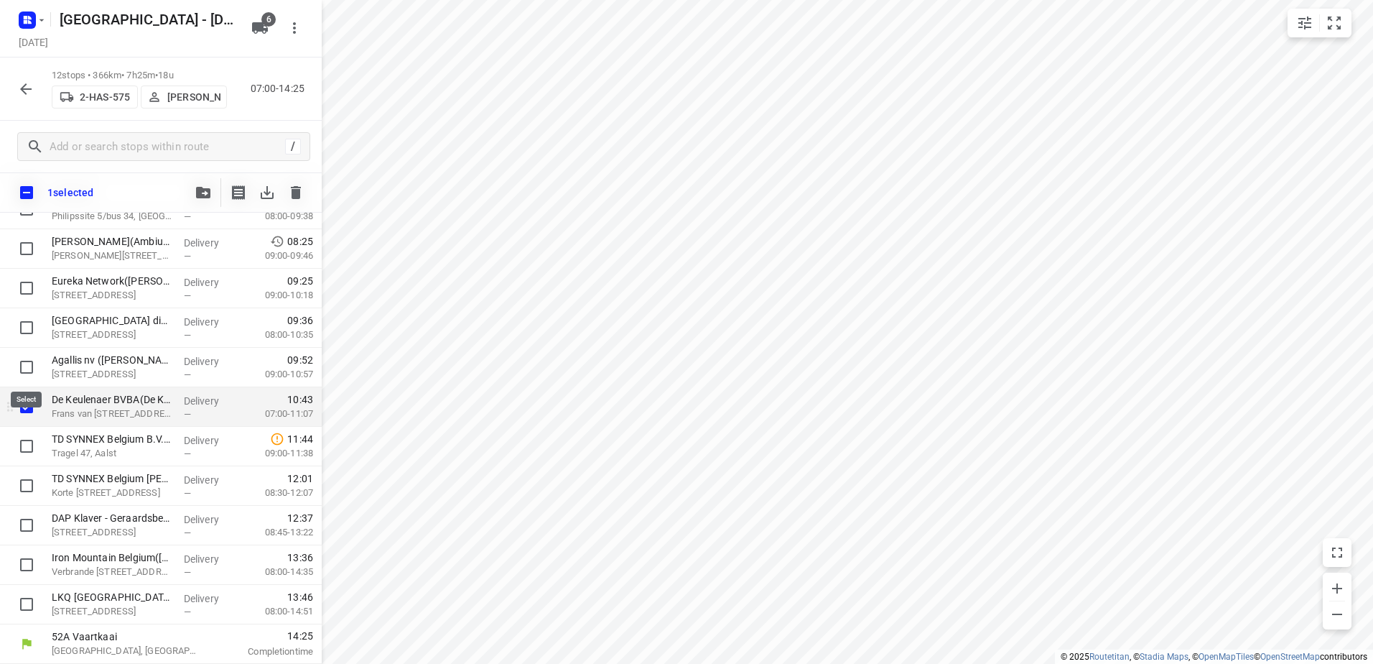
scroll to position [175, 0]
click at [202, 187] on icon "button" at bounding box center [203, 192] width 14 height 11
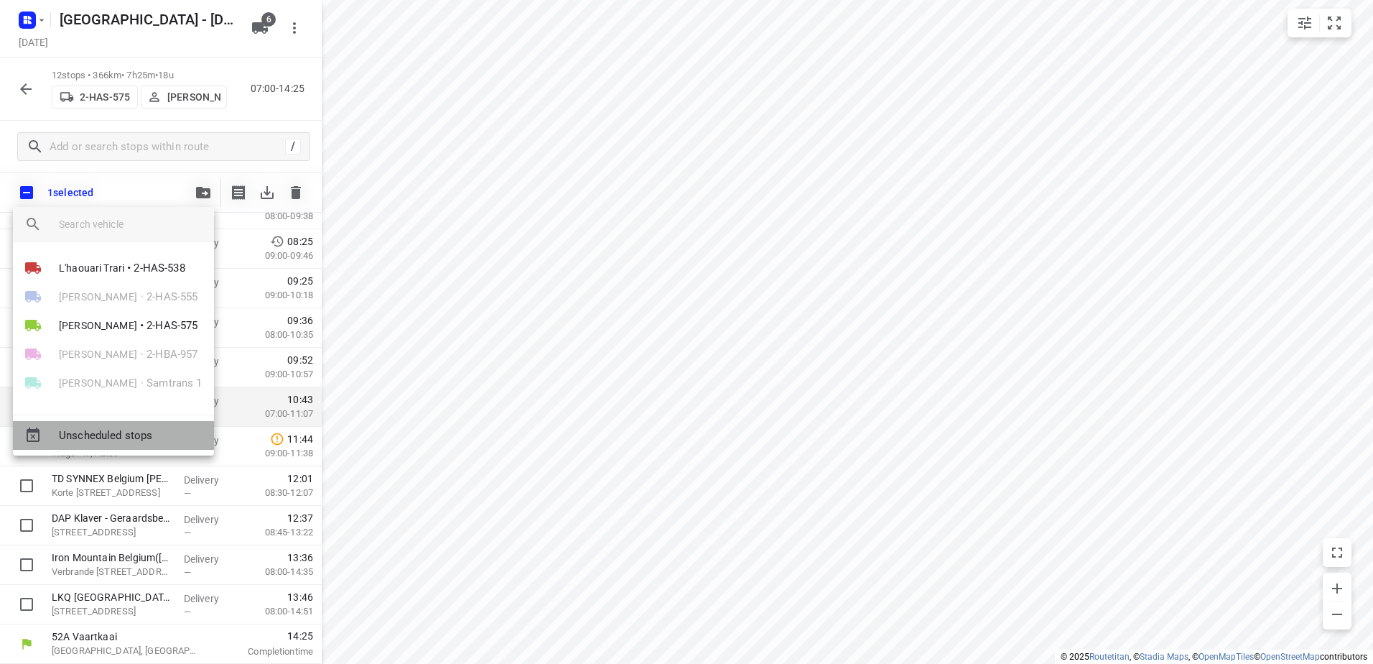
click at [166, 437] on span "Unscheduled stops" at bounding box center [131, 435] width 144 height 17
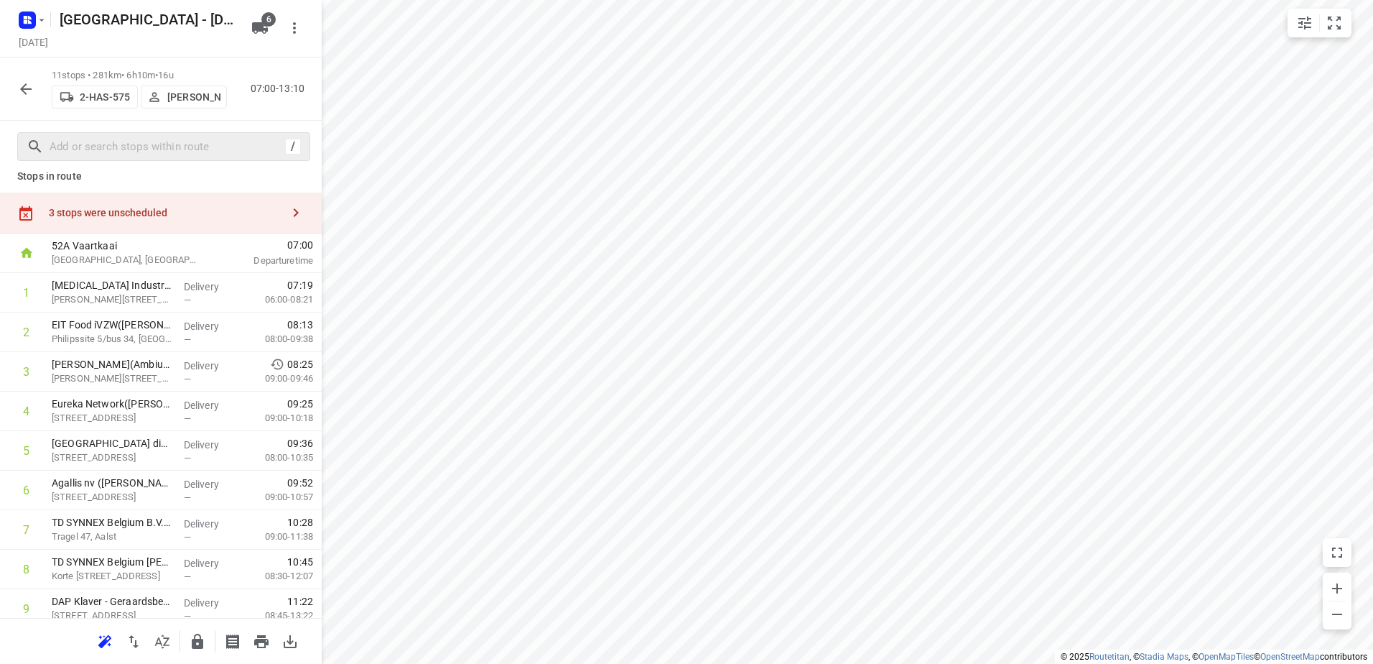
scroll to position [0, 0]
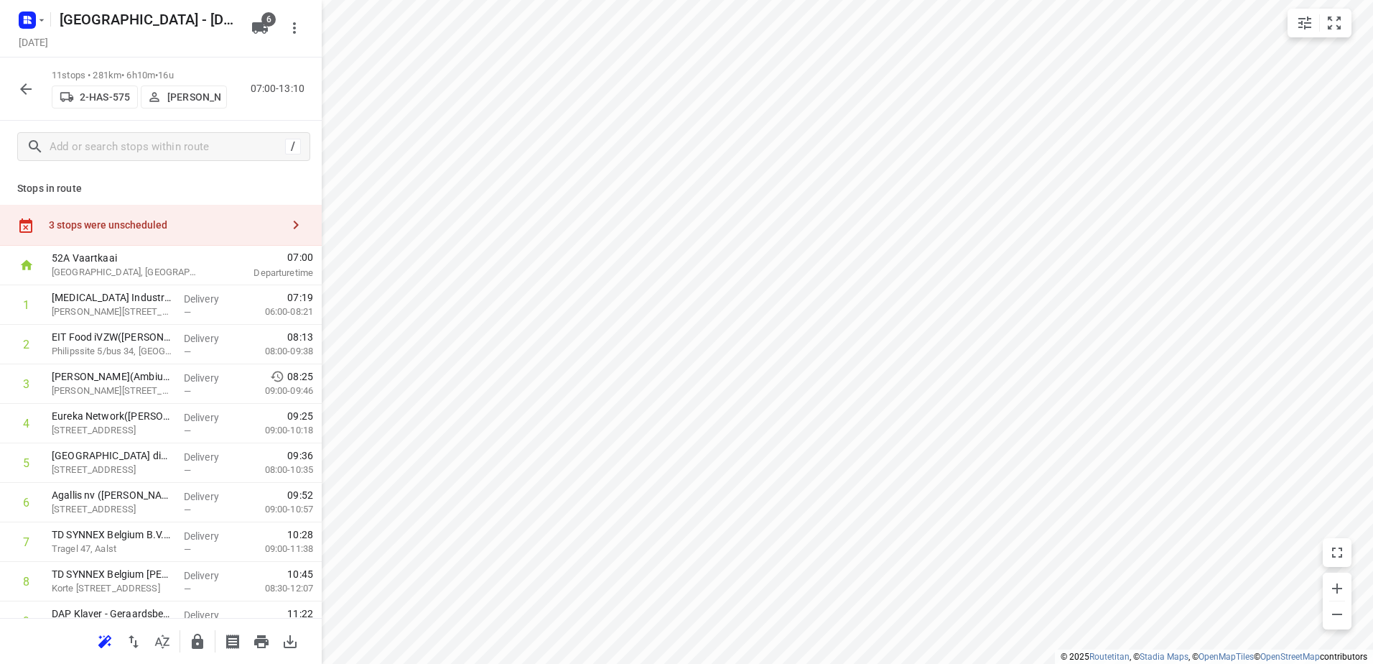
click at [159, 265] on p "[GEOGRAPHIC_DATA], [GEOGRAPHIC_DATA]" at bounding box center [126, 272] width 149 height 14
click at [169, 208] on div "3 stops were unscheduled" at bounding box center [161, 225] width 322 height 41
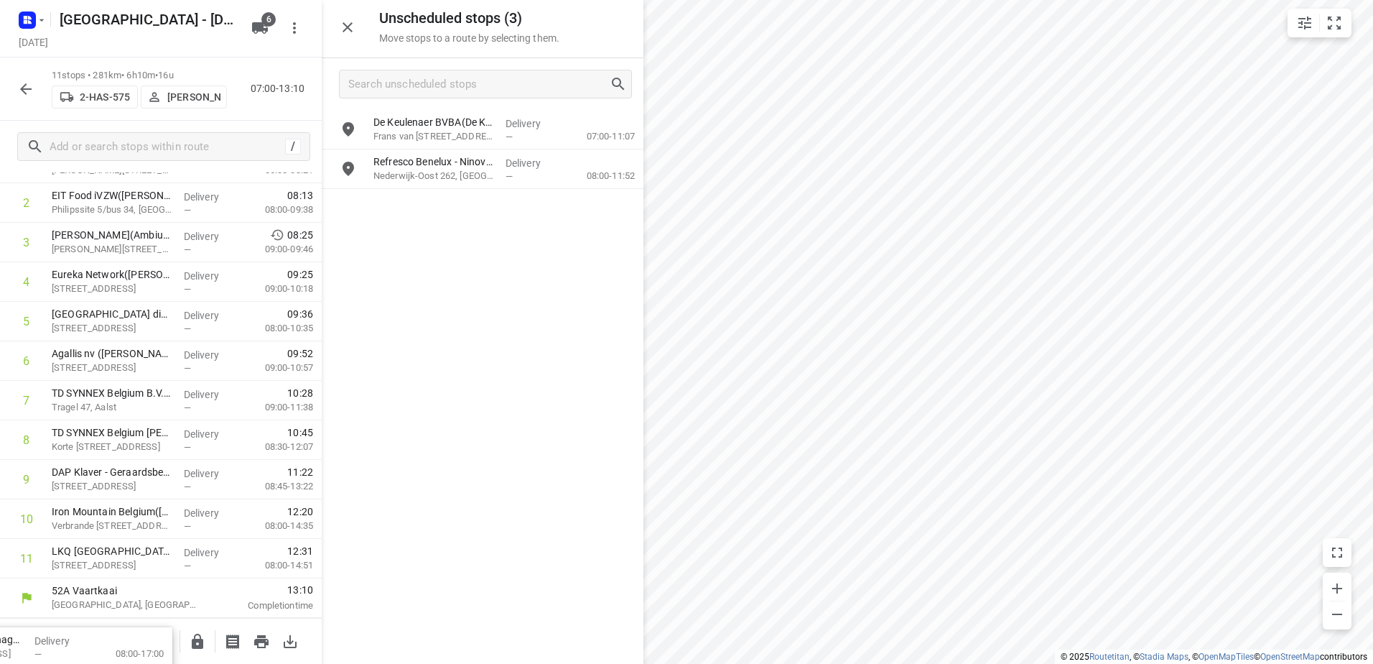
scroll to position [149, 0]
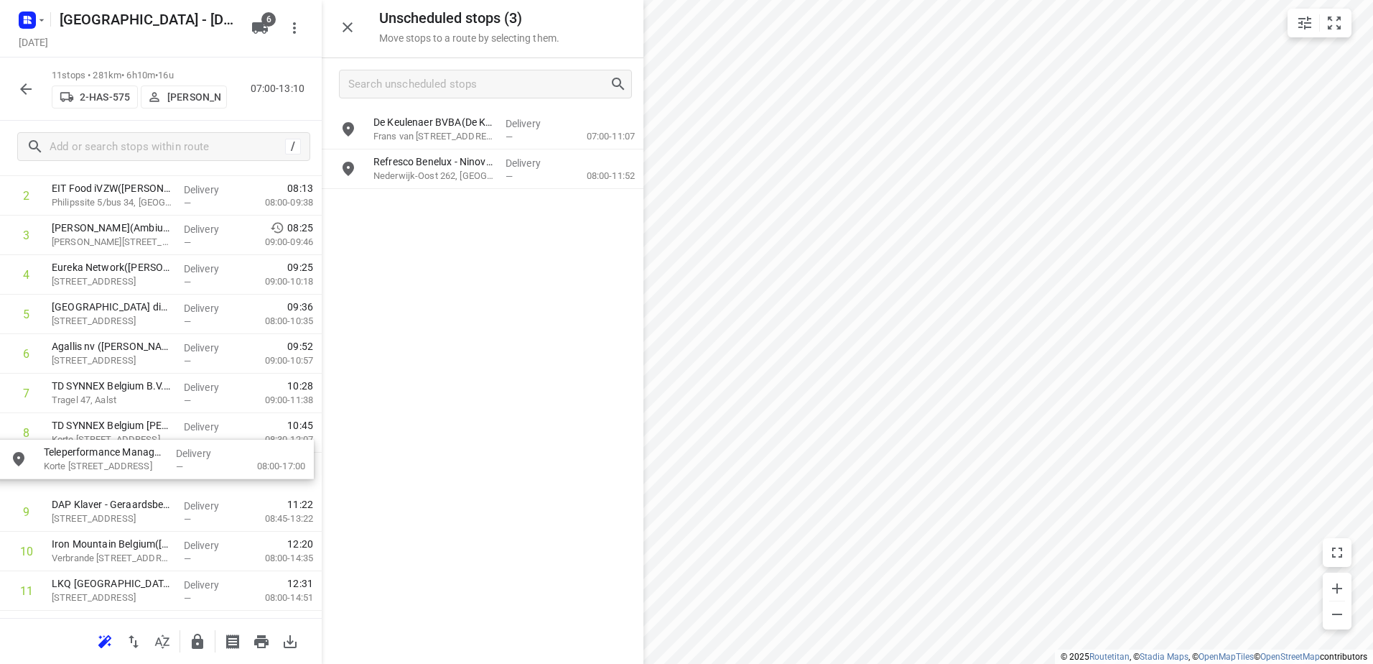
drag, startPoint x: 483, startPoint y: 205, endPoint x: 143, endPoint y: 466, distance: 428.1
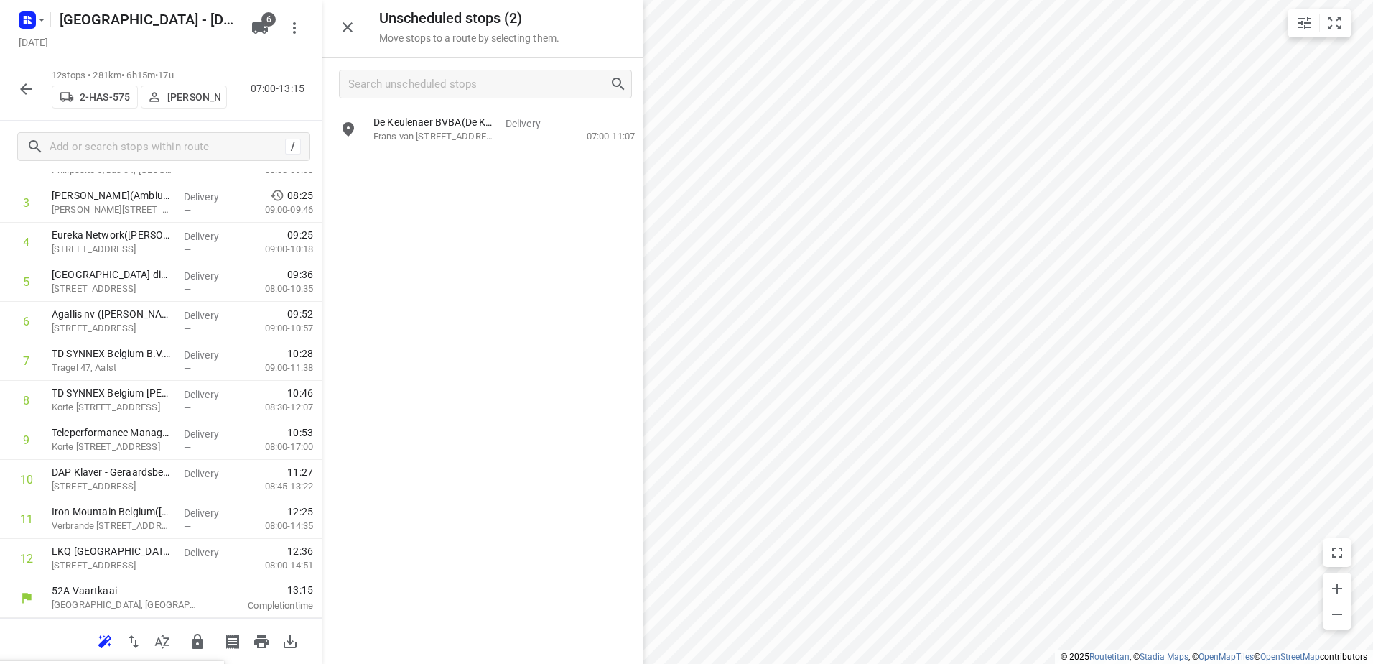
scroll to position [181, 0]
drag, startPoint x: 485, startPoint y: 185, endPoint x: 64, endPoint y: 453, distance: 499.4
click at [202, 643] on icon "button" at bounding box center [197, 640] width 11 height 15
click at [24, 90] on icon "button" at bounding box center [25, 88] width 17 height 17
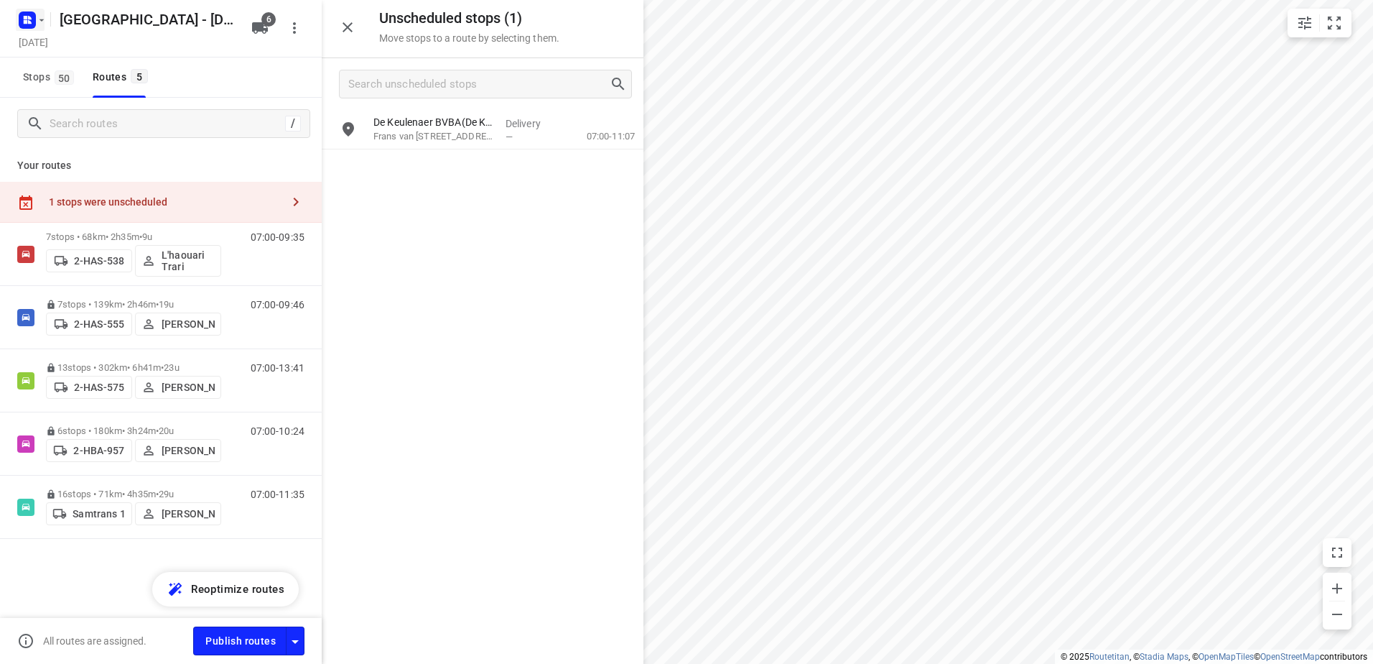
click at [25, 22] on icon "button" at bounding box center [26, 22] width 4 height 4
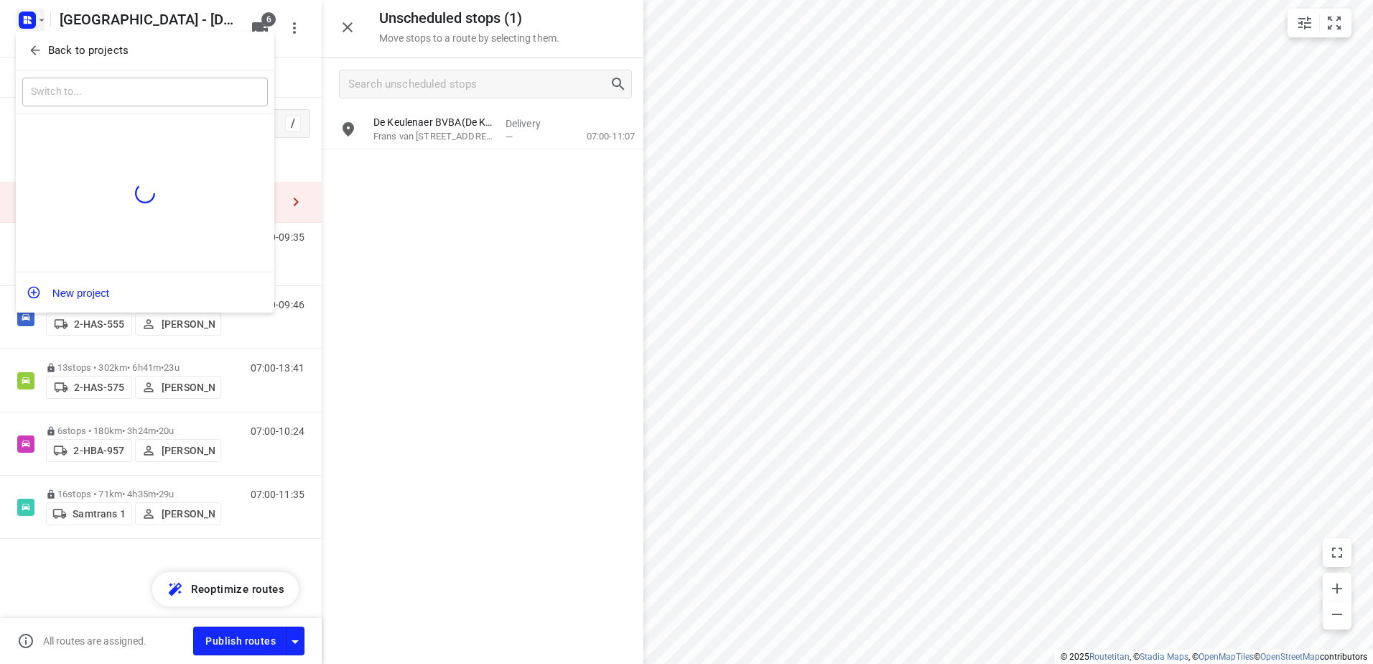
click at [42, 54] on icon "button" at bounding box center [35, 50] width 14 height 14
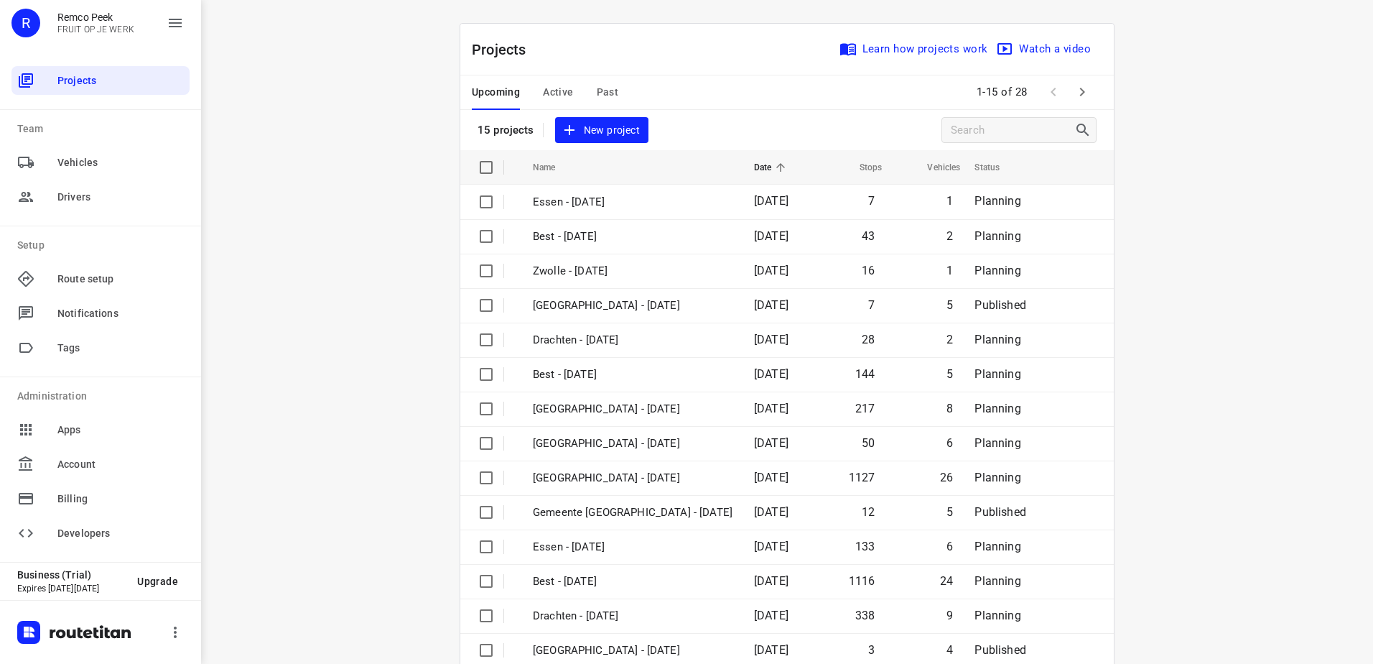
click at [597, 90] on span "Past" at bounding box center [608, 92] width 22 height 18
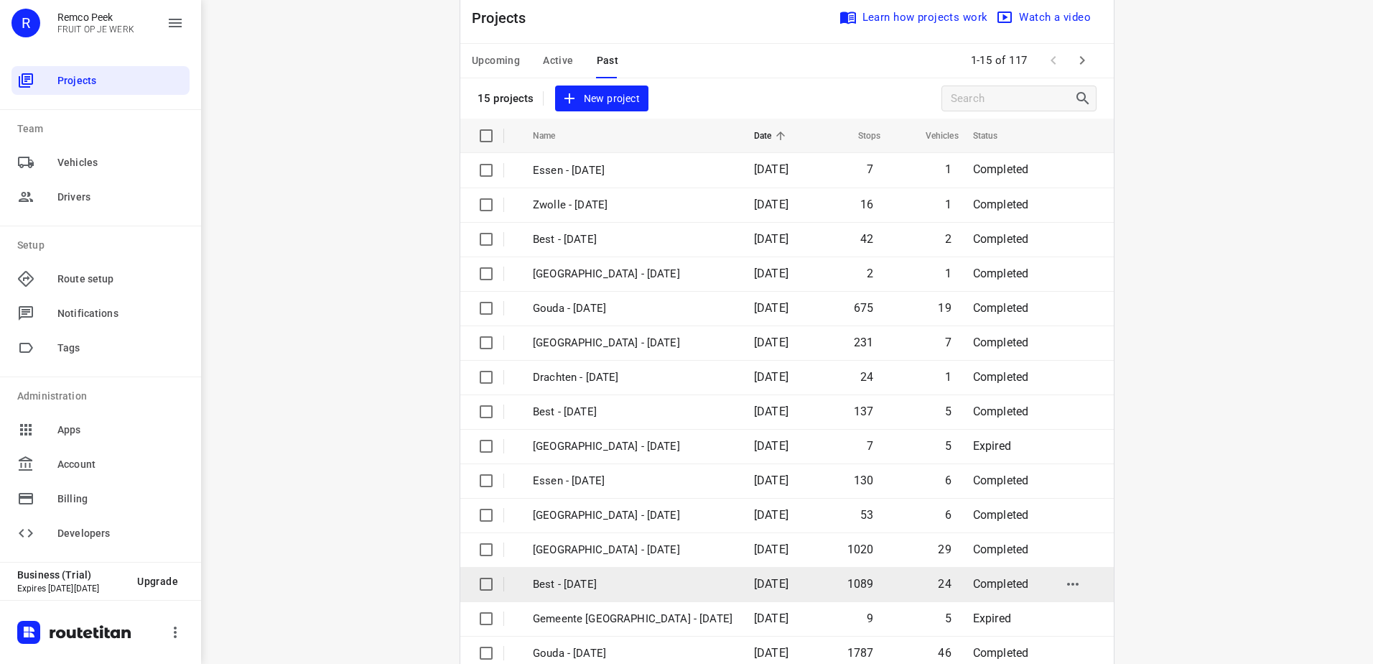
scroll to position [62, 0]
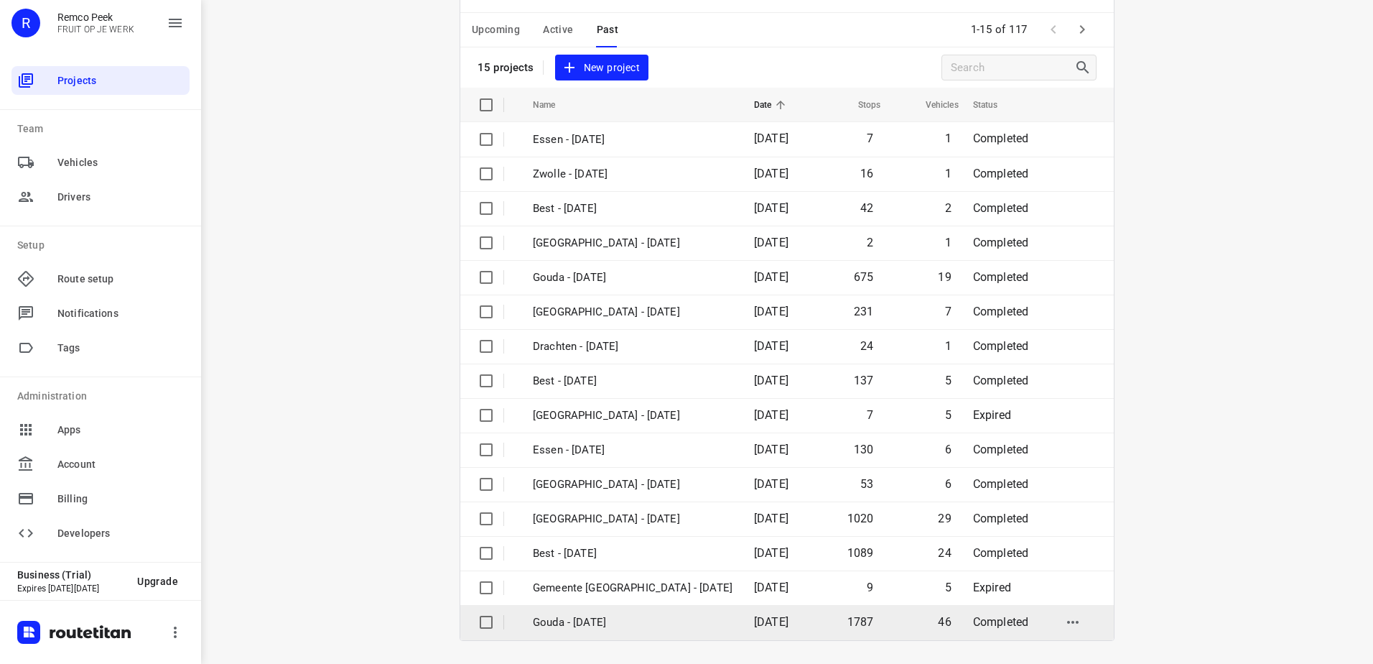
click at [645, 620] on p "Gouda - [DATE]" at bounding box center [633, 622] width 200 height 17
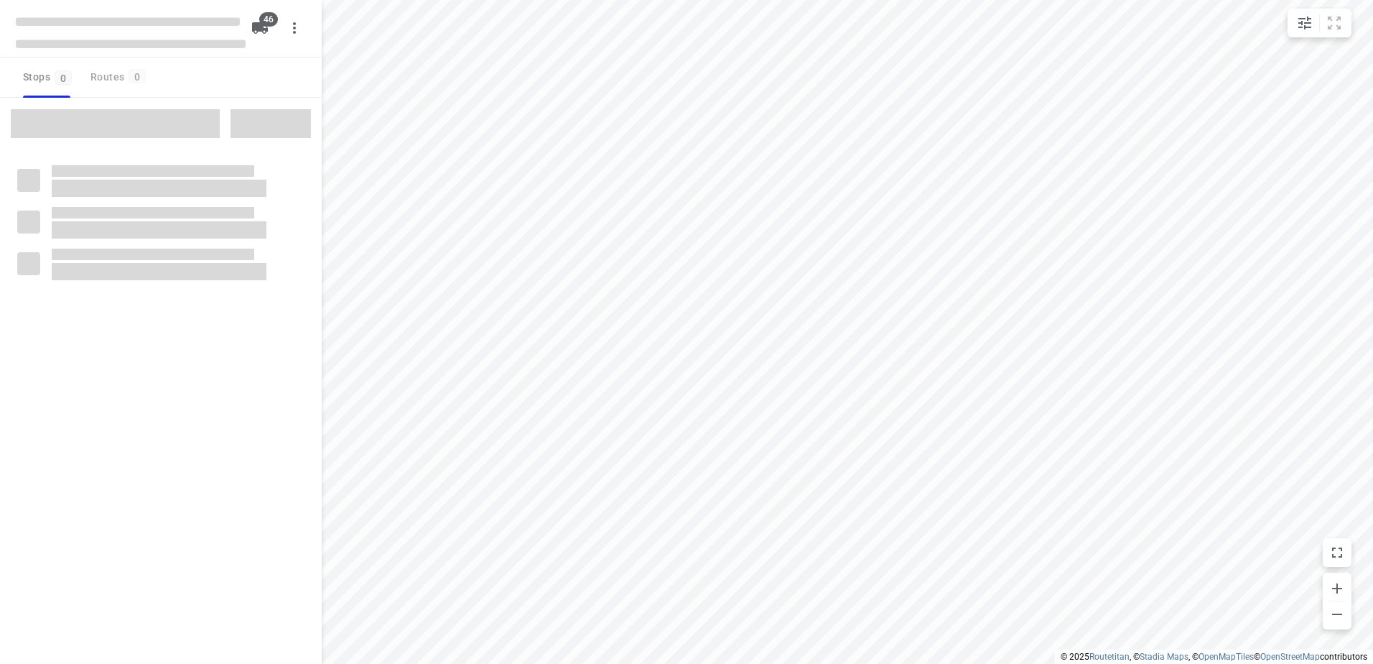
click at [690, 663] on html "i © 2025 Routetitan , © Stadia Maps , © OpenMapTiles © OpenStreetMap contributo…" at bounding box center [686, 332] width 1373 height 664
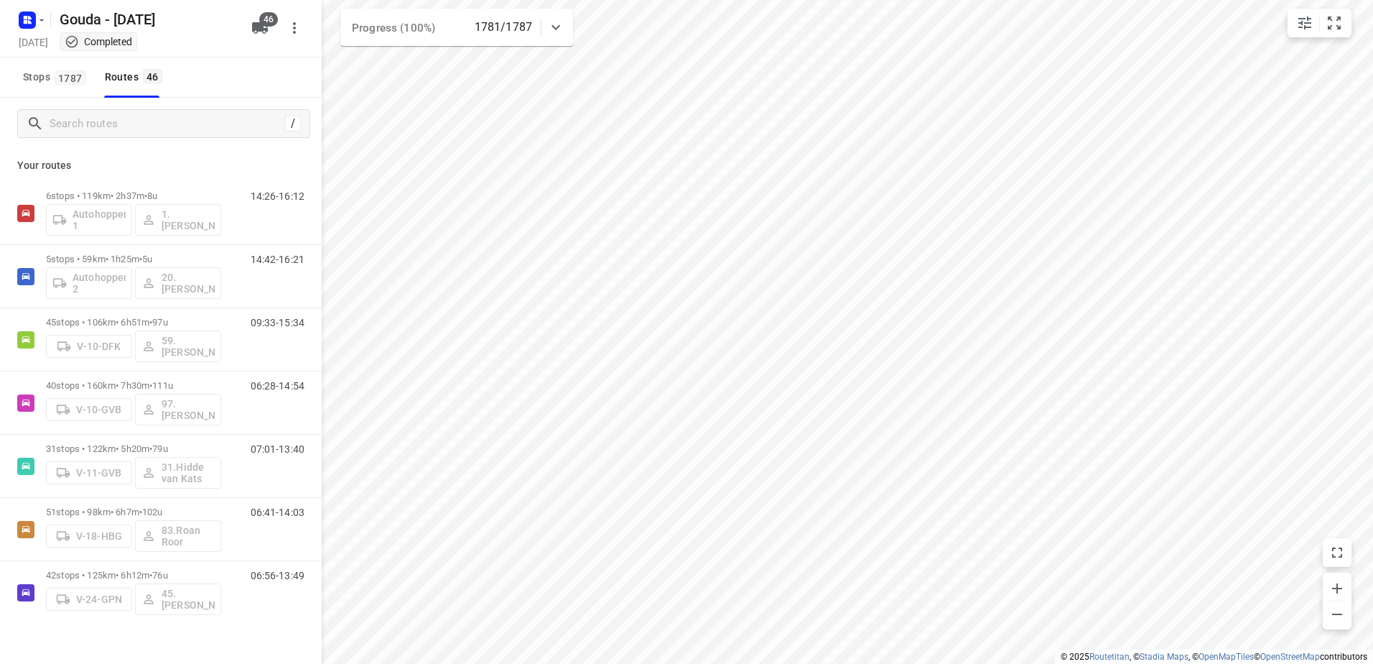
type input "distance"
click at [168, 134] on input "Search routes" at bounding box center [167, 124] width 234 height 22
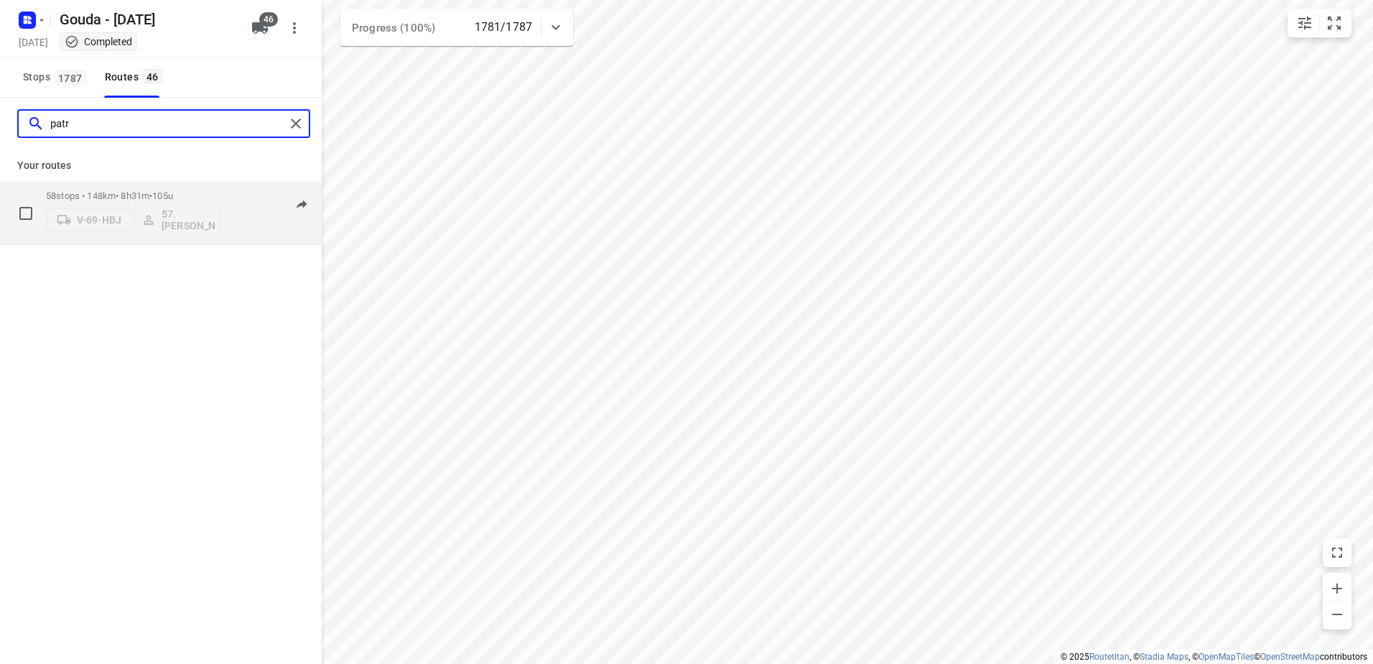
type input "patr"
click at [152, 200] on p "58 stops • 148km • 8h31m • 105u" at bounding box center [133, 195] width 175 height 11
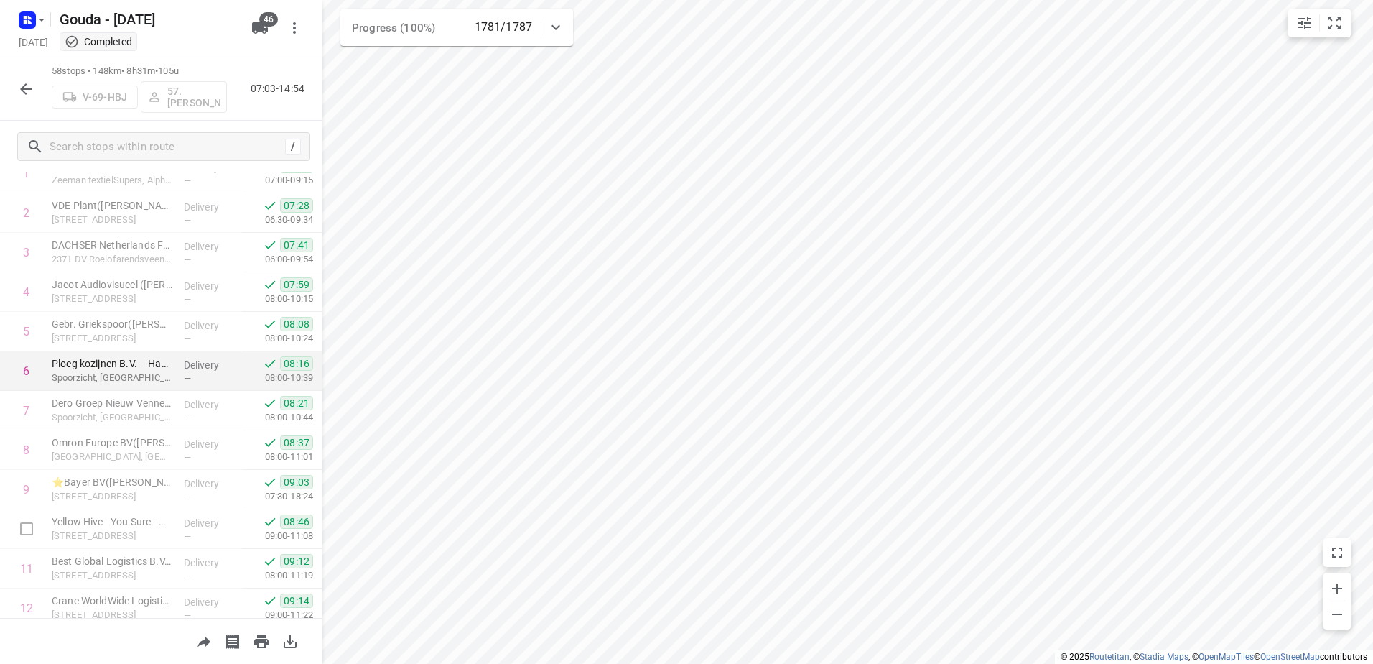
scroll to position [90, 0]
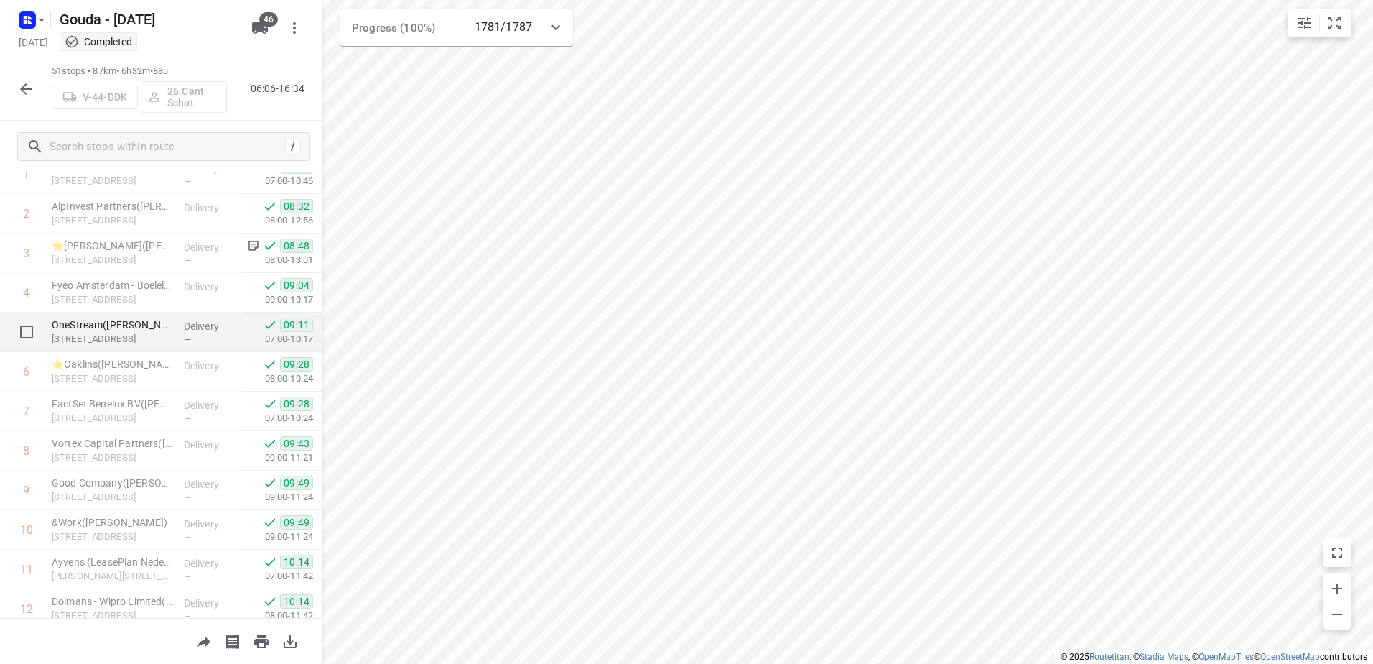
click at [179, 315] on div "Delivery —" at bounding box center [210, 331] width 65 height 39
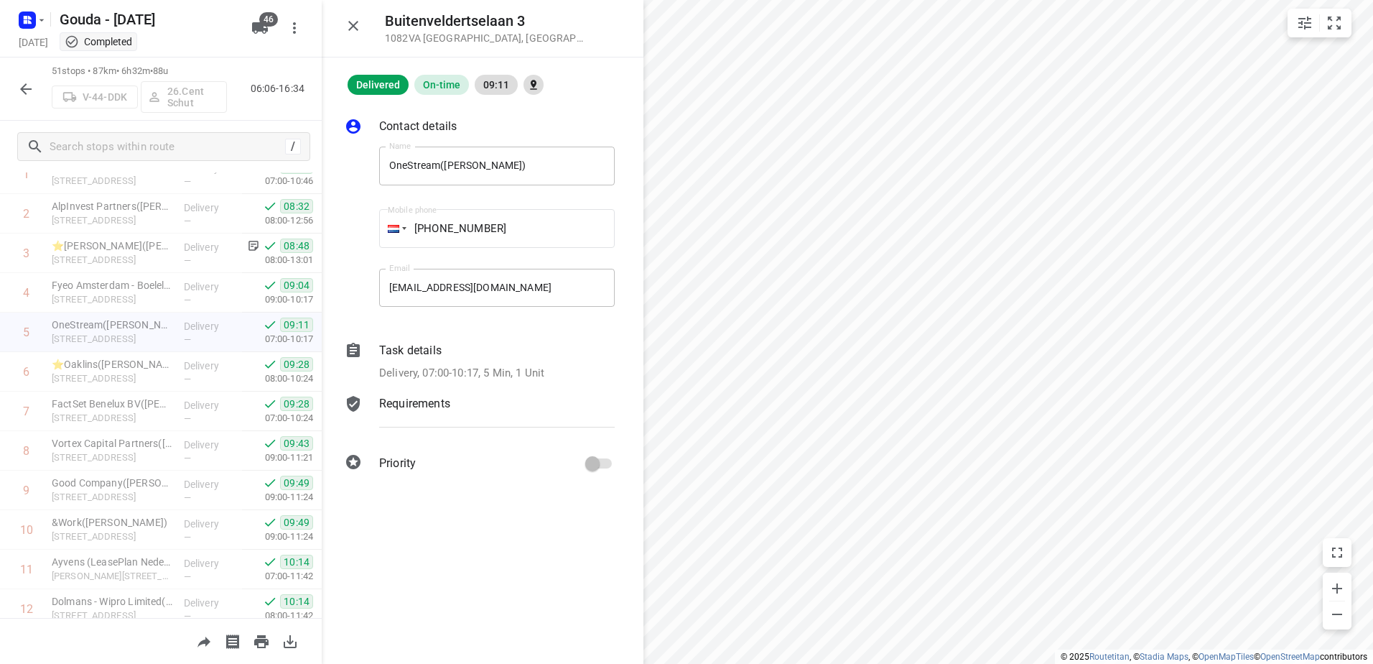
click at [458, 365] on p "Delivery, 07:00-10:17, 5 Min, 1 Unit" at bounding box center [461, 373] width 165 height 17
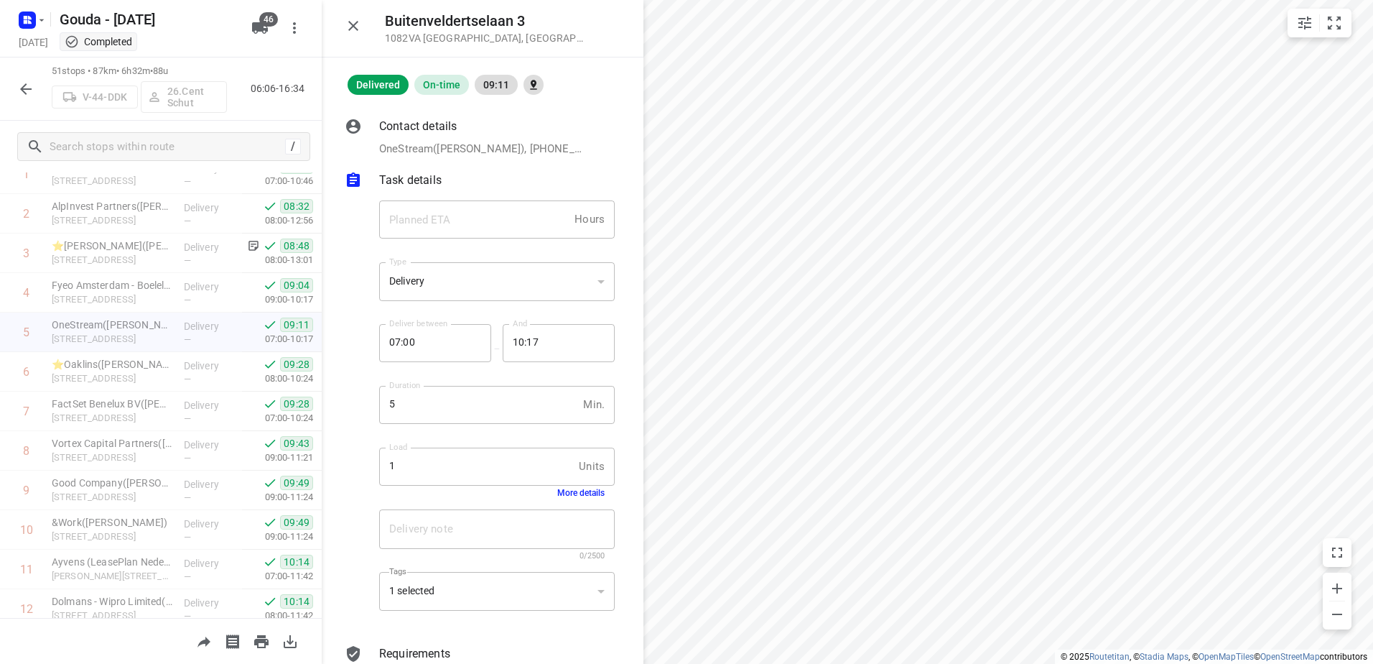
click at [526, 610] on div "1 selected" at bounding box center [497, 591] width 236 height 39
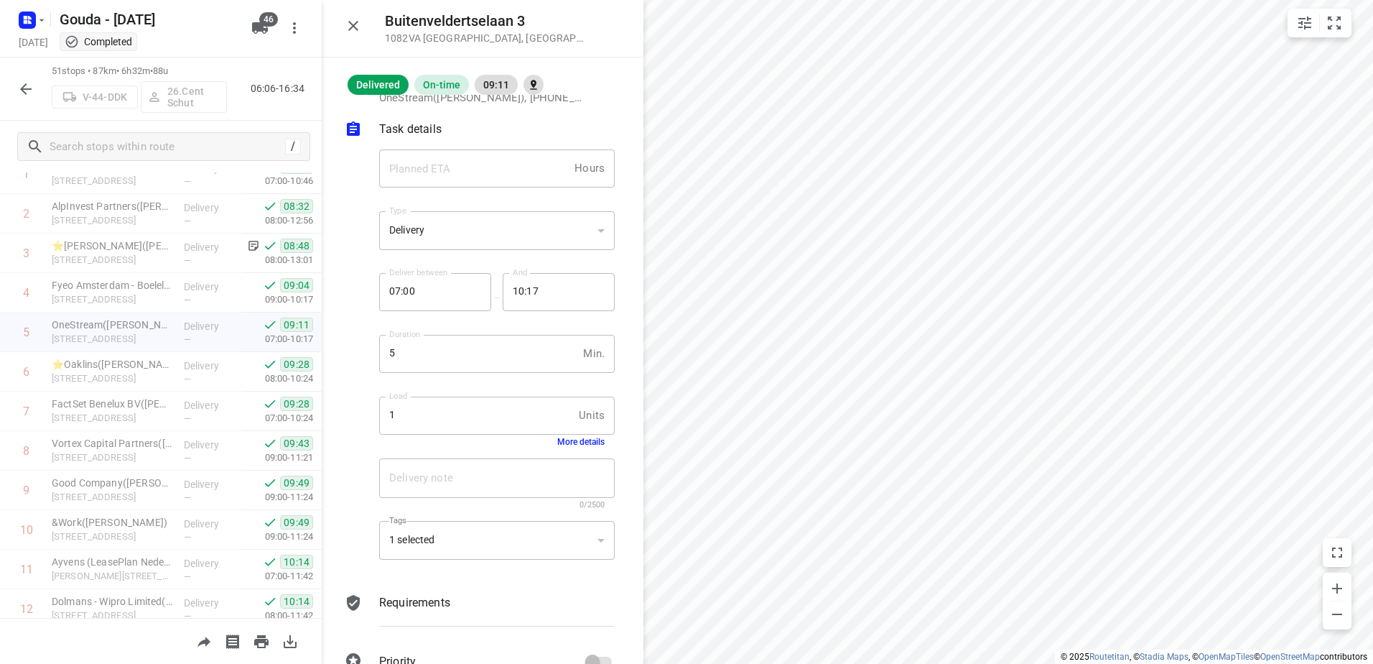
scroll to position [85, 0]
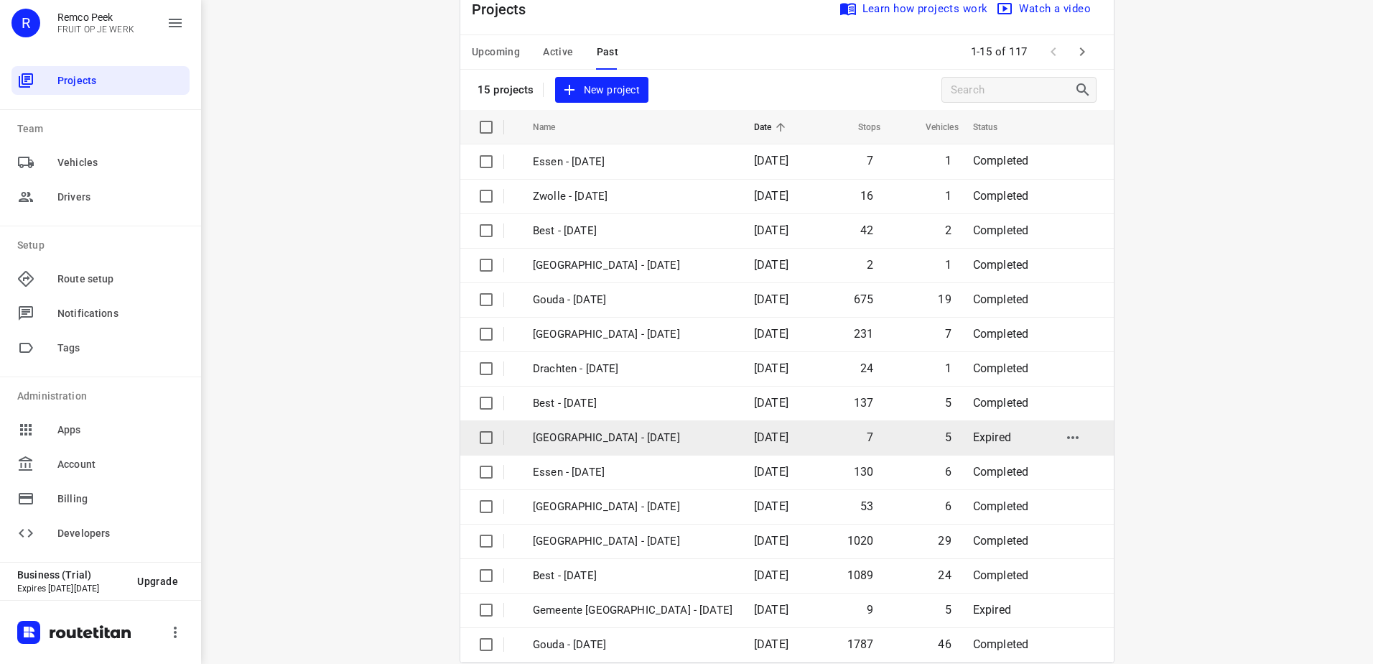
scroll to position [62, 0]
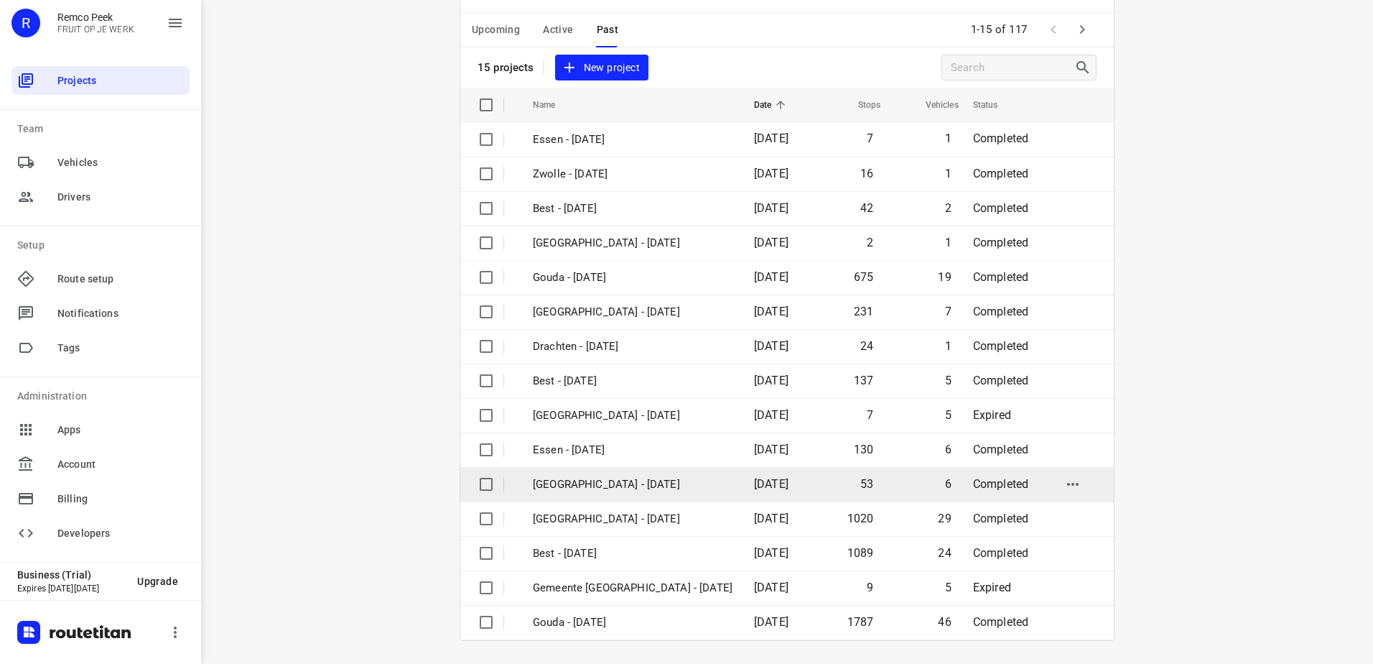
click at [698, 479] on td "[GEOGRAPHIC_DATA] - [DATE]" at bounding box center [630, 484] width 224 height 34
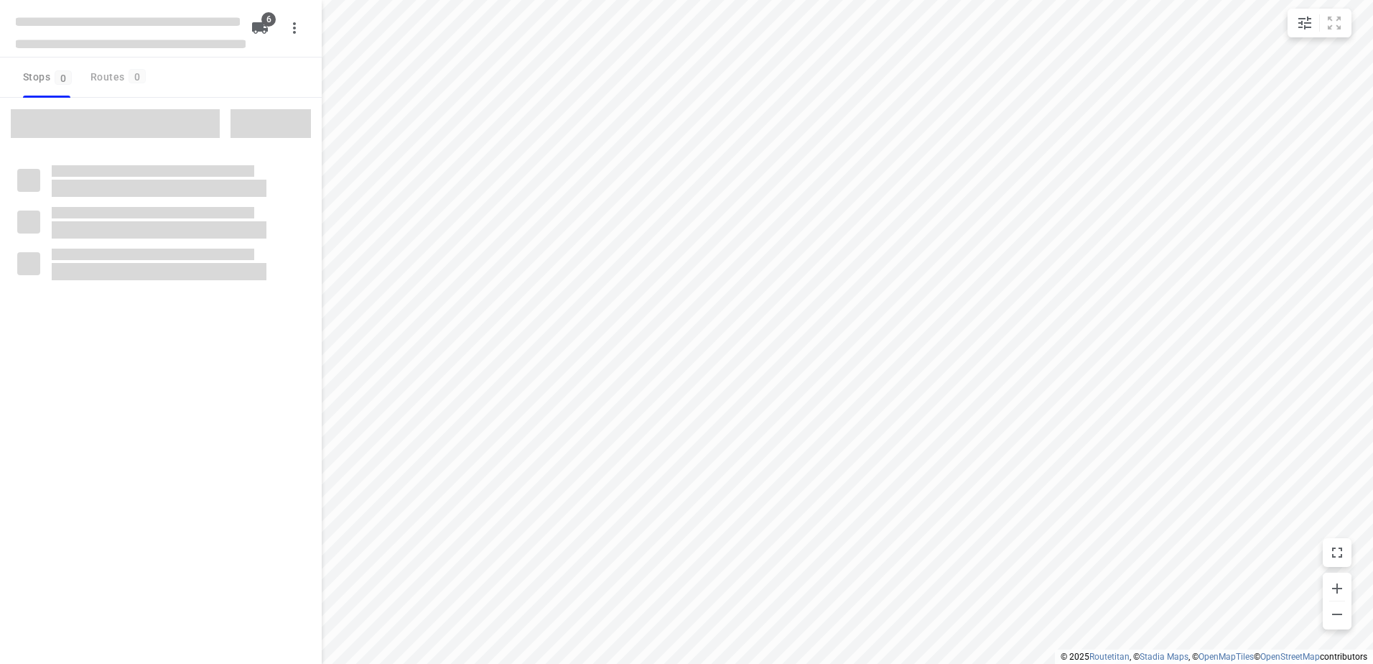
checkbox input "true"
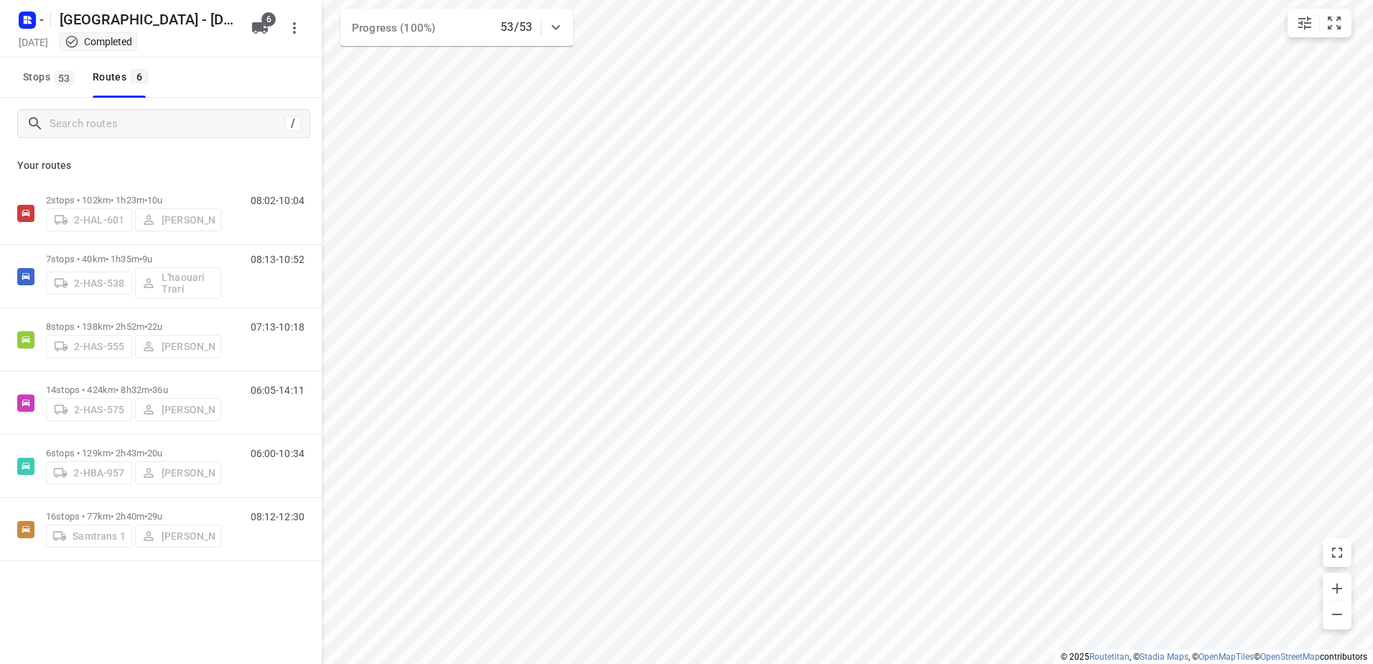
click at [809, 663] on html "i © 2025 Routetitan , © Stadia Maps , © OpenMapTiles © OpenStreetMap contributo…" at bounding box center [686, 332] width 1373 height 664
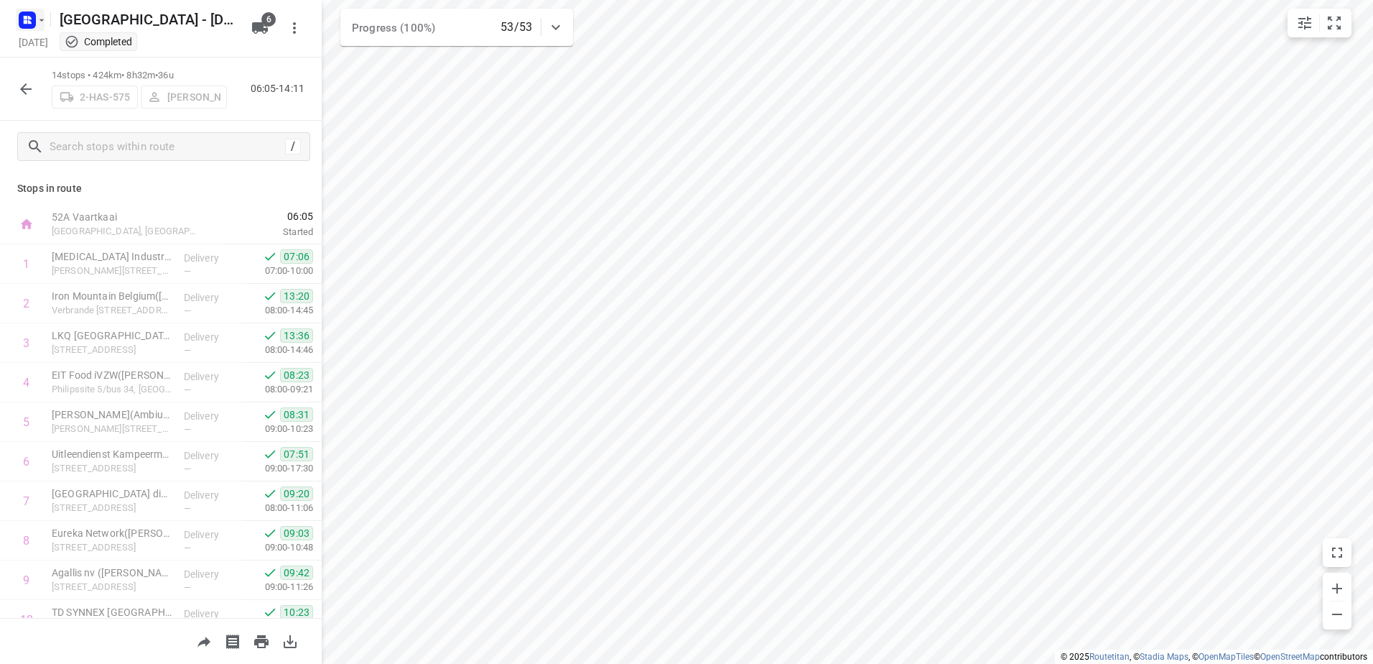
click at [27, 29] on icon "button" at bounding box center [27, 20] width 23 height 23
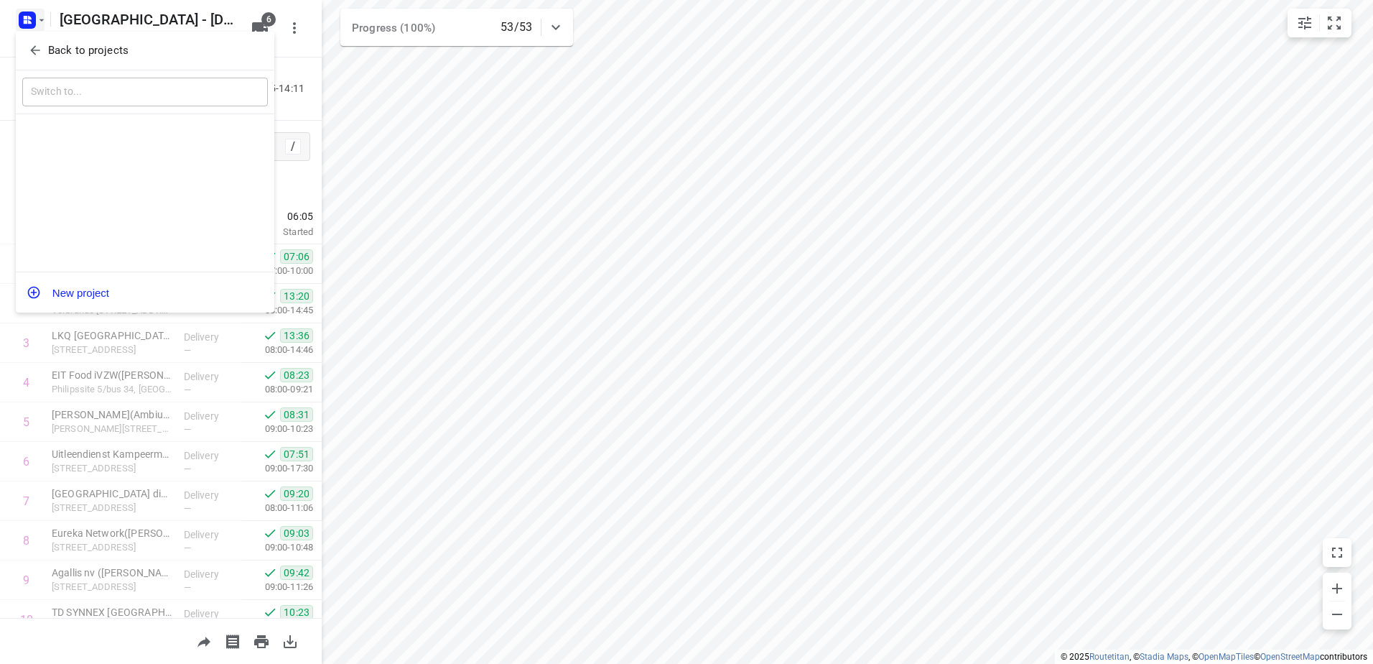
click at [32, 55] on icon "button" at bounding box center [35, 50] width 14 height 14
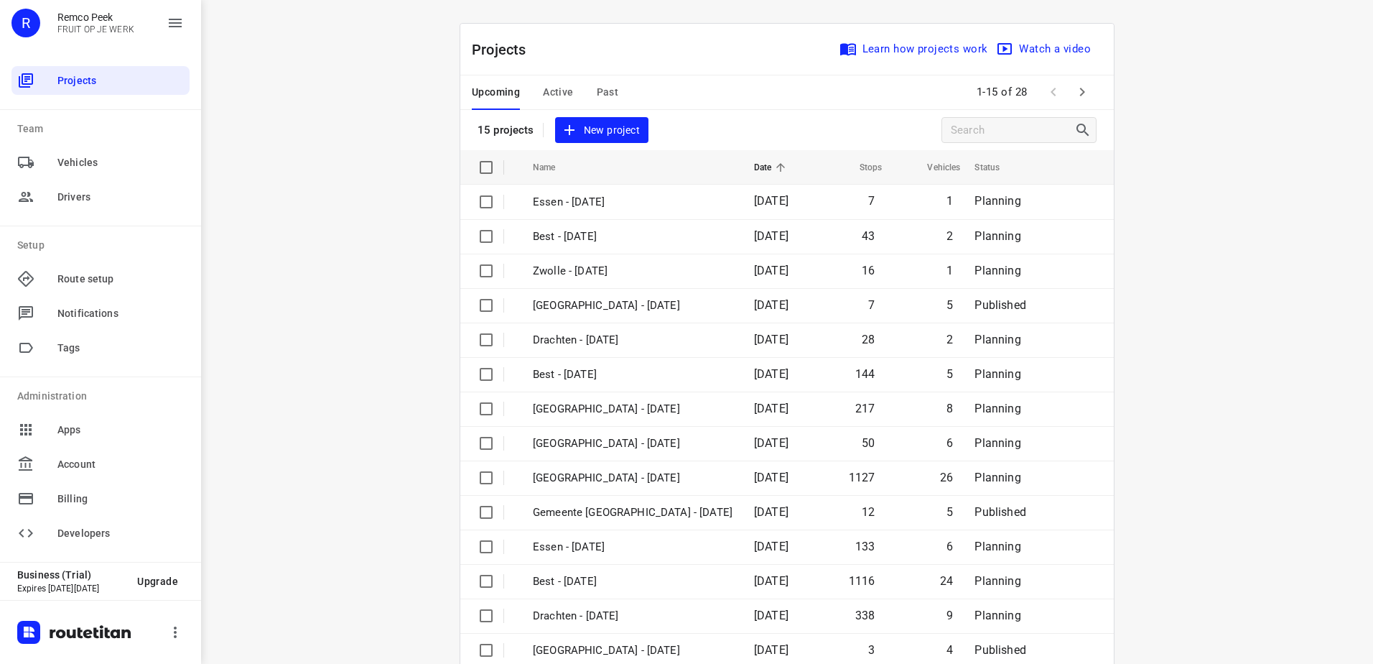
click at [589, 92] on div "Upcoming Active Past" at bounding box center [556, 92] width 169 height 34
click at [605, 90] on span "Past" at bounding box center [608, 92] width 22 height 18
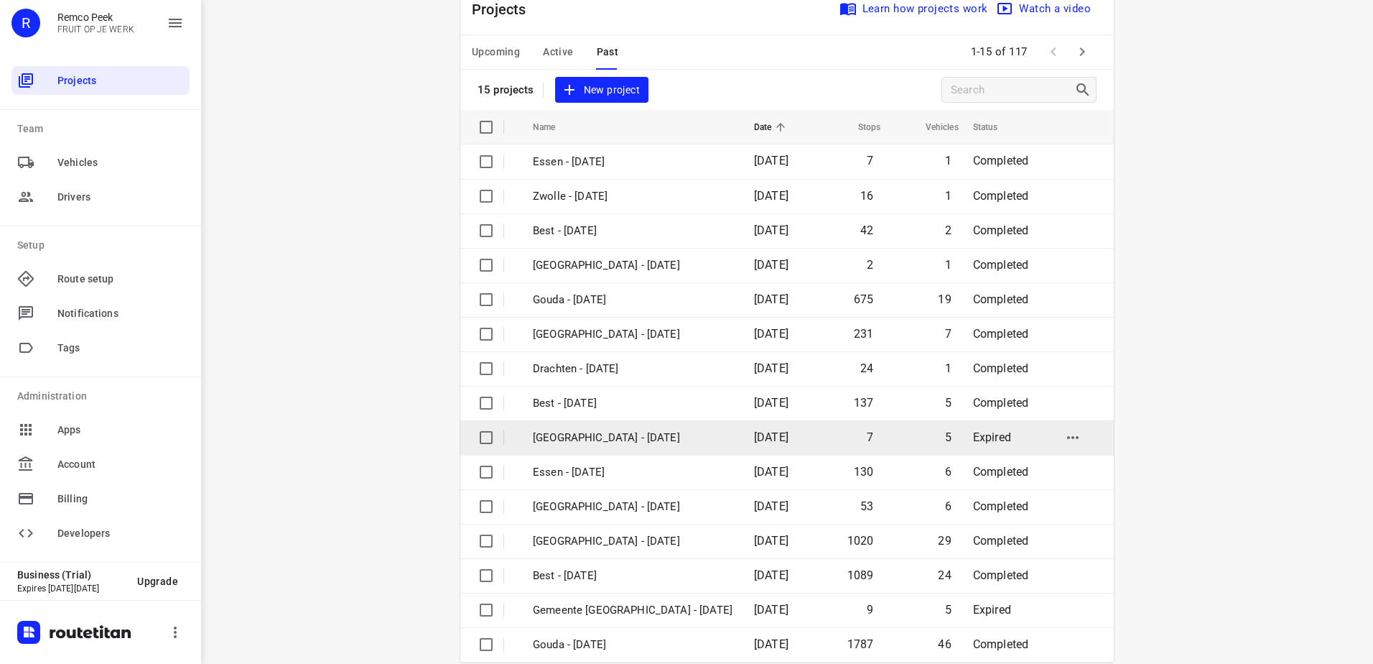
scroll to position [62, 0]
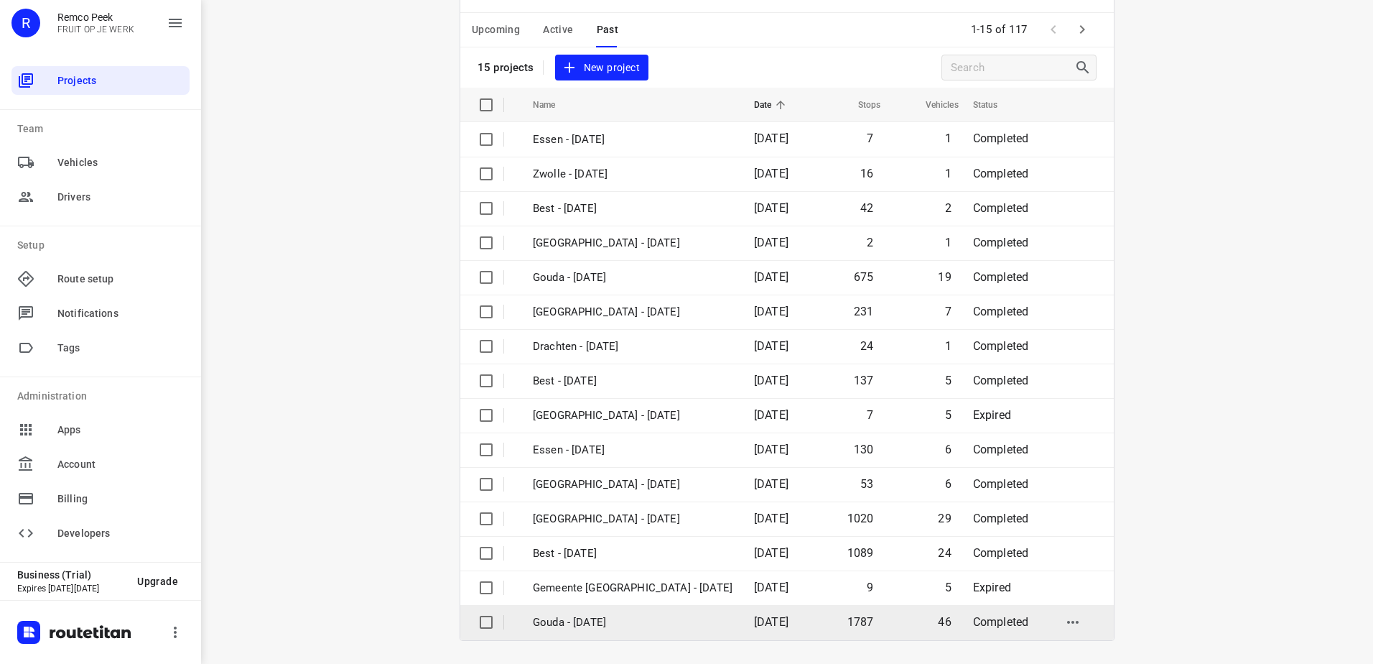
click at [684, 629] on p "Gouda - [DATE]" at bounding box center [633, 622] width 200 height 17
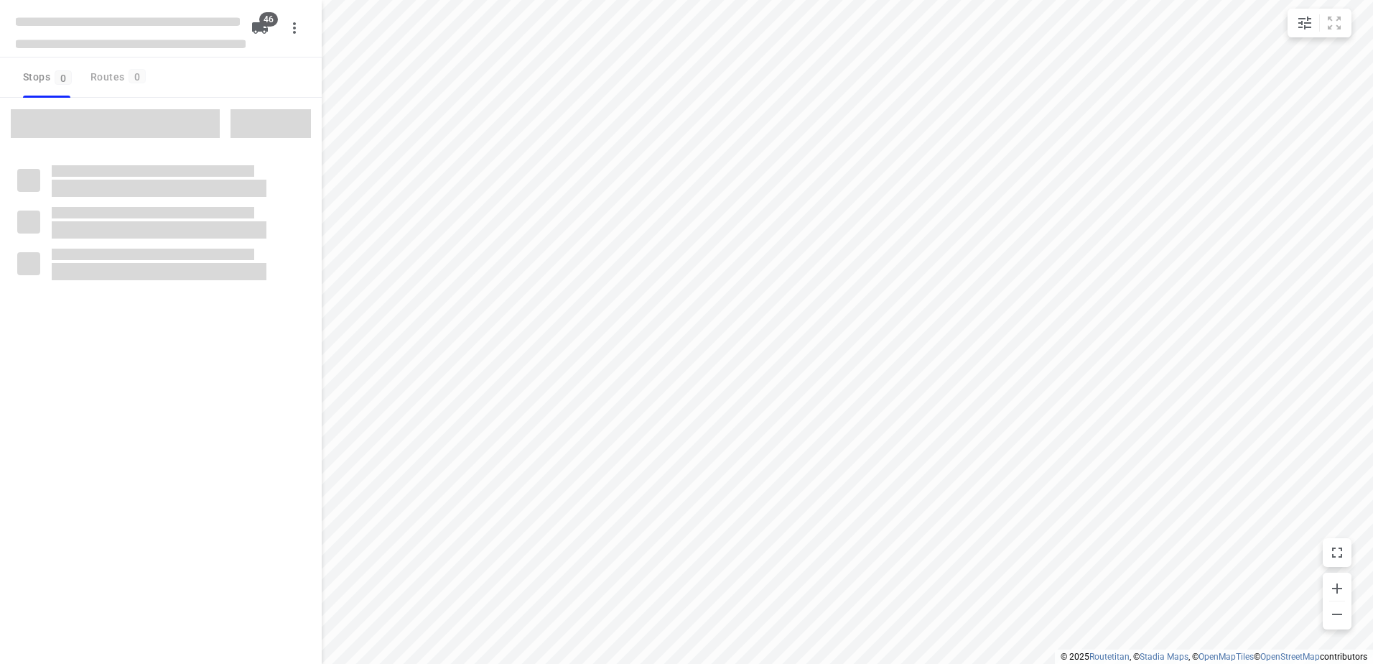
type input "distance"
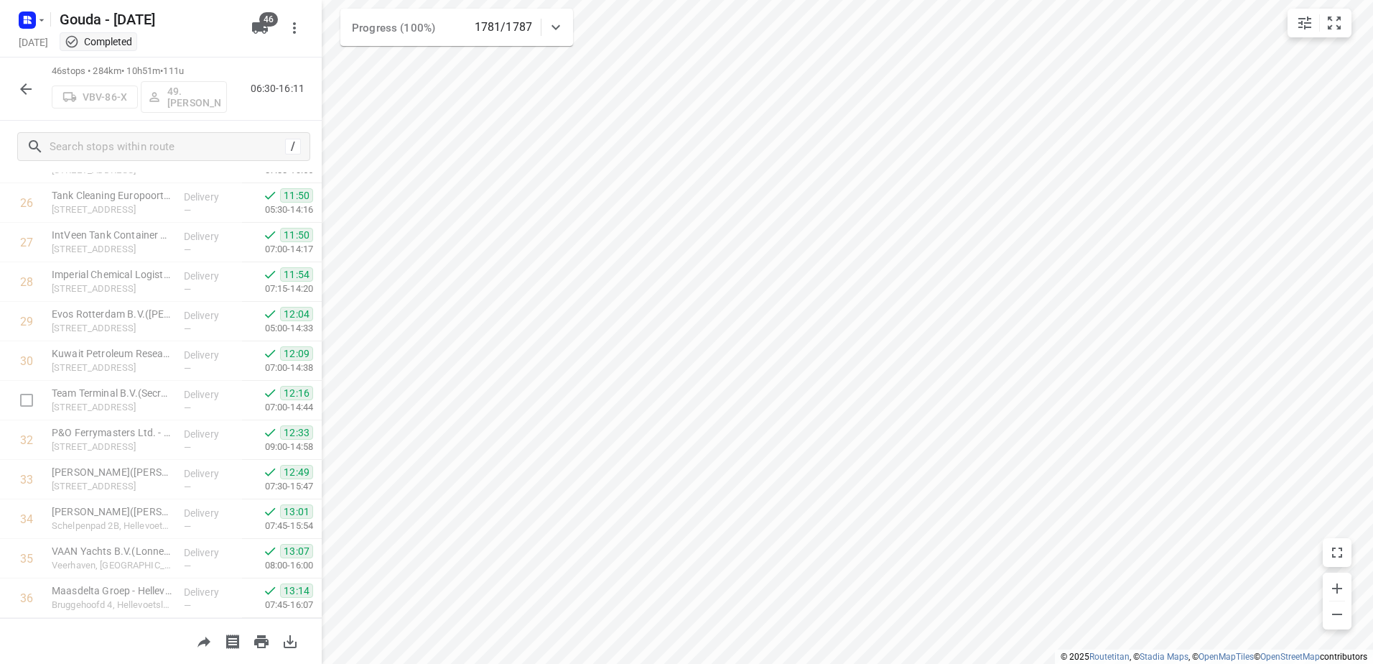
scroll to position [1483, 0]
